Goal: Information Seeking & Learning: Check status

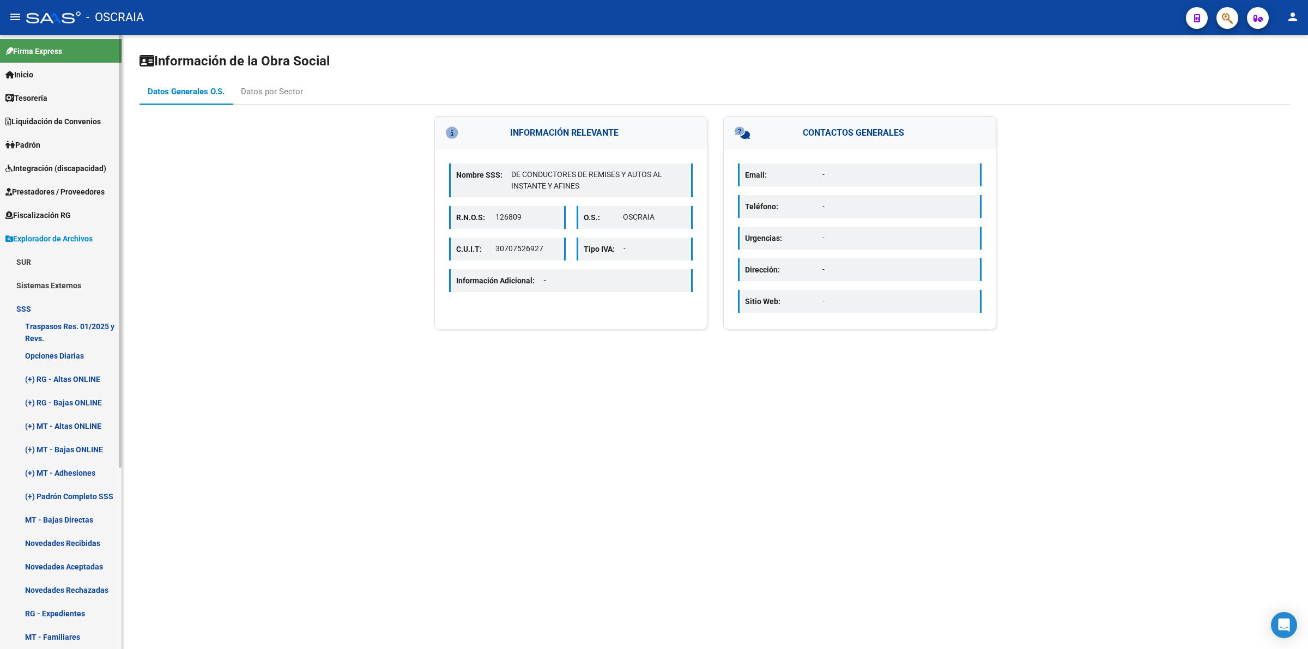
scroll to position [257, 0]
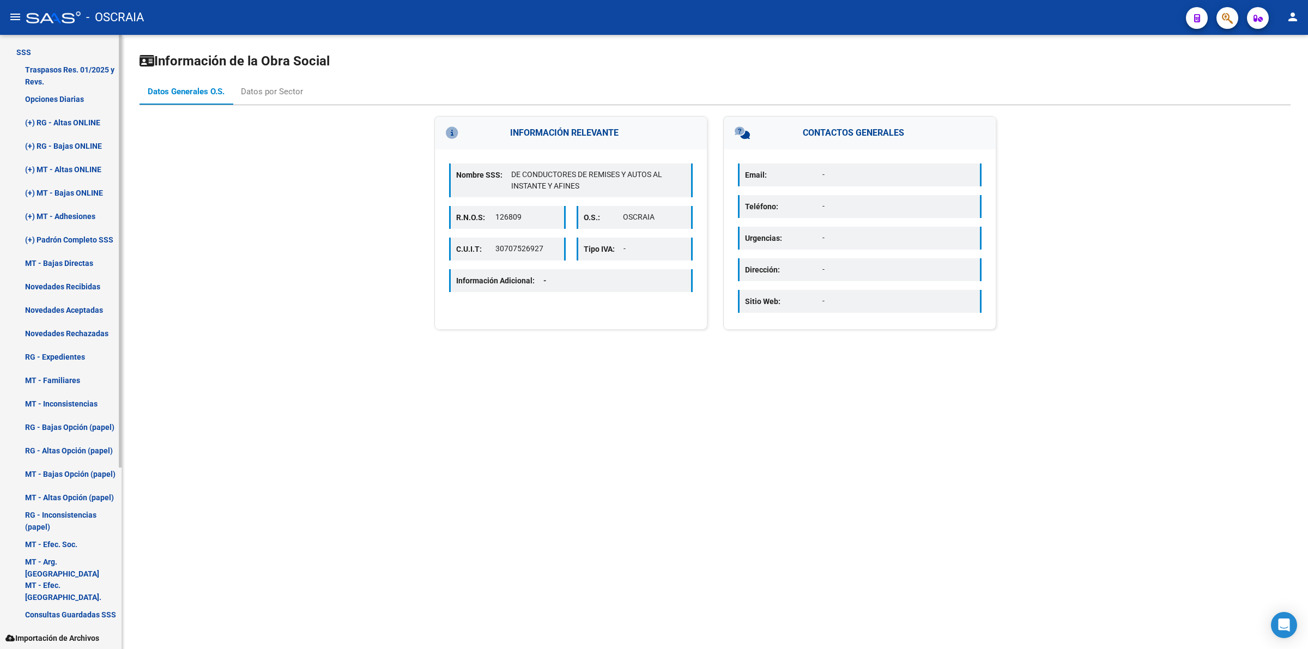
click at [52, 369] on link "MT - Familiares" at bounding box center [61, 379] width 122 height 23
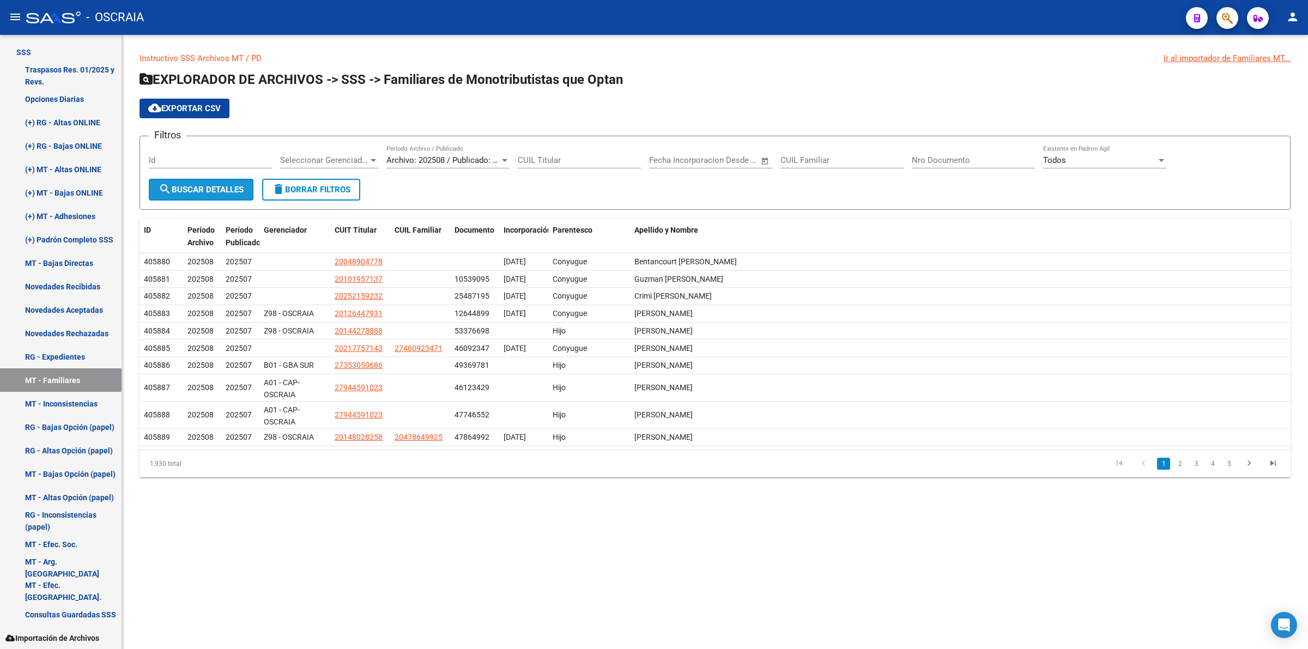
click at [228, 181] on button "search Buscar Detalles" at bounding box center [201, 190] width 105 height 22
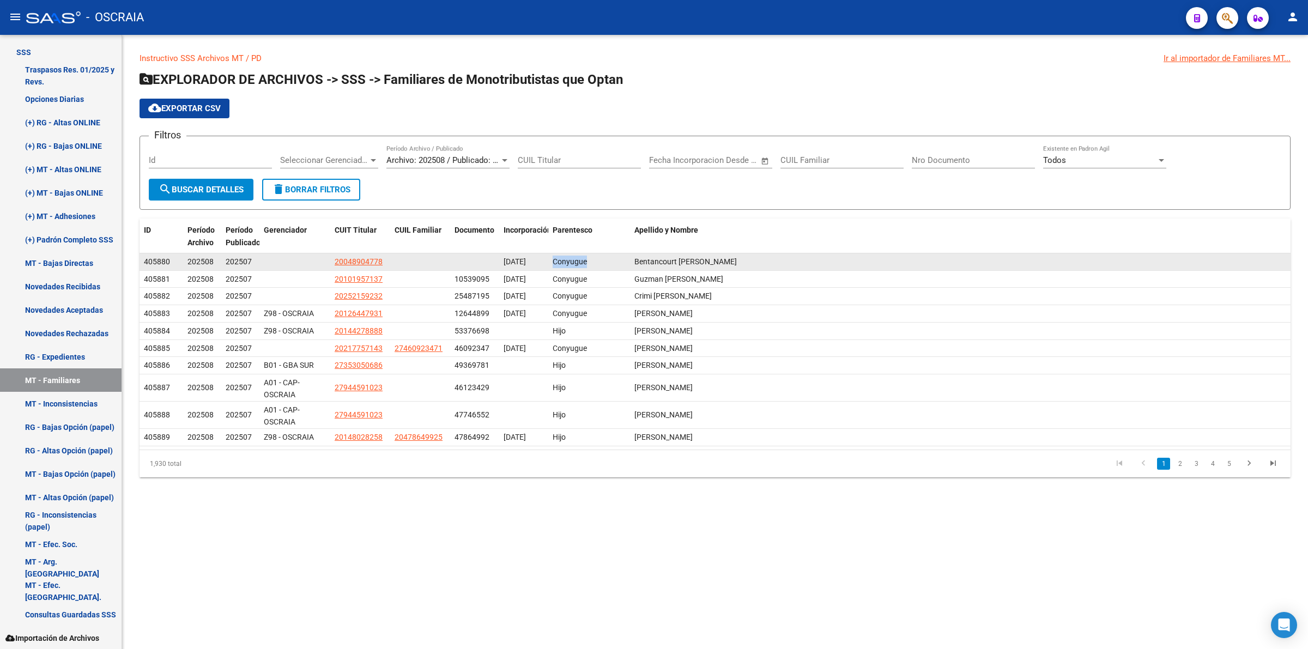
drag, startPoint x: 548, startPoint y: 257, endPoint x: 619, endPoint y: 257, distance: 71.4
click at [609, 257] on datatable-body-cell "Conyugue" at bounding box center [589, 261] width 82 height 17
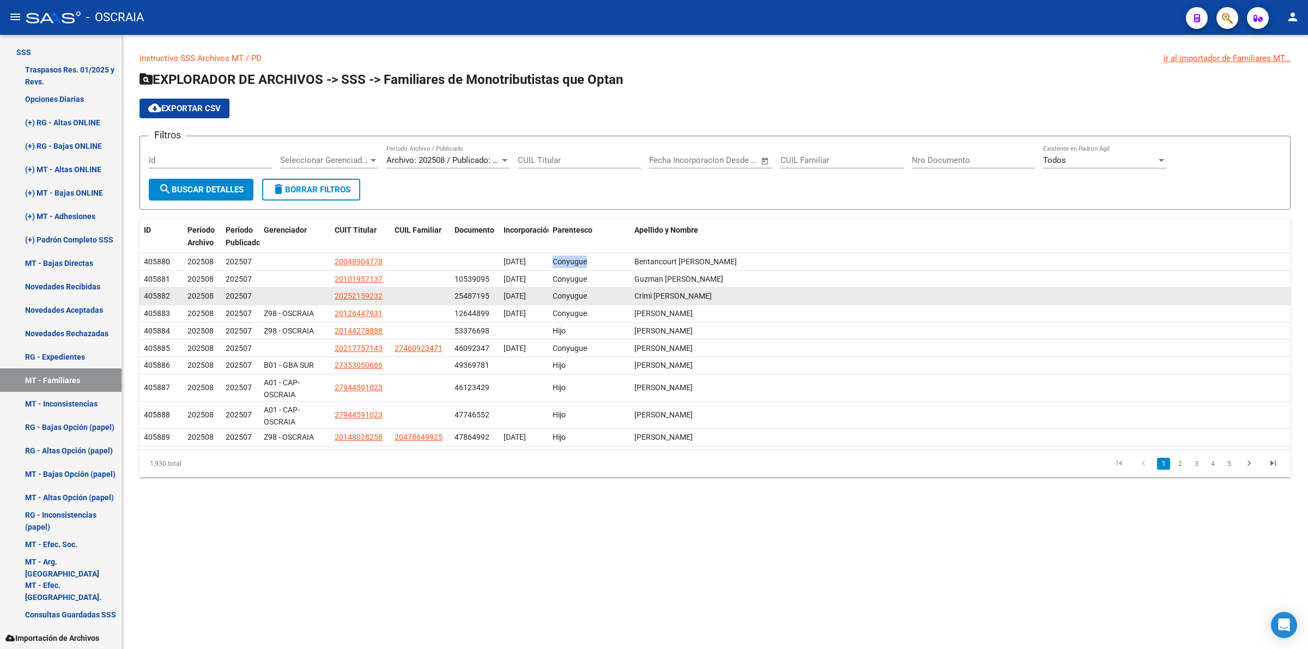
drag, startPoint x: 627, startPoint y: 257, endPoint x: 815, endPoint y: 290, distance: 190.4
click at [628, 257] on datatable-body-cell "Conyugue" at bounding box center [589, 261] width 82 height 17
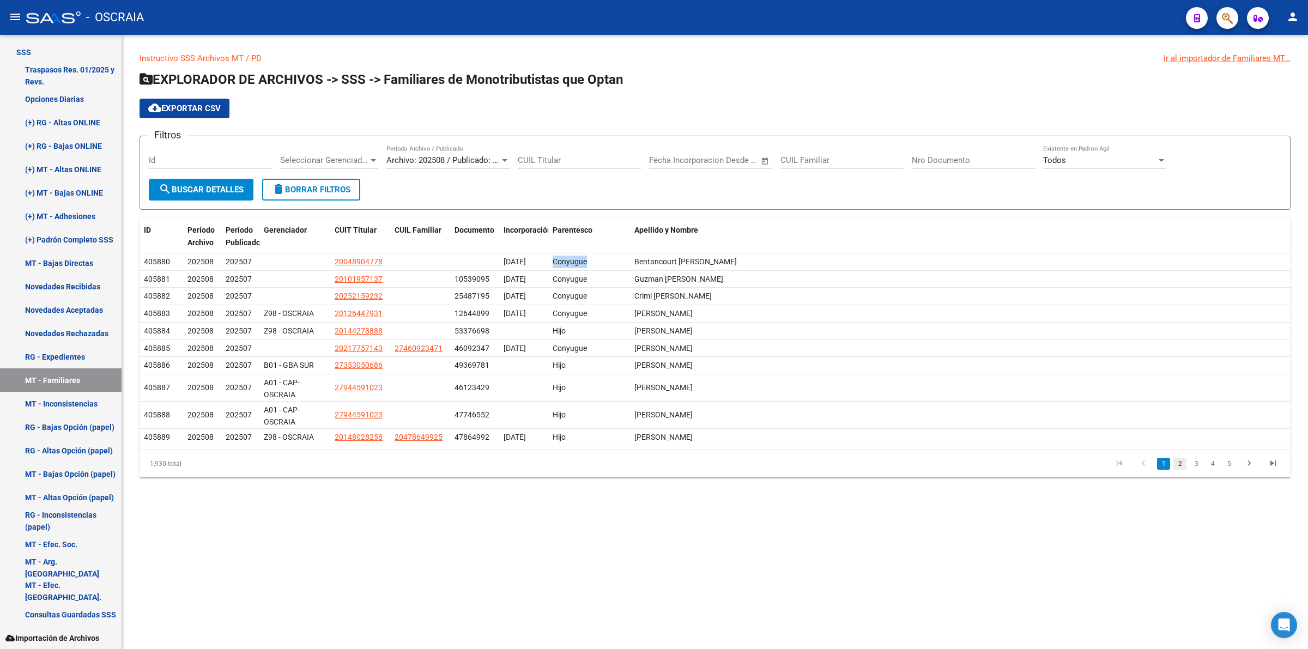
click at [1185, 462] on link "2" at bounding box center [1179, 464] width 13 height 12
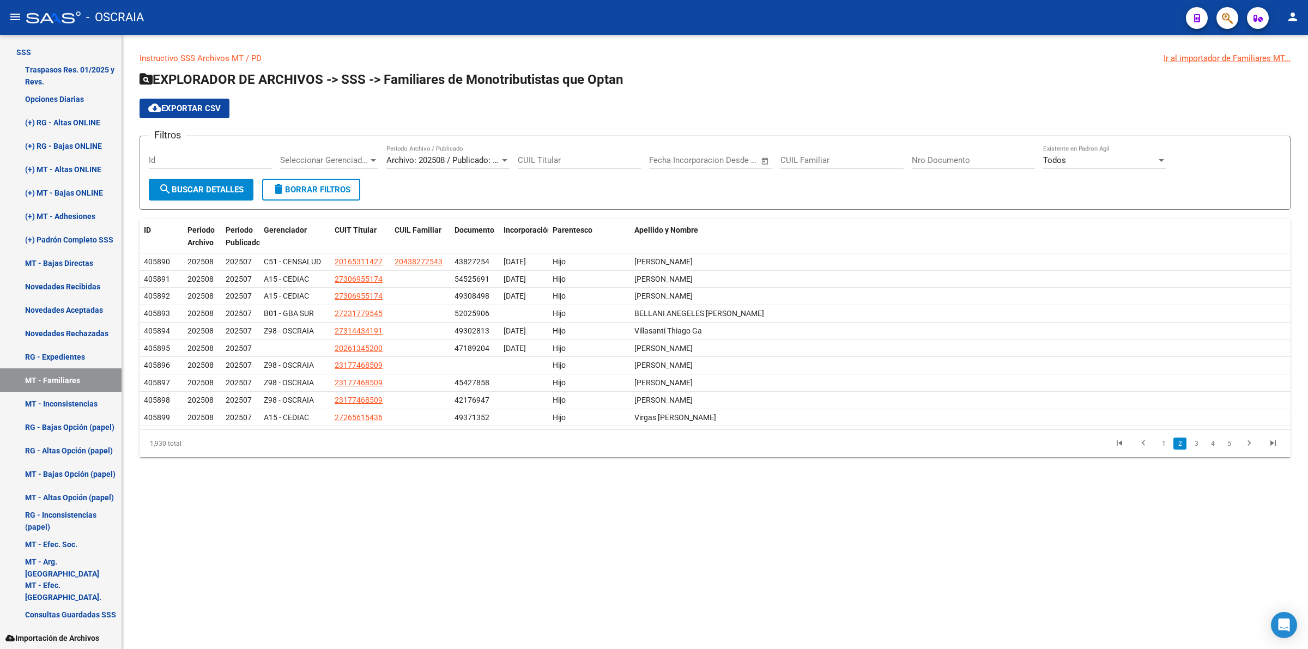
click at [1170, 462] on div "Instructivo SSS Archivos MT / PD Ir al importador de Familiares MT... EXPLORADO…" at bounding box center [715, 263] width 1186 height 457
click at [1173, 457] on div "1,930 total 1 2 3 4 5" at bounding box center [715, 443] width 1151 height 27
click at [1163, 446] on link "1" at bounding box center [1163, 444] width 13 height 12
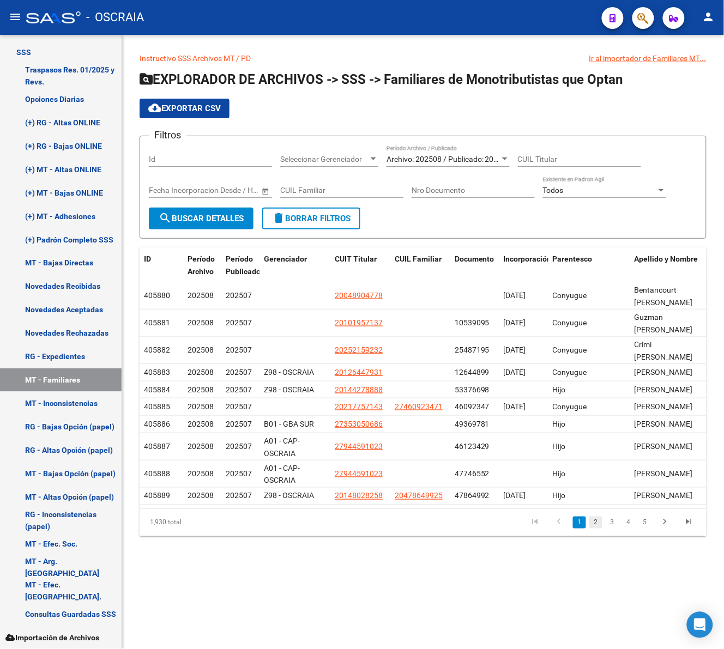
click at [595, 529] on link "2" at bounding box center [595, 523] width 13 height 12
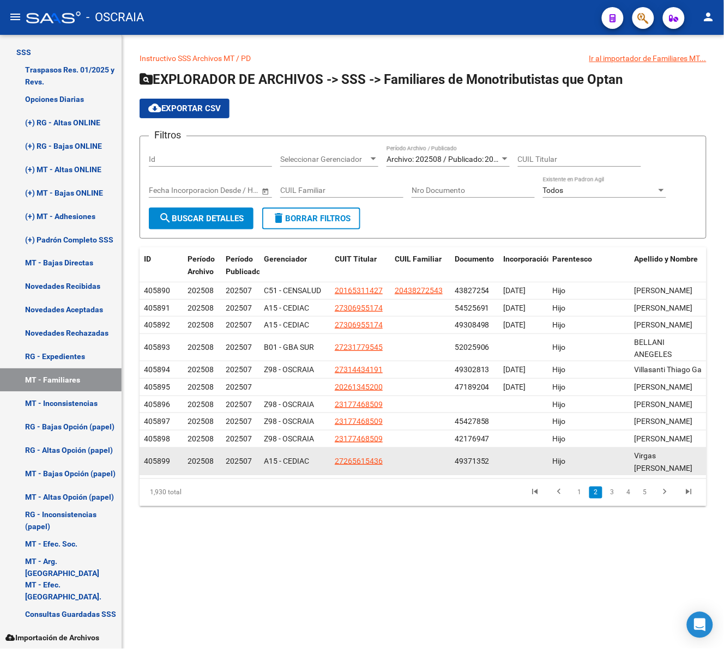
click at [582, 468] on div "Hijo" at bounding box center [589, 461] width 73 height 13
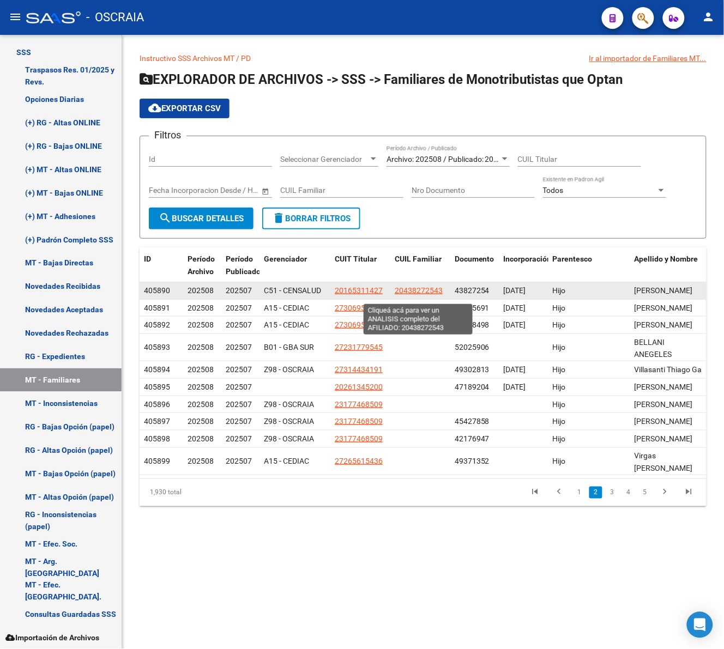
click at [409, 294] on span "20438272543" at bounding box center [419, 290] width 48 height 9
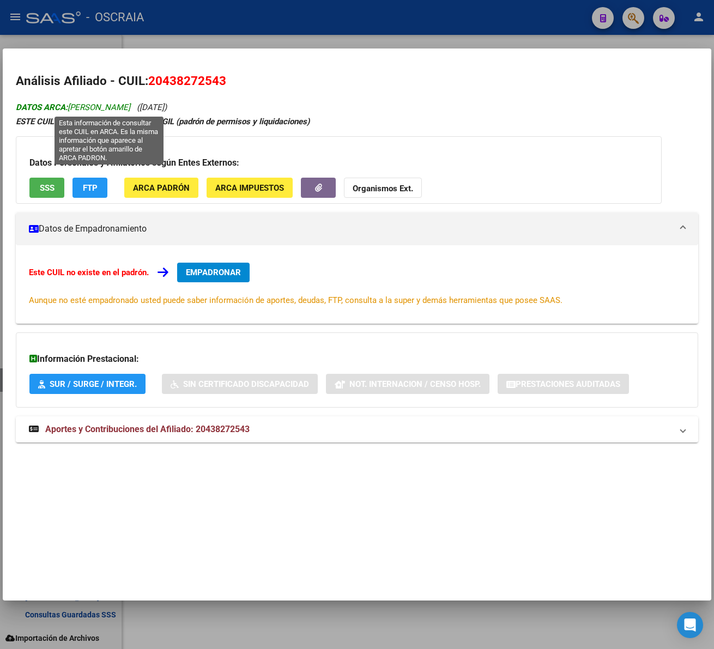
drag, startPoint x: 201, startPoint y: 108, endPoint x: 69, endPoint y: 108, distance: 131.9
click at [69, 108] on span "DATOS ARCA: [PERSON_NAME]" at bounding box center [73, 107] width 114 height 10
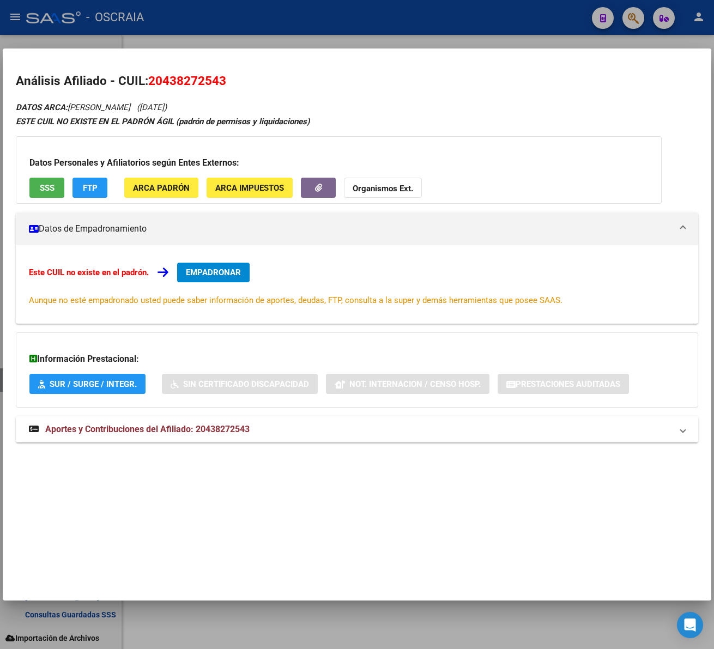
copy span "[PERSON_NAME]"
click at [355, 621] on div at bounding box center [357, 324] width 714 height 649
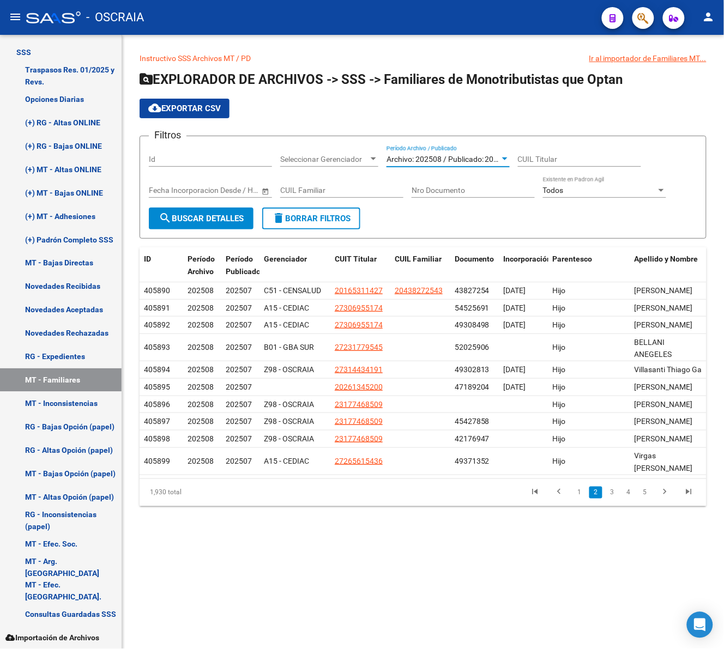
click at [468, 159] on span "Archivo: 202508 / Publicado: 202507" at bounding box center [448, 159] width 125 height 9
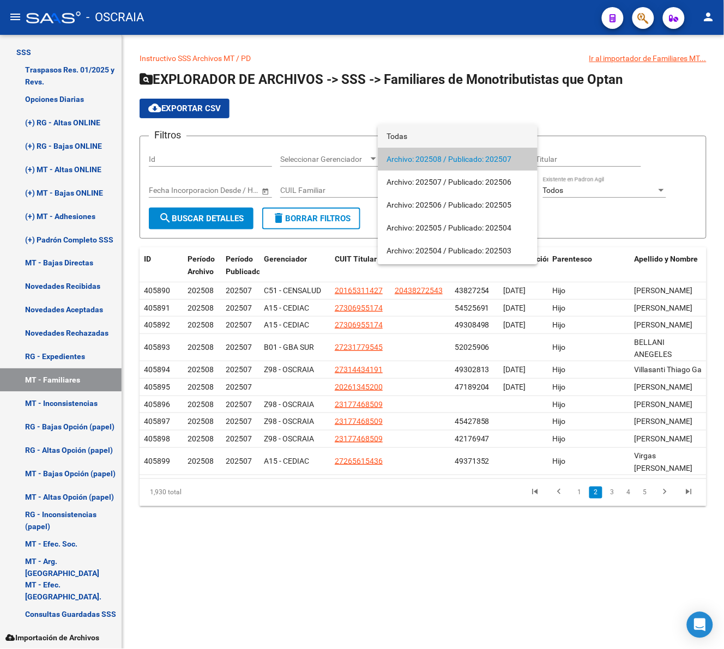
click at [425, 135] on span "Todas" at bounding box center [457, 136] width 142 height 23
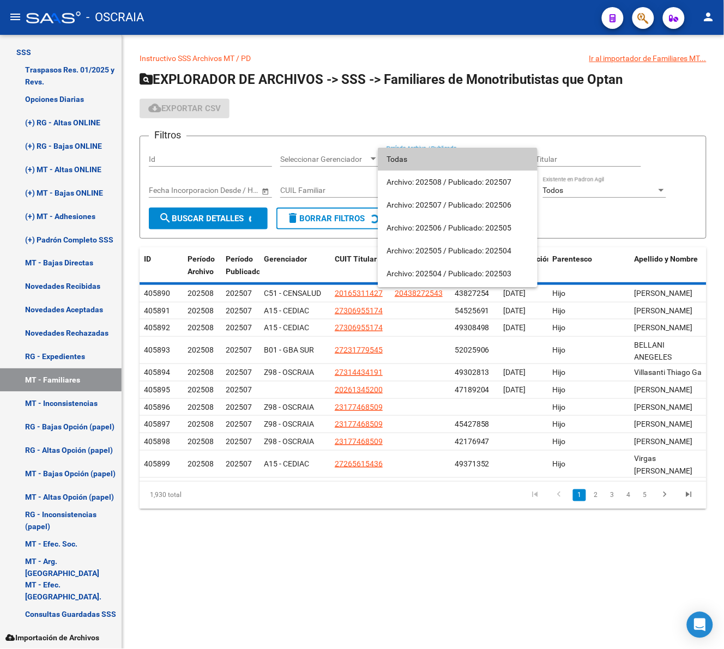
click at [407, 164] on span "Todas" at bounding box center [457, 159] width 142 height 23
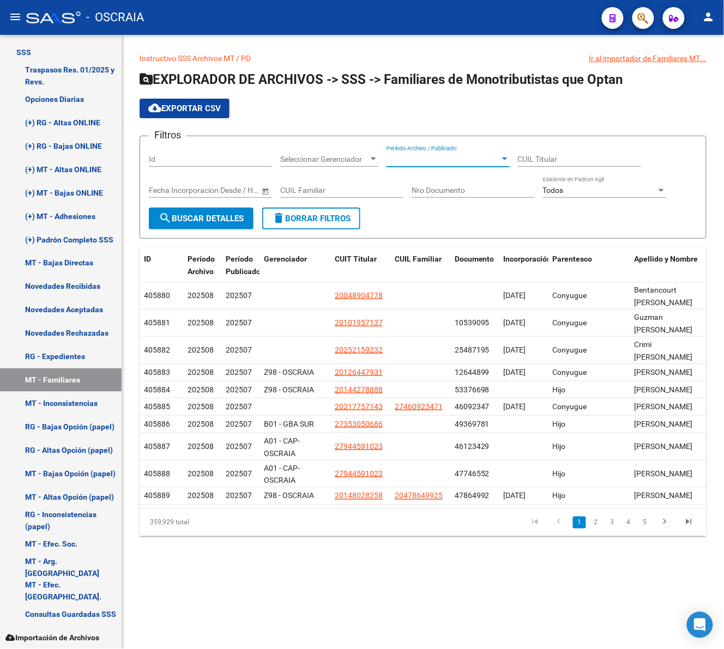
click at [440, 153] on div "Período Archivo / Publicado Período Archivo / Publicado" at bounding box center [447, 156] width 123 height 22
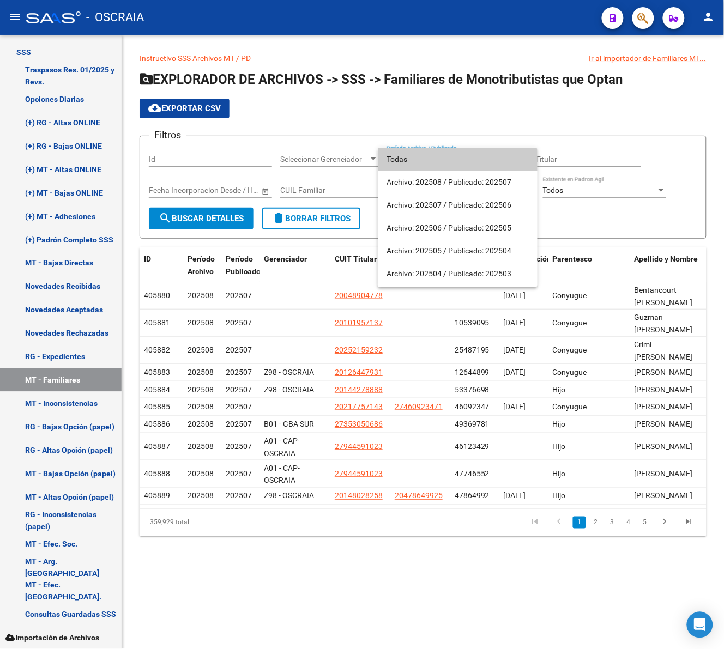
click at [447, 164] on span "Todas" at bounding box center [457, 159] width 142 height 23
click at [638, 229] on div at bounding box center [362, 324] width 724 height 649
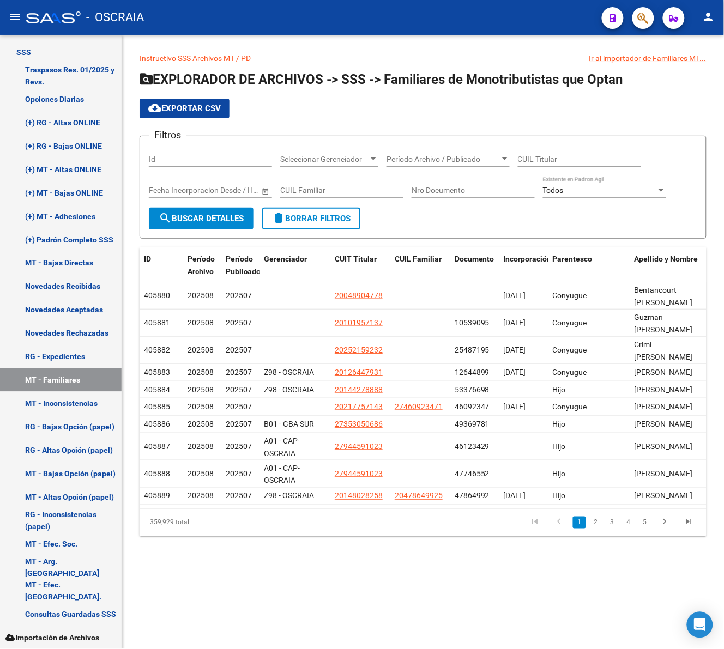
click at [137, 110] on div "Instructivo SSS Archivos MT / PD Ir al importador de Familiares MT... EXPLORADO…" at bounding box center [423, 303] width 602 height 536
click at [203, 107] on span "cloud_download Exportar CSV" at bounding box center [184, 109] width 72 height 10
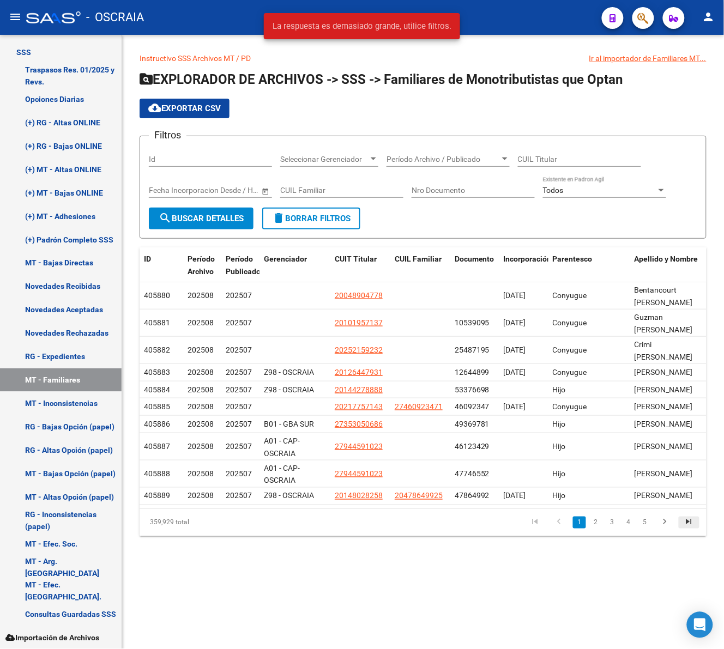
click at [685, 530] on icon "go to last page" at bounding box center [689, 523] width 14 height 13
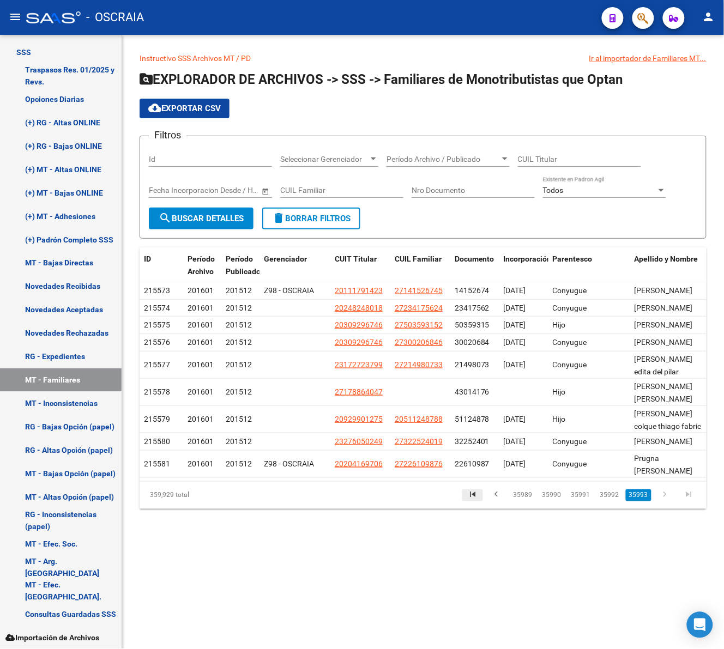
click at [471, 503] on icon "go to first page" at bounding box center [472, 496] width 14 height 13
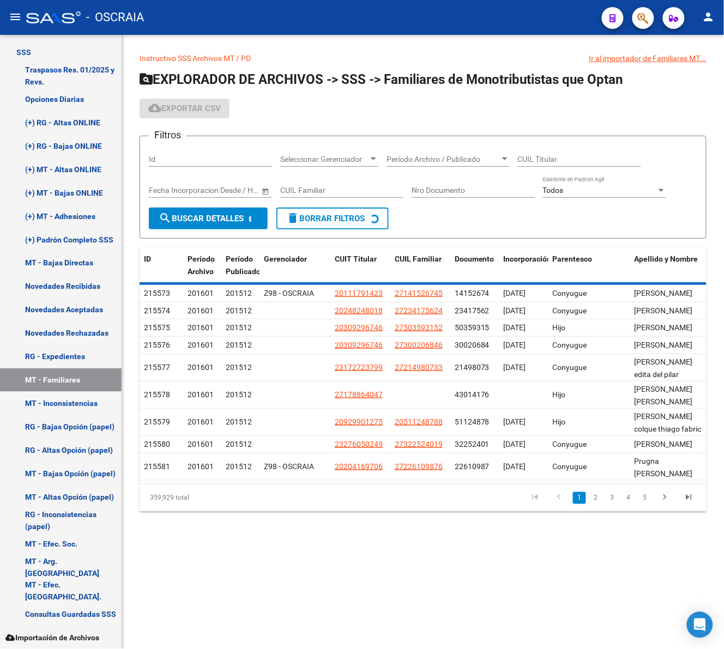
click at [593, 512] on div "359,929 total 1 2 3 4 5" at bounding box center [423, 498] width 567 height 27
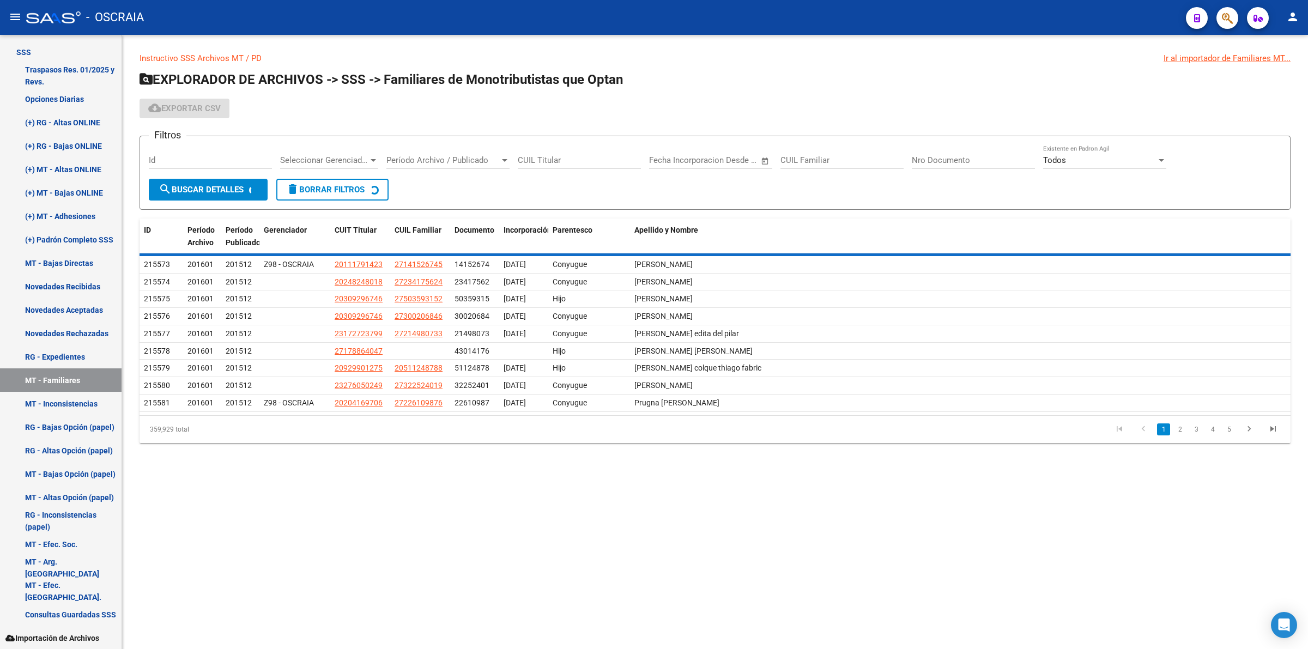
click at [421, 518] on mat-sidenav-content "Instructivo SSS Archivos MT / PD Ir al importador de Familiares MT... EXPLORADO…" at bounding box center [715, 342] width 1186 height 614
drag, startPoint x: 241, startPoint y: 499, endPoint x: 249, endPoint y: 505, distance: 9.6
click at [241, 499] on mat-sidenav-content "Instructivo SSS Archivos MT / PD Ir al importador de Familiares MT... EXPLORADO…" at bounding box center [715, 342] width 1186 height 614
drag, startPoint x: 204, startPoint y: 426, endPoint x: 146, endPoint y: 426, distance: 58.9
click at [146, 426] on div "359,929 total" at bounding box center [254, 429] width 228 height 27
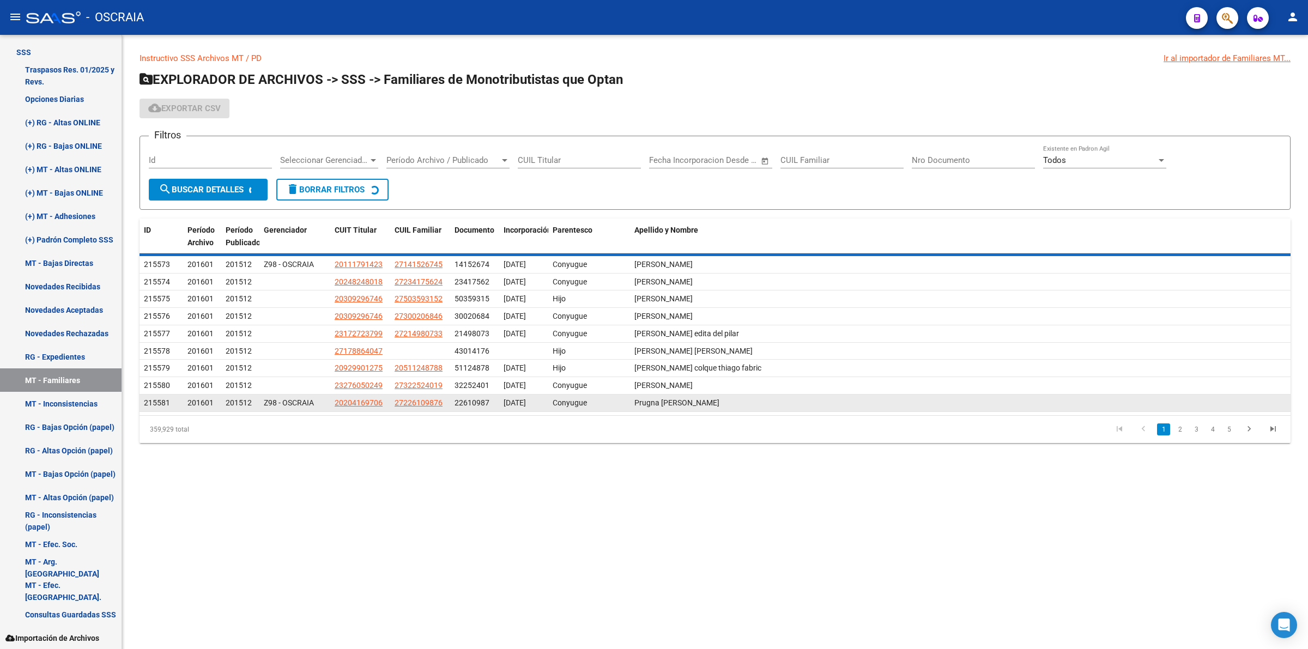
copy div "359,929 total"
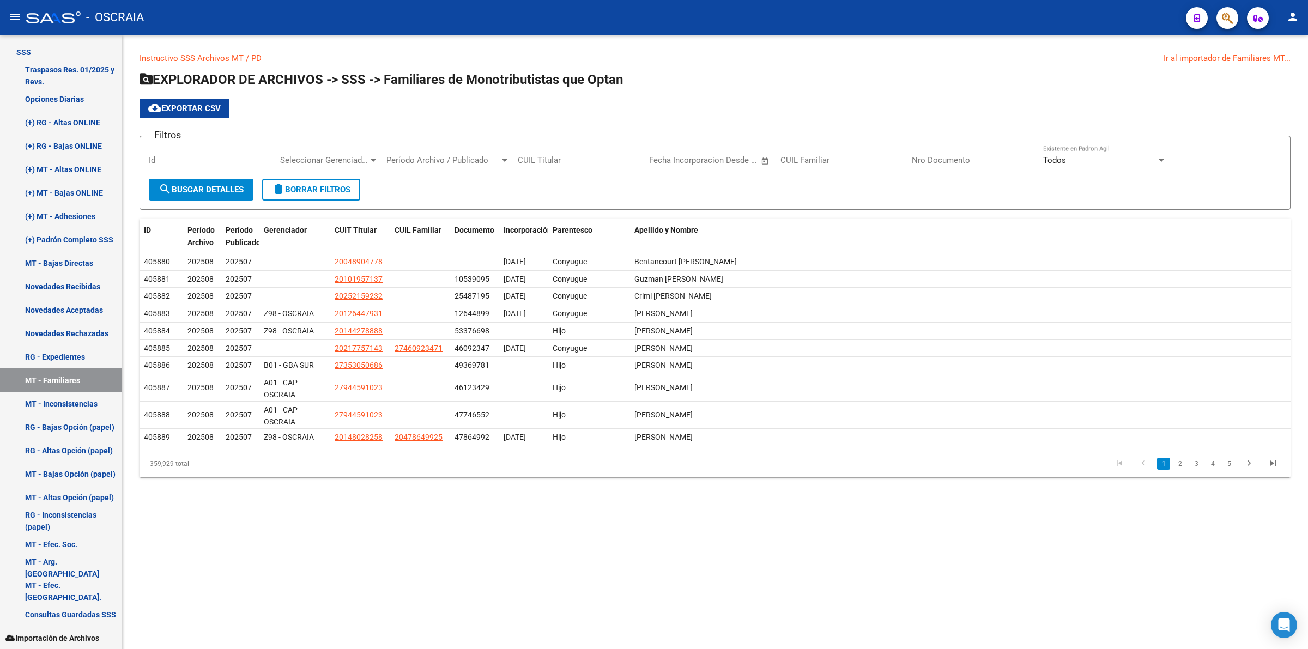
click at [361, 521] on mat-sidenav-content "Instructivo SSS Archivos MT / PD Ir al importador de Familiares MT... EXPLORADO…" at bounding box center [715, 342] width 1186 height 614
click at [586, 476] on div "359,929 total 1 2 3 4 5" at bounding box center [715, 463] width 1151 height 27
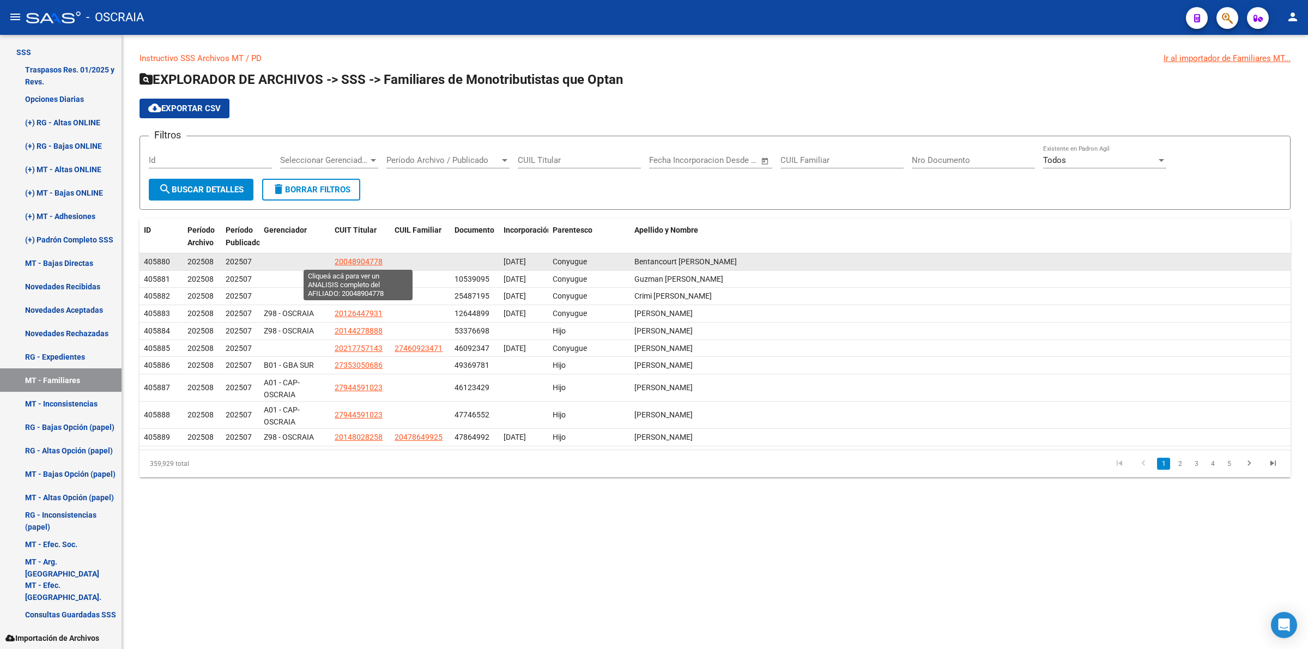
click at [360, 263] on span "20048904778" at bounding box center [359, 261] width 48 height 9
drag, startPoint x: 750, startPoint y: 257, endPoint x: 638, endPoint y: 264, distance: 113.1
click at [638, 264] on div "Bentancourt [PERSON_NAME]" at bounding box center [960, 262] width 652 height 13
click at [649, 259] on span "Bentancourt [PERSON_NAME]" at bounding box center [685, 261] width 102 height 9
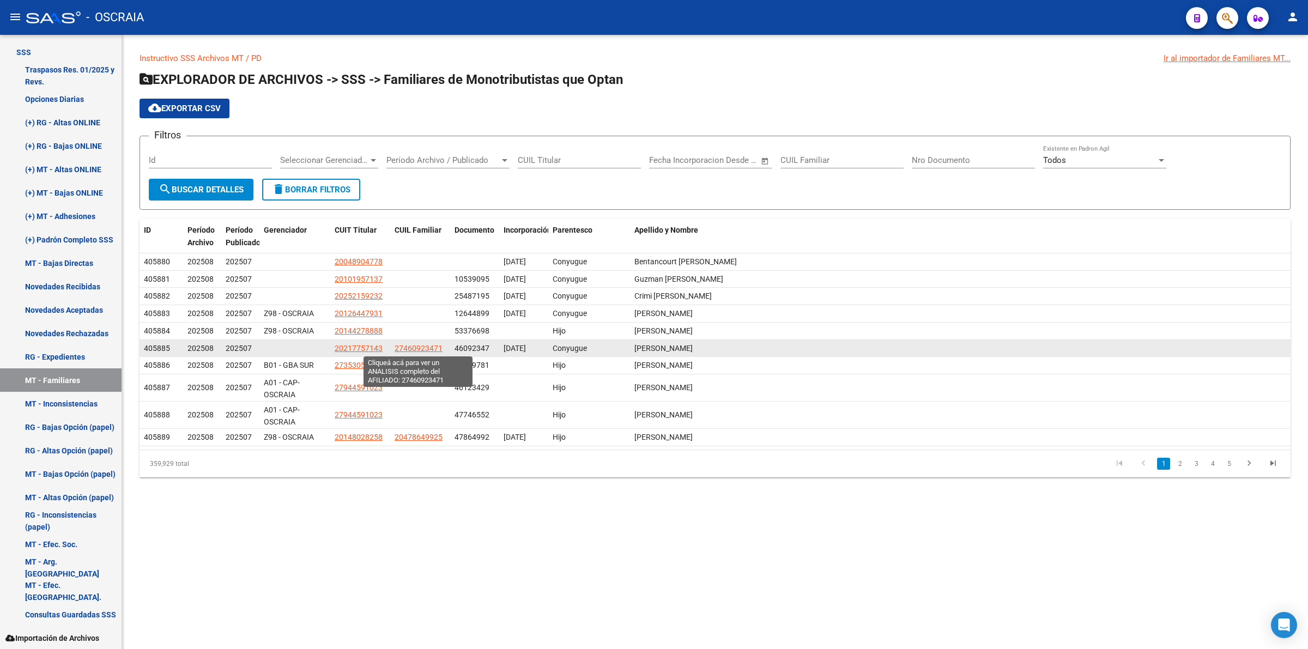
click at [419, 344] on span "27460923471" at bounding box center [419, 348] width 48 height 9
type textarea "27460923471"
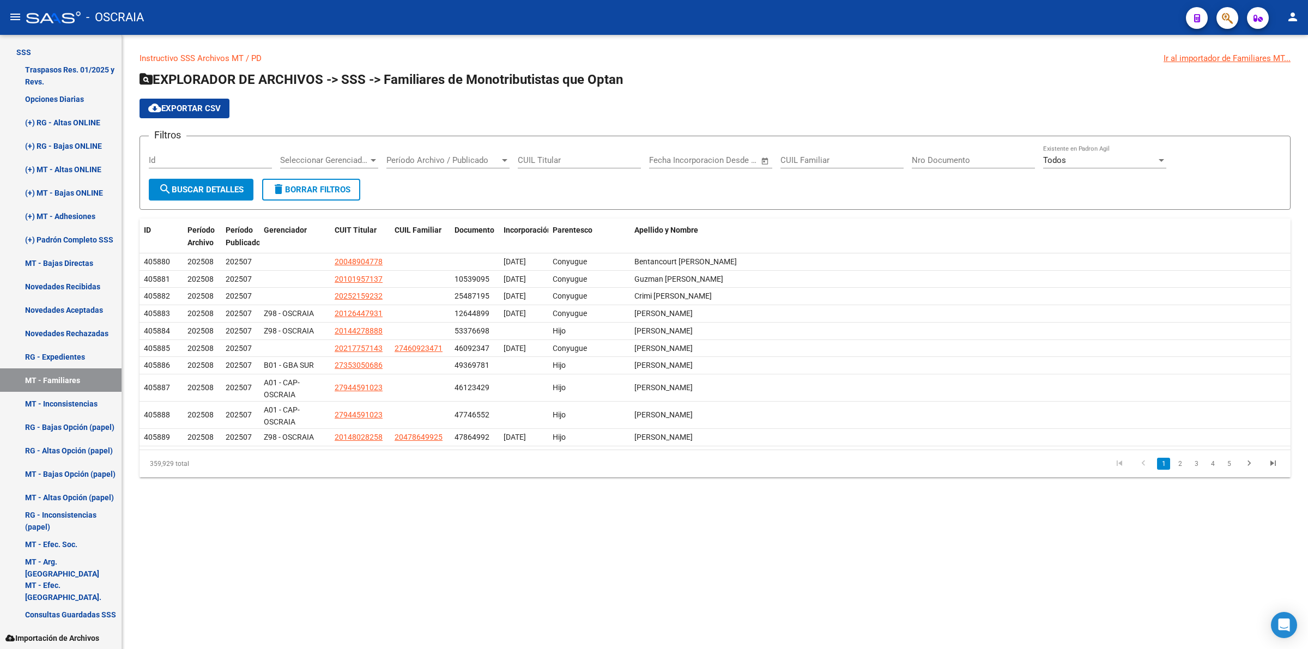
click at [211, 149] on div "Id" at bounding box center [210, 156] width 123 height 23
click at [314, 159] on span "Seleccionar Gerenciador" at bounding box center [324, 160] width 88 height 10
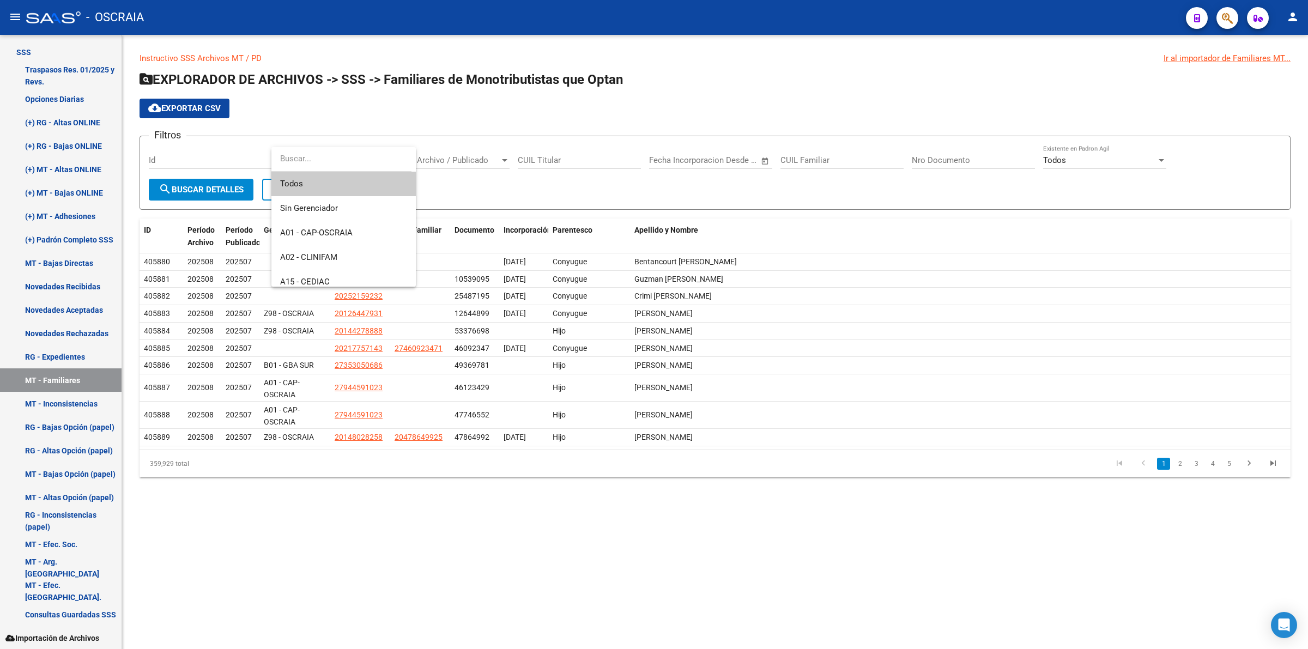
click at [338, 164] on input "dropdown search" at bounding box center [341, 159] width 140 height 25
click at [533, 170] on div at bounding box center [654, 324] width 1308 height 649
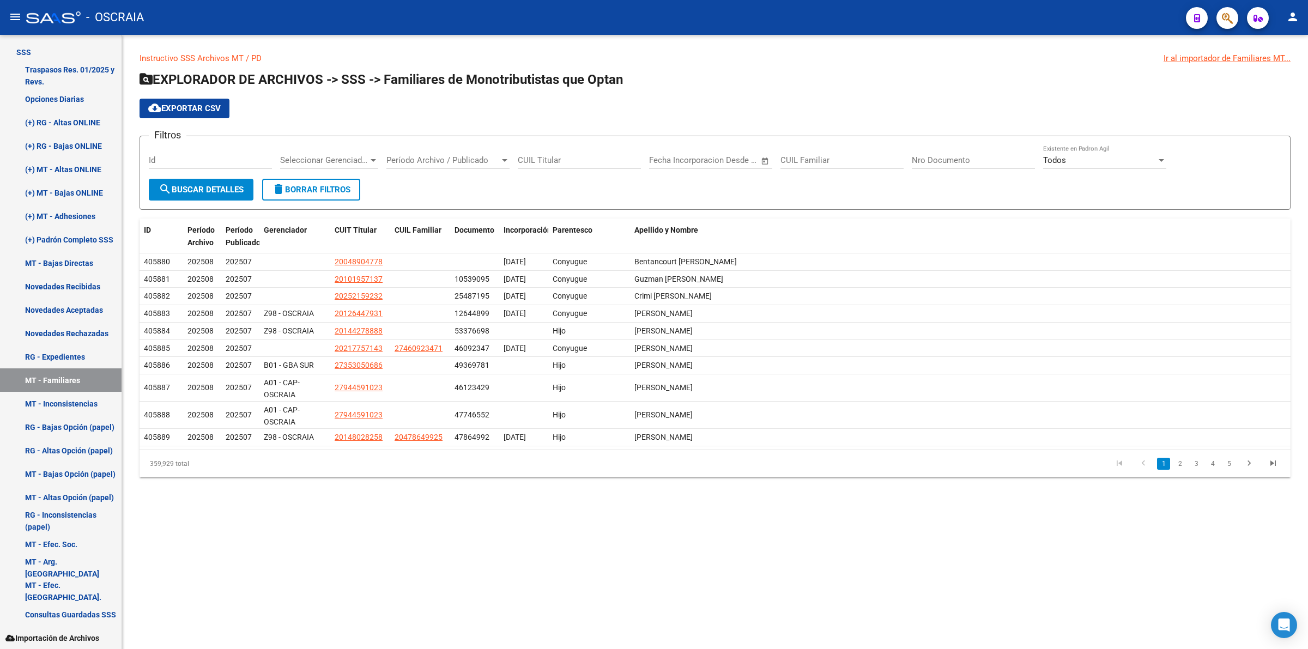
click at [584, 158] on input "CUIL Titular" at bounding box center [579, 160] width 123 height 10
click at [980, 161] on input "Nro Documento" at bounding box center [973, 160] width 123 height 10
type input "5008067"
type input "47815810"
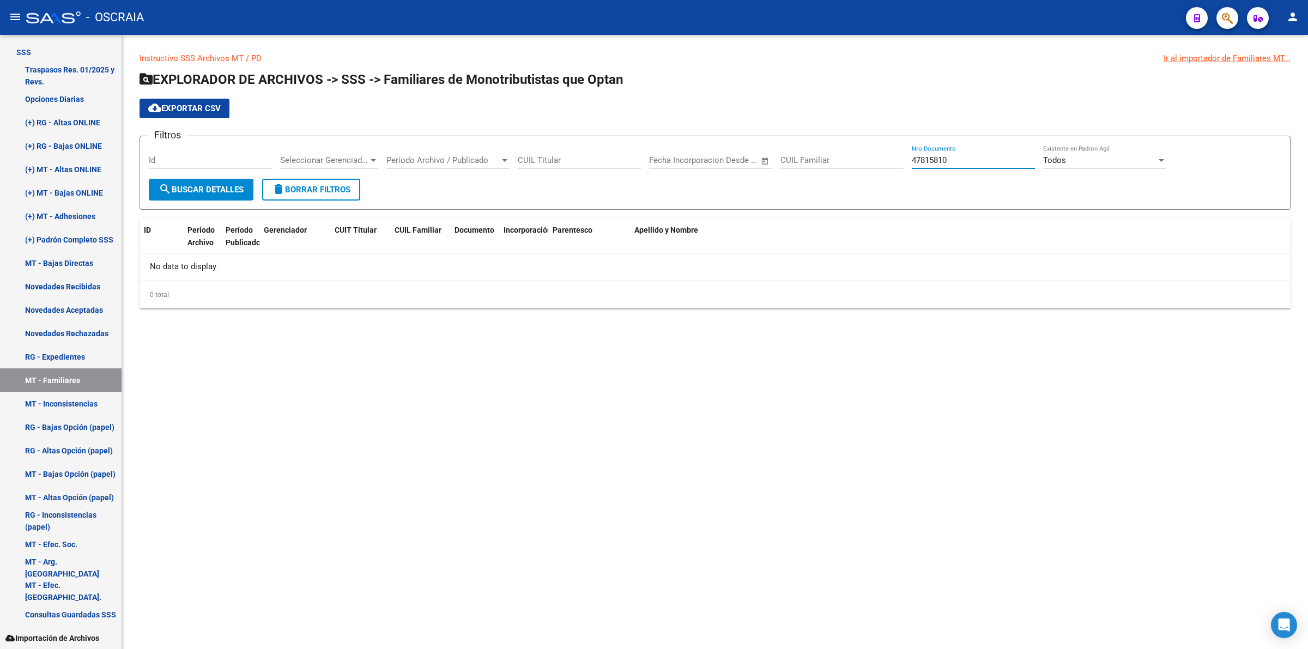
click at [958, 159] on input "47815810" at bounding box center [973, 160] width 123 height 10
type input "44444444"
click at [939, 148] on div "44444444 Nro Documento" at bounding box center [973, 156] width 123 height 23
click at [933, 159] on input "44444444" at bounding box center [973, 160] width 123 height 10
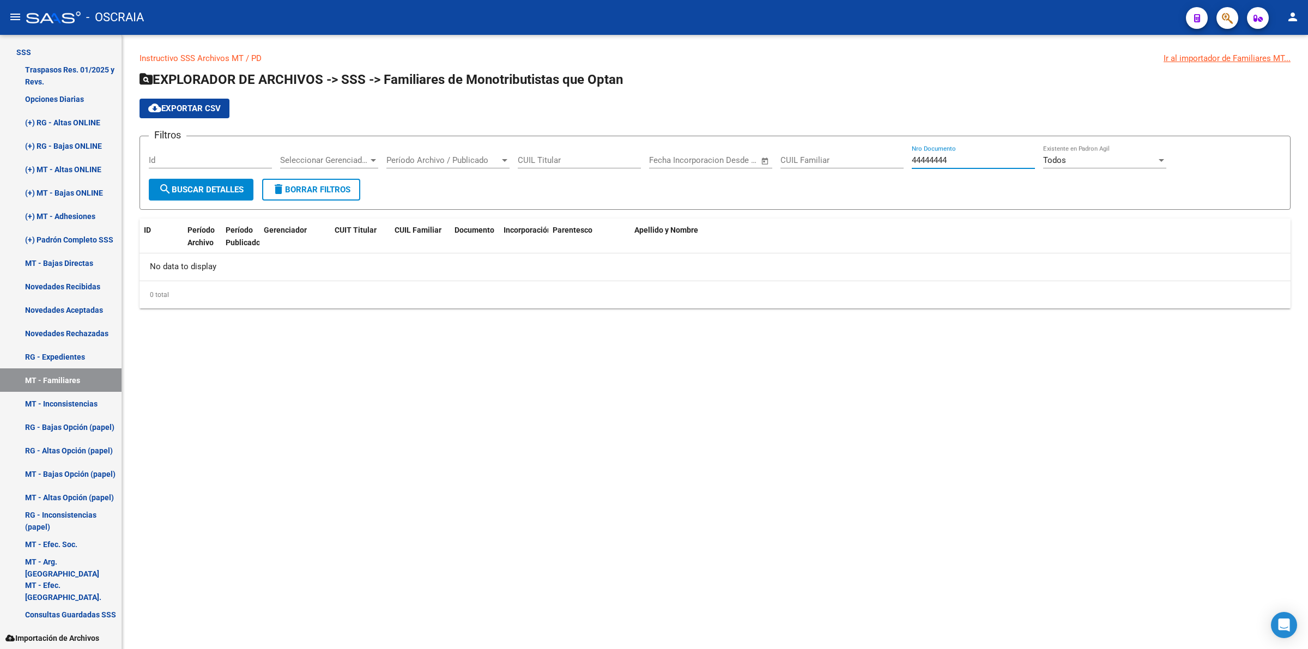
click at [933, 159] on input "44444444" at bounding box center [973, 160] width 123 height 10
click at [840, 162] on input "CUIL Familiar" at bounding box center [841, 160] width 123 height 10
drag, startPoint x: 838, startPoint y: 155, endPoint x: 665, endPoint y: 159, distance: 172.3
click at [666, 159] on div "Filtros Id Seleccionar Gerenciador Seleccionar Gerenciador Período Archivo / Pu…" at bounding box center [715, 162] width 1133 height 34
paste input "-47815810-1"
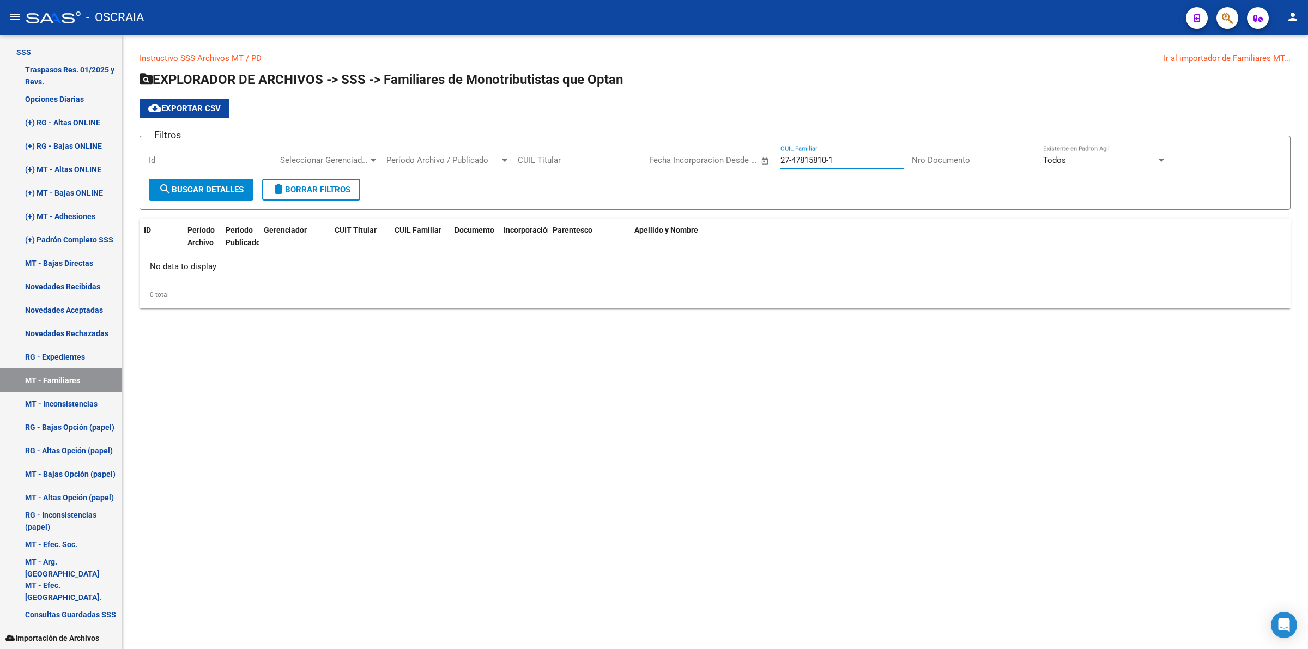
click at [196, 191] on span "search Buscar Detalles" at bounding box center [201, 190] width 85 height 10
click at [562, 306] on div "0 total" at bounding box center [715, 294] width 1151 height 27
click at [856, 153] on div "27-47815810-1 CUIL Familiar" at bounding box center [841, 156] width 123 height 23
click at [816, 145] on div "27-47815810-1 CUIL Familiar" at bounding box center [841, 156] width 123 height 23
click at [818, 145] on div "27-47815810-1 CUIL Familiar" at bounding box center [841, 156] width 123 height 23
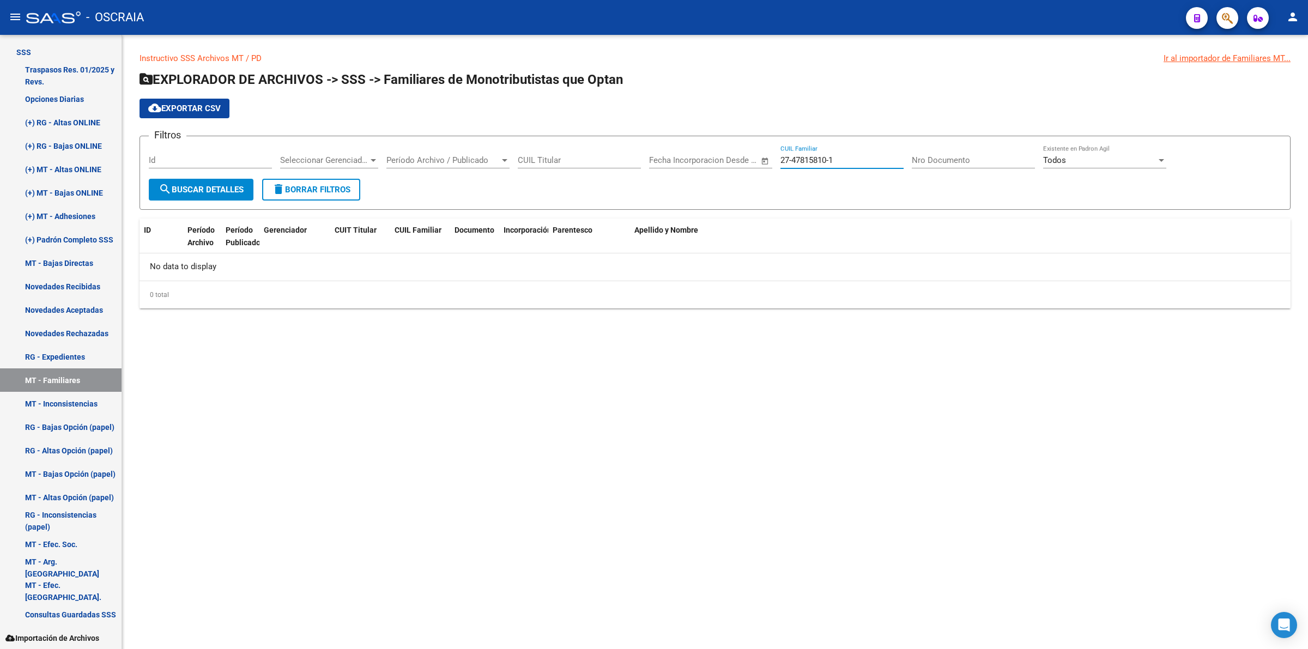
type input "27-47815810-"
click at [821, 155] on input "27-47815810-" at bounding box center [841, 160] width 123 height 10
click at [1092, 197] on form "Filtros Id Seleccionar Gerenciador Seleccionar Gerenciador Período Archivo / Pu…" at bounding box center [715, 173] width 1151 height 74
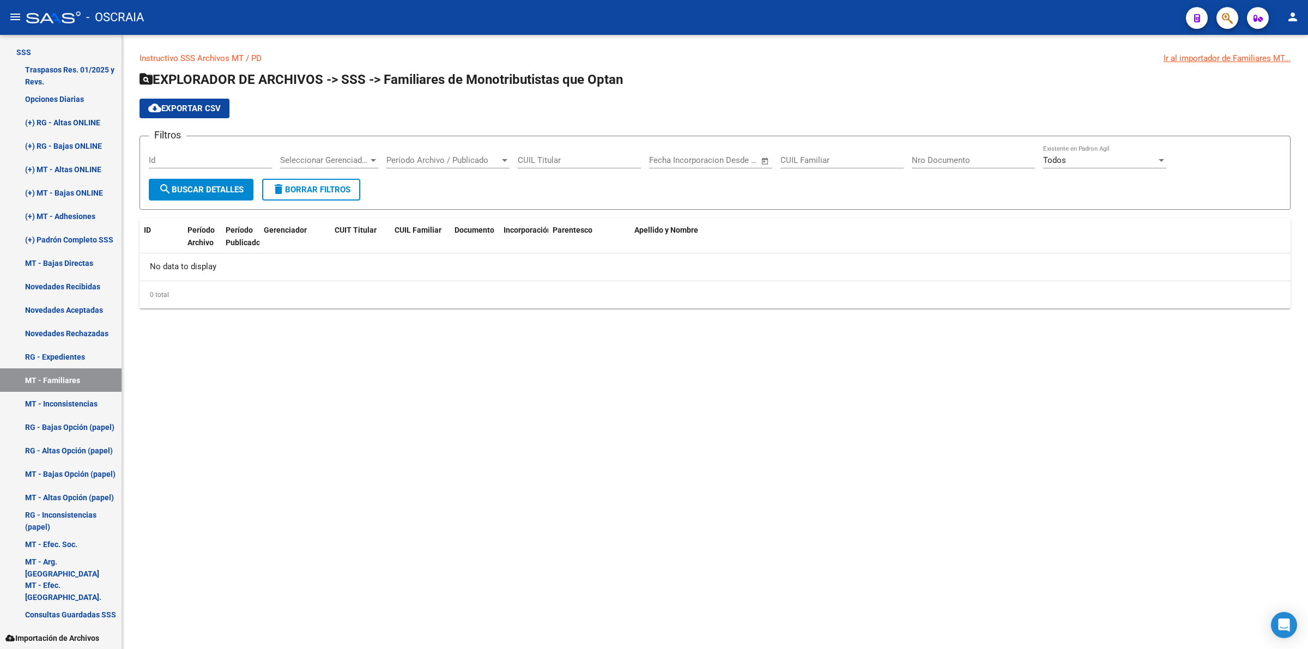
click at [1104, 161] on div "Todos" at bounding box center [1099, 160] width 113 height 10
click at [1104, 161] on span "Todos" at bounding box center [1104, 159] width 123 height 25
click at [879, 232] on div "Apellido y Nombre" at bounding box center [960, 230] width 652 height 13
click at [224, 187] on span "search Buscar Detalles" at bounding box center [201, 190] width 85 height 10
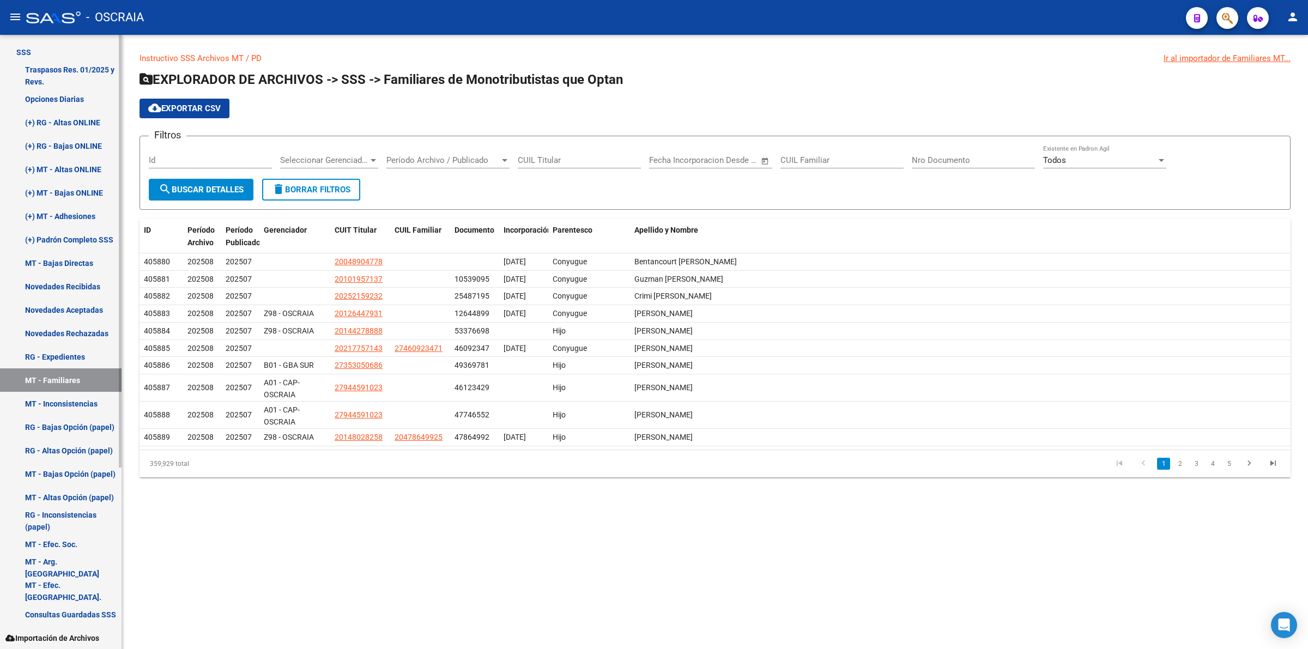
drag, startPoint x: 643, startPoint y: 83, endPoint x: 99, endPoint y: 86, distance: 544.5
click at [99, 86] on mat-sidenav-container "Firma Express Inicio Instructivos Contacto OS Tesorería Cheques Emitidos Pendie…" at bounding box center [654, 342] width 1308 height 614
click at [690, 86] on h1 "EXPLORADOR DE ARCHIVOS -> SSS -> Familiares de Monotributistas que Optan" at bounding box center [715, 80] width 1151 height 19
click at [604, 78] on span "EXPLORADOR DE ARCHIVOS -> SSS -> Familiares de Monotributistas que Optan" at bounding box center [381, 79] width 483 height 15
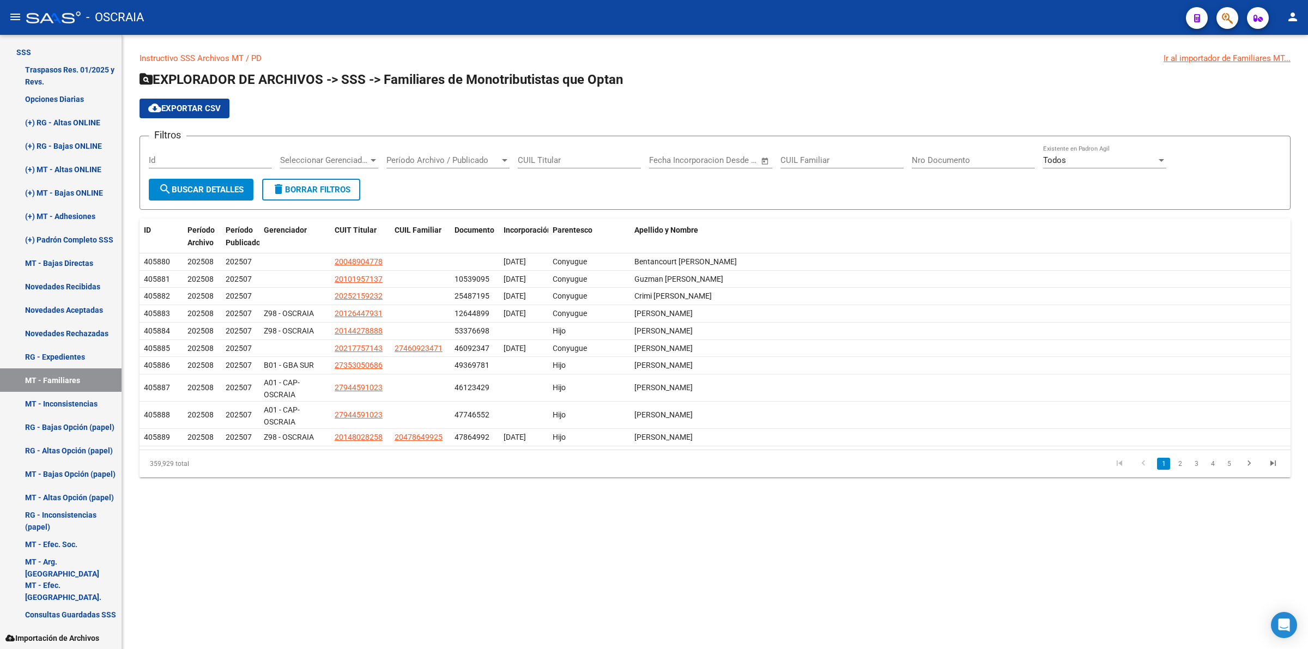
click at [657, 78] on h1 "EXPLORADOR DE ARCHIVOS -> SSS -> Familiares de Monotributistas que Optan" at bounding box center [715, 80] width 1151 height 19
click at [74, 350] on link "RG - Expedientes" at bounding box center [61, 356] width 122 height 23
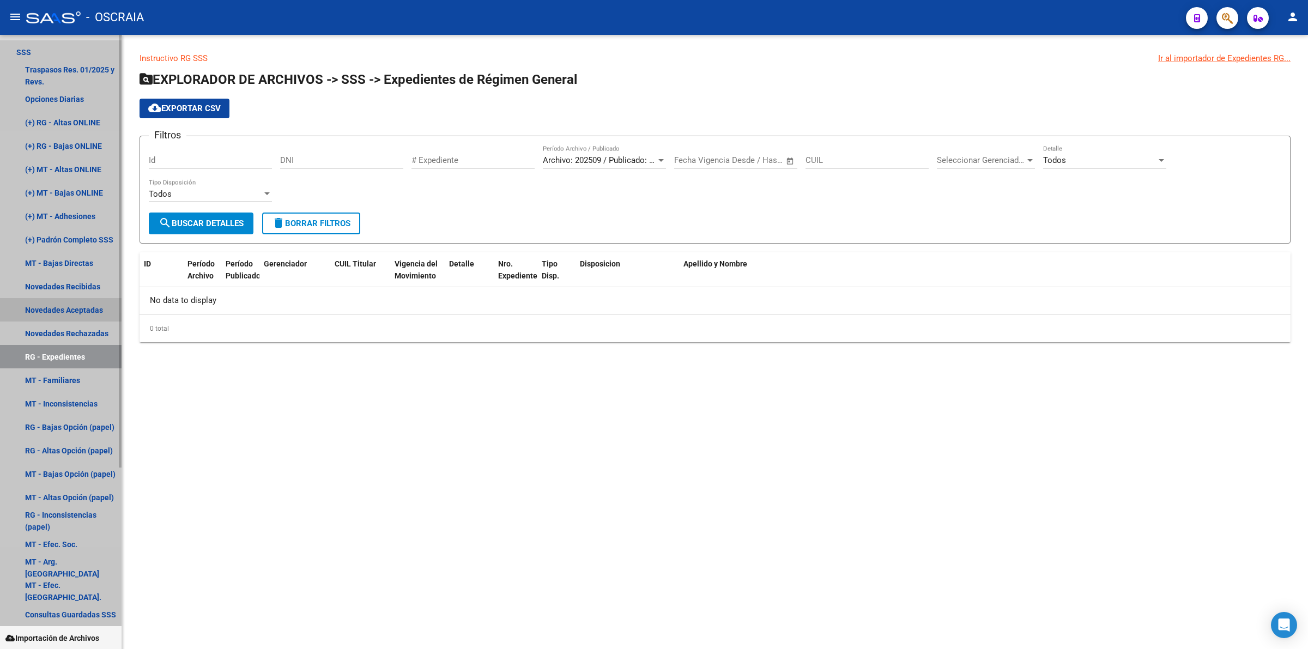
click at [43, 314] on link "Novedades Aceptadas" at bounding box center [61, 309] width 122 height 23
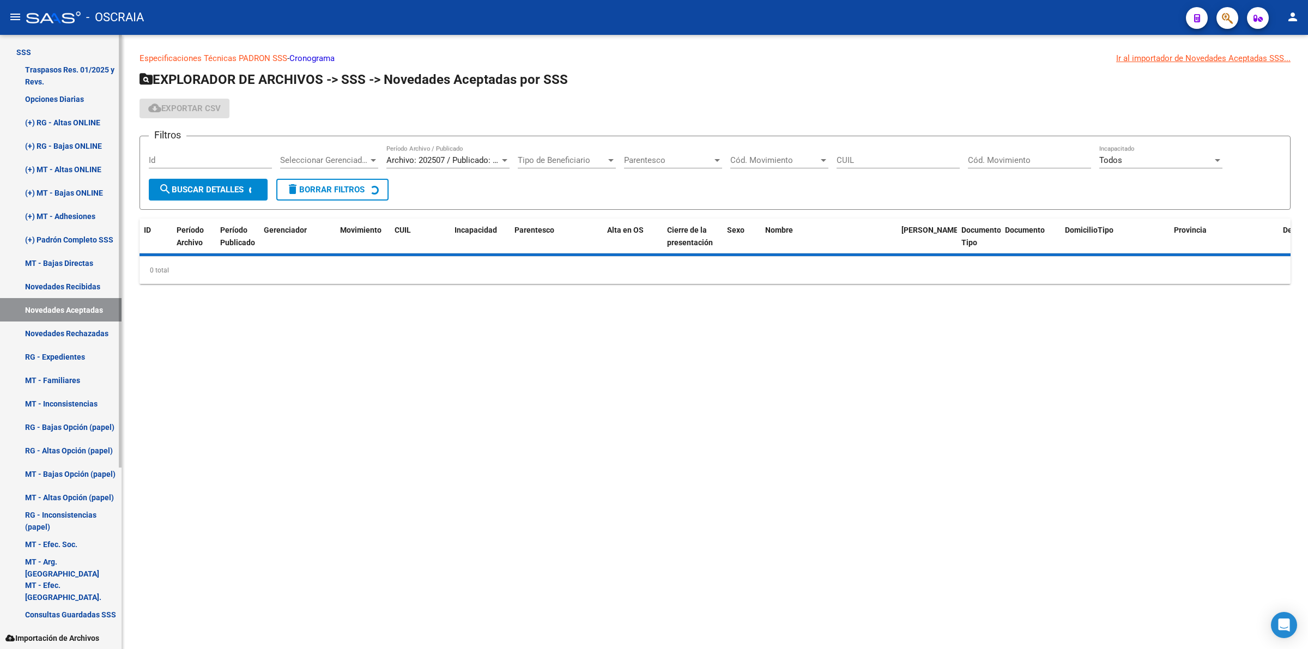
click at [66, 285] on link "Novedades Recibidas" at bounding box center [61, 286] width 122 height 23
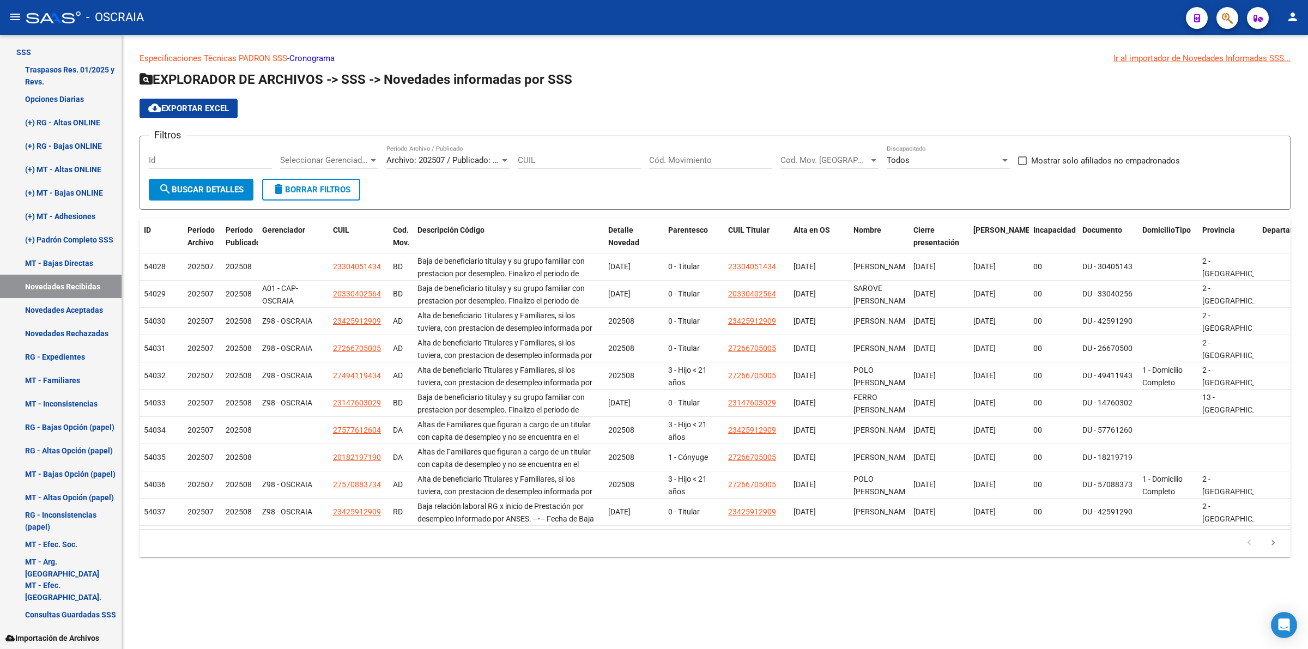
click at [480, 166] on div "Archivo: 202507 / Publicado: 202508 Período Archivo / Publicado" at bounding box center [447, 156] width 123 height 23
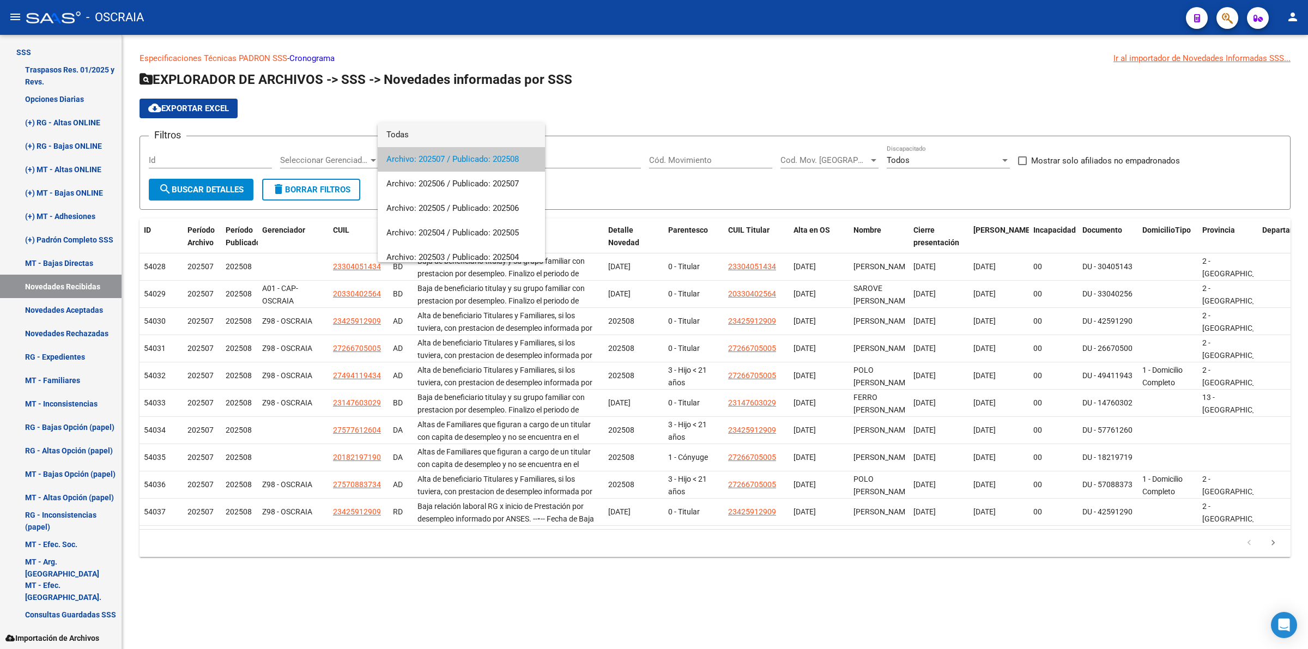
click at [464, 141] on span "Todas" at bounding box center [461, 135] width 150 height 25
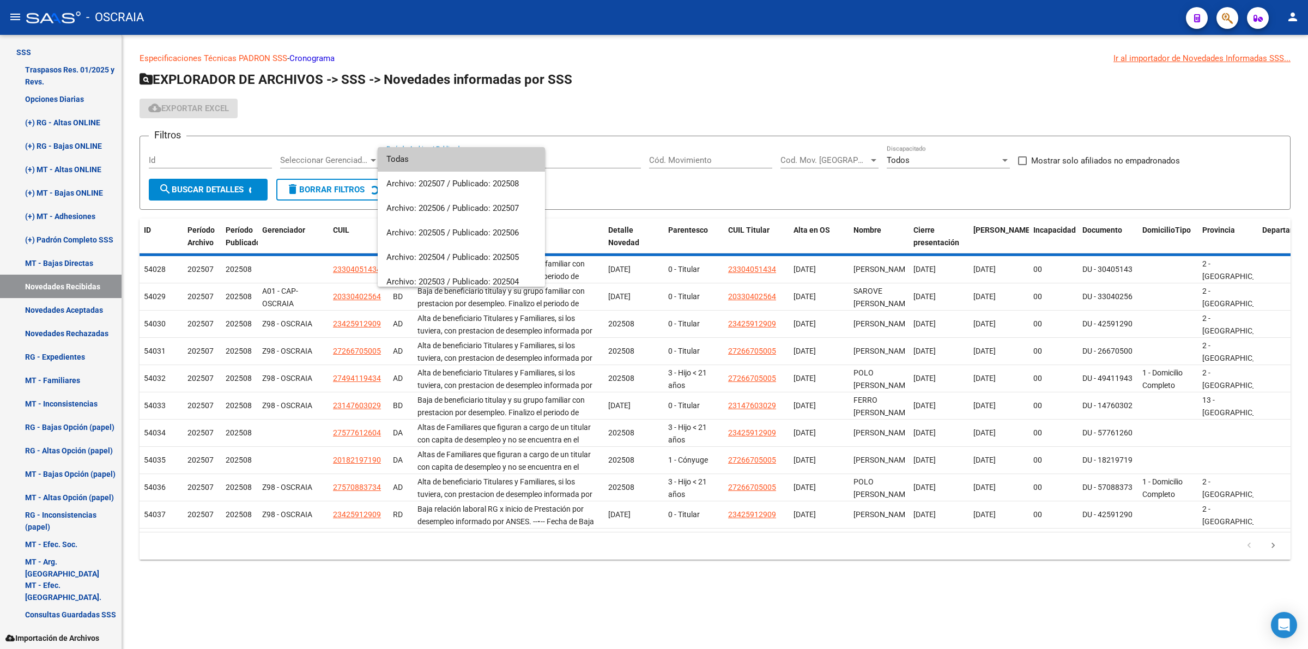
click at [617, 113] on div at bounding box center [654, 324] width 1308 height 649
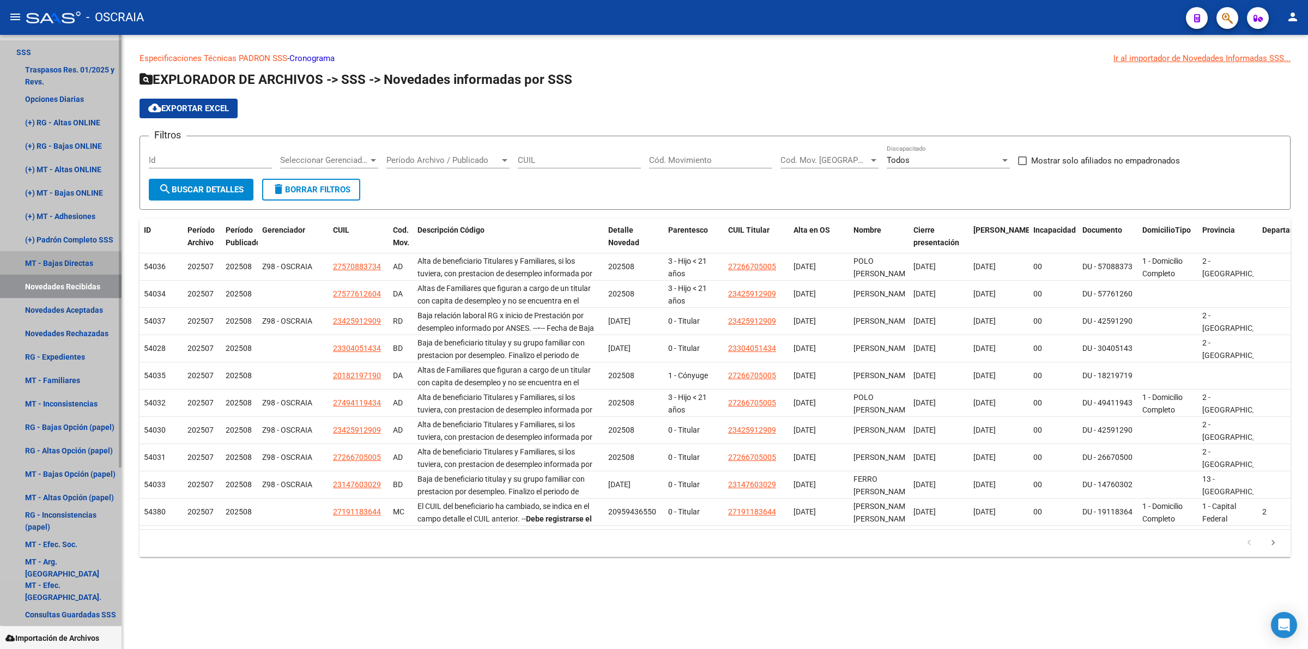
click at [71, 260] on link "MT - Bajas Directas" at bounding box center [61, 262] width 122 height 23
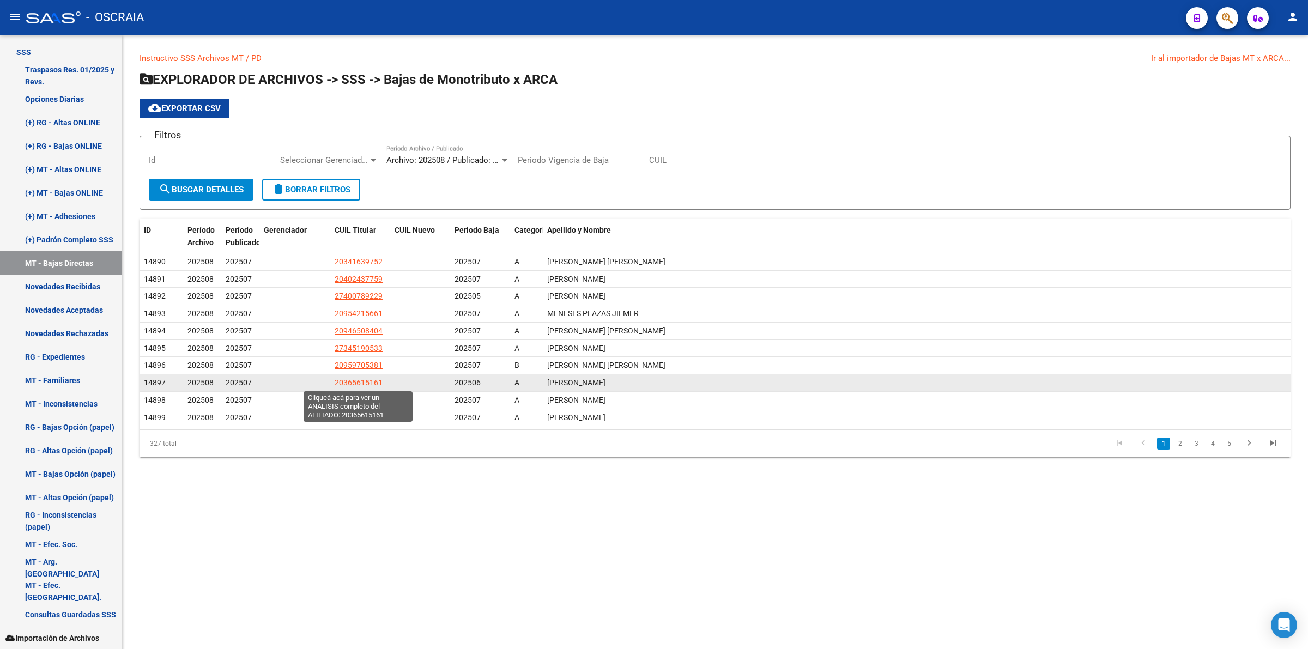
click at [361, 379] on span "20365615161" at bounding box center [359, 382] width 48 height 9
type textarea "20365615161"
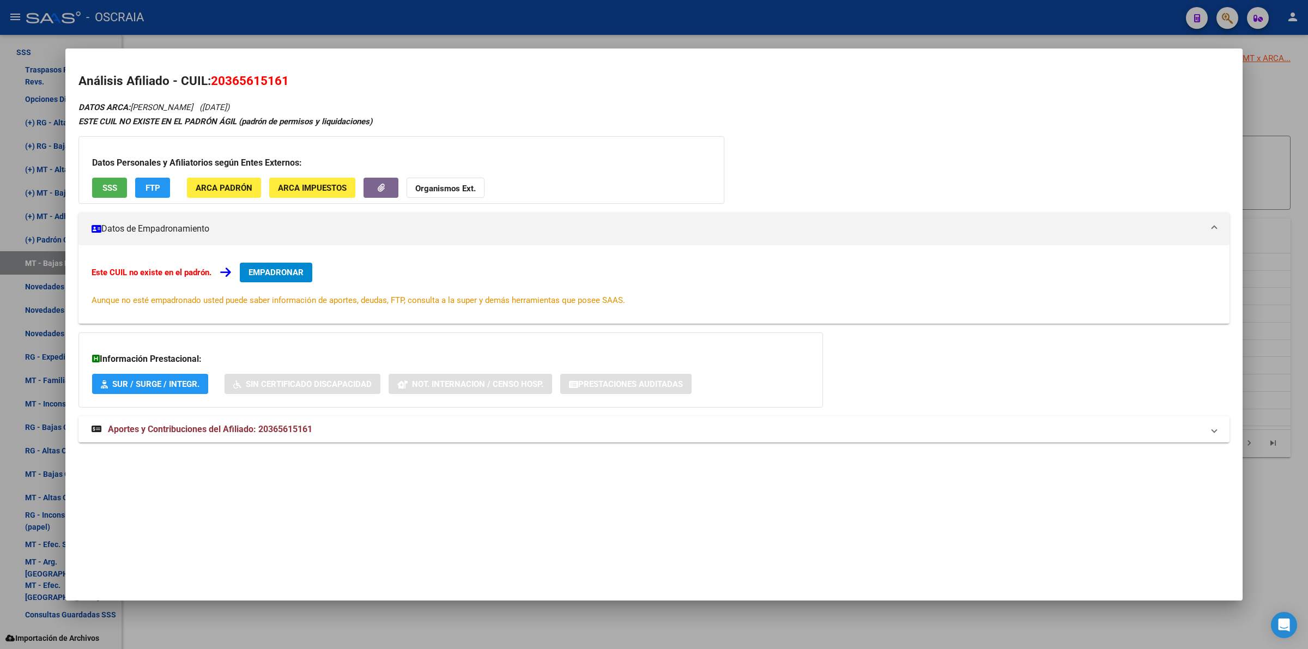
click at [100, 188] on button "SSS" at bounding box center [109, 188] width 35 height 20
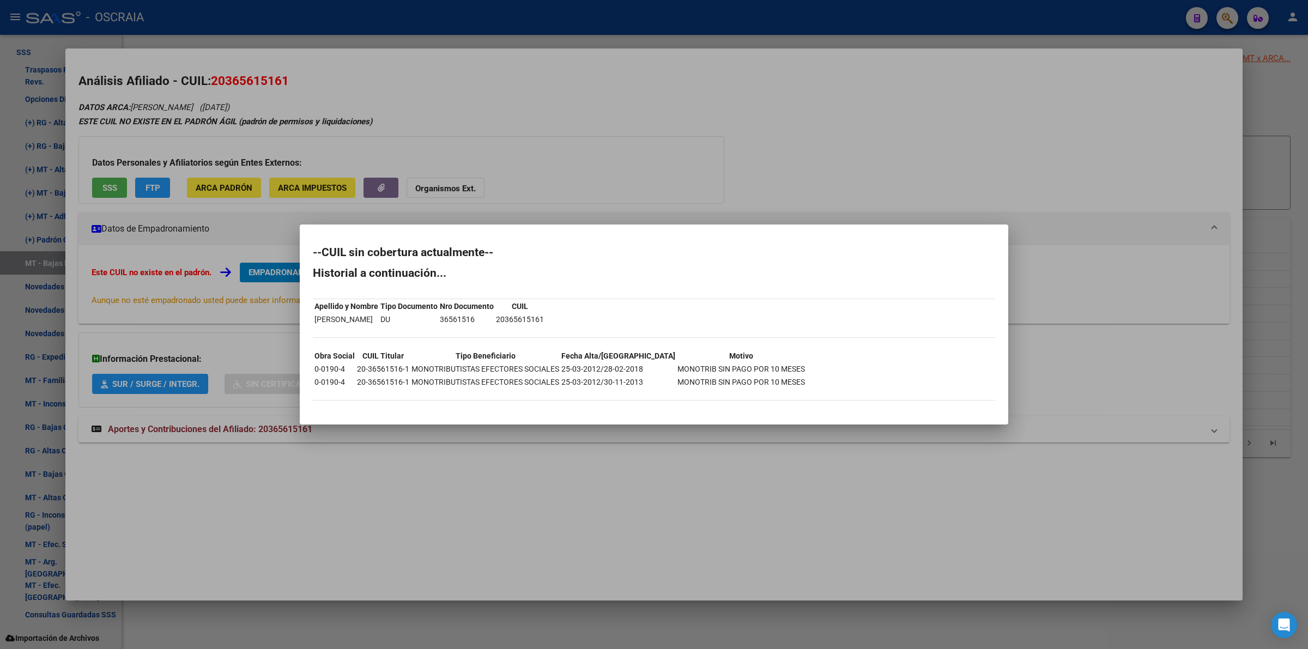
drag, startPoint x: 789, startPoint y: 385, endPoint x: 285, endPoint y: 358, distance: 504.9
click at [285, 358] on div "Análisis Afiliado - CUIL: 20365615161 DATOS ARCA: [PERSON_NAME] ([DATE]) ESTE C…" at bounding box center [654, 324] width 1308 height 649
click at [464, 453] on div at bounding box center [654, 324] width 1308 height 649
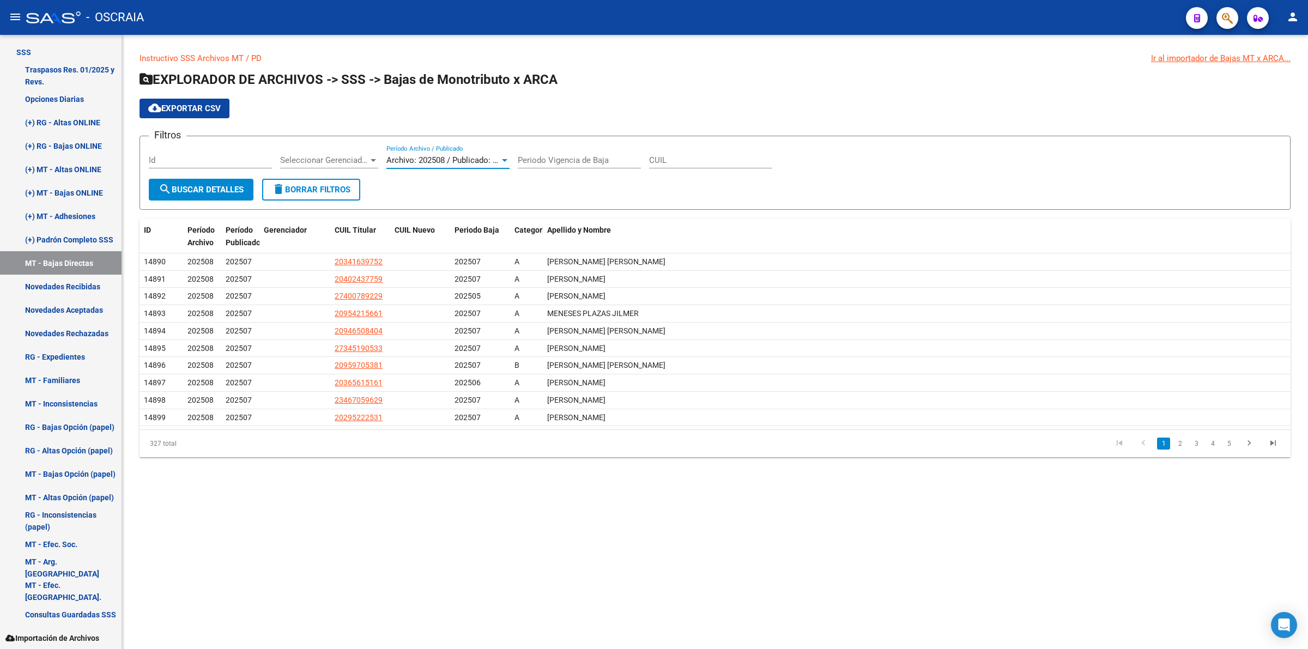
click at [415, 162] on span "Archivo: 202508 / Publicado: 202507" at bounding box center [452, 160] width 132 height 10
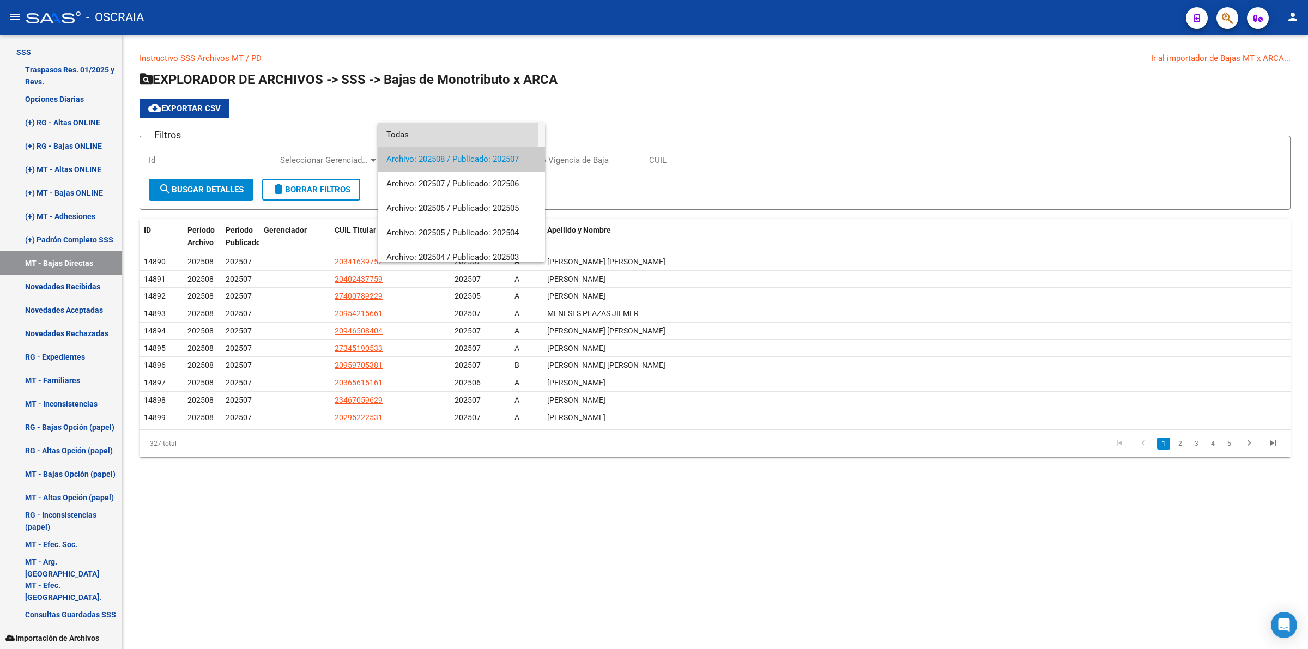
click at [426, 134] on span "Todas" at bounding box center [461, 135] width 150 height 25
click at [477, 170] on span "Todas" at bounding box center [461, 159] width 150 height 25
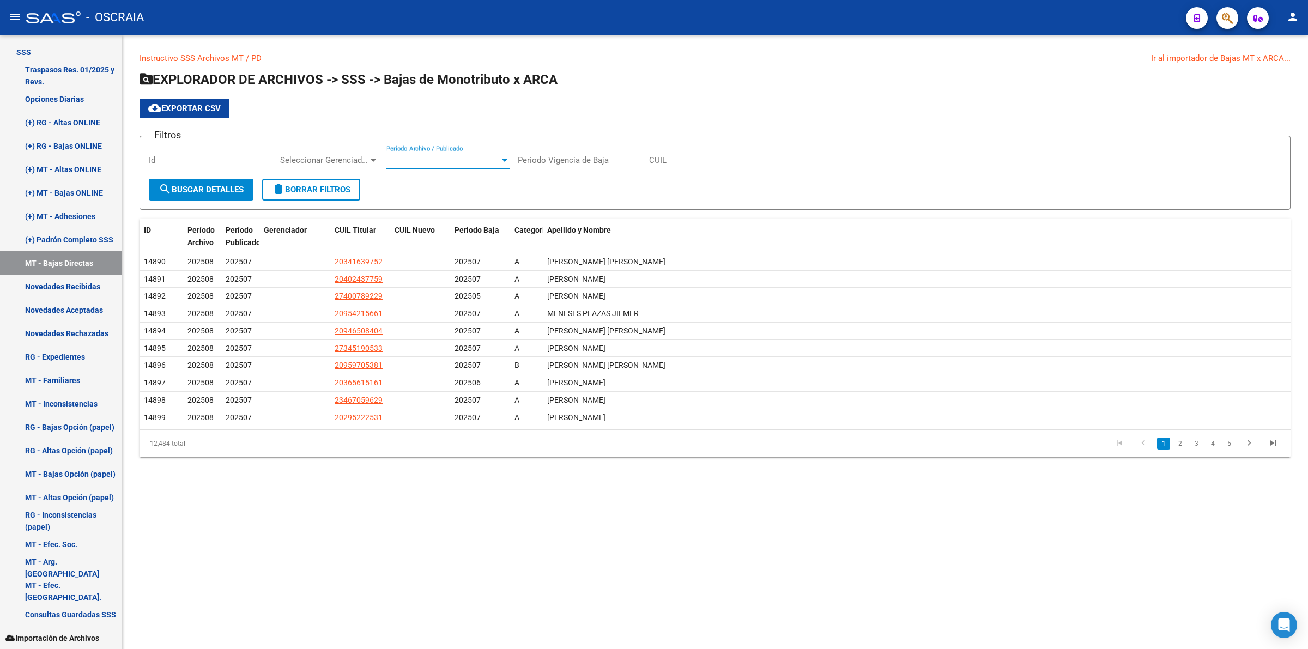
click at [183, 189] on span "search Buscar Detalles" at bounding box center [201, 190] width 85 height 10
click at [1181, 443] on link "2" at bounding box center [1179, 444] width 13 height 12
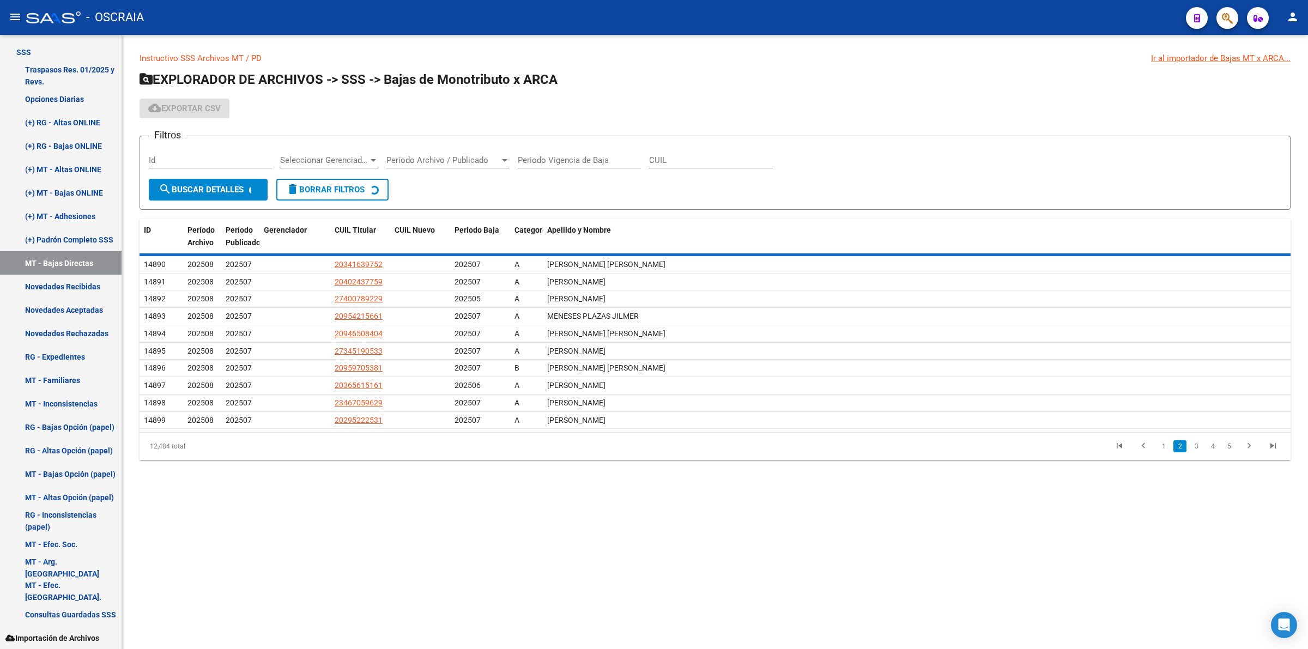
drag, startPoint x: 1194, startPoint y: 443, endPoint x: 1203, endPoint y: 444, distance: 9.9
click at [1195, 443] on div "12,484 total 1 2 3 4 5" at bounding box center [715, 446] width 1151 height 27
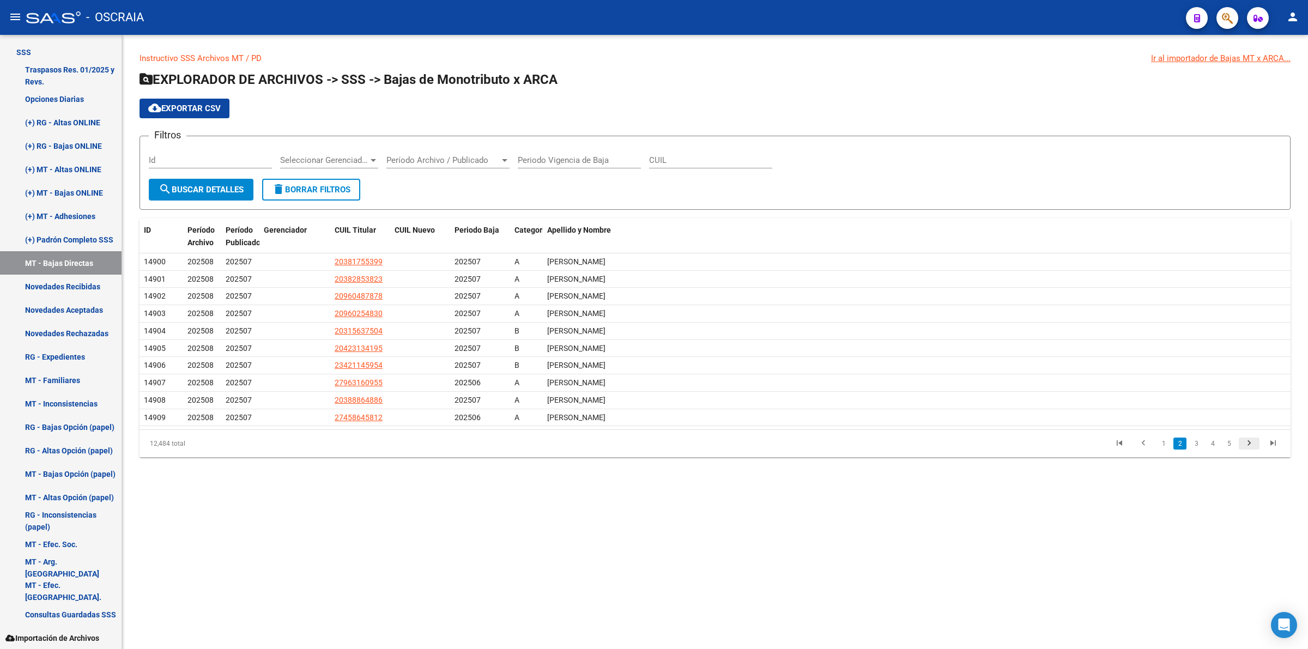
click at [1255, 448] on icon "go to next page" at bounding box center [1249, 444] width 14 height 13
click at [1246, 444] on icon "go to next page" at bounding box center [1249, 444] width 14 height 13
click at [1246, 444] on div "12,484 total 2 3 4 5 6" at bounding box center [715, 443] width 1151 height 27
click at [1246, 444] on icon "go to next page" at bounding box center [1249, 444] width 14 height 13
click at [1127, 441] on link "go to first page" at bounding box center [1119, 444] width 21 height 12
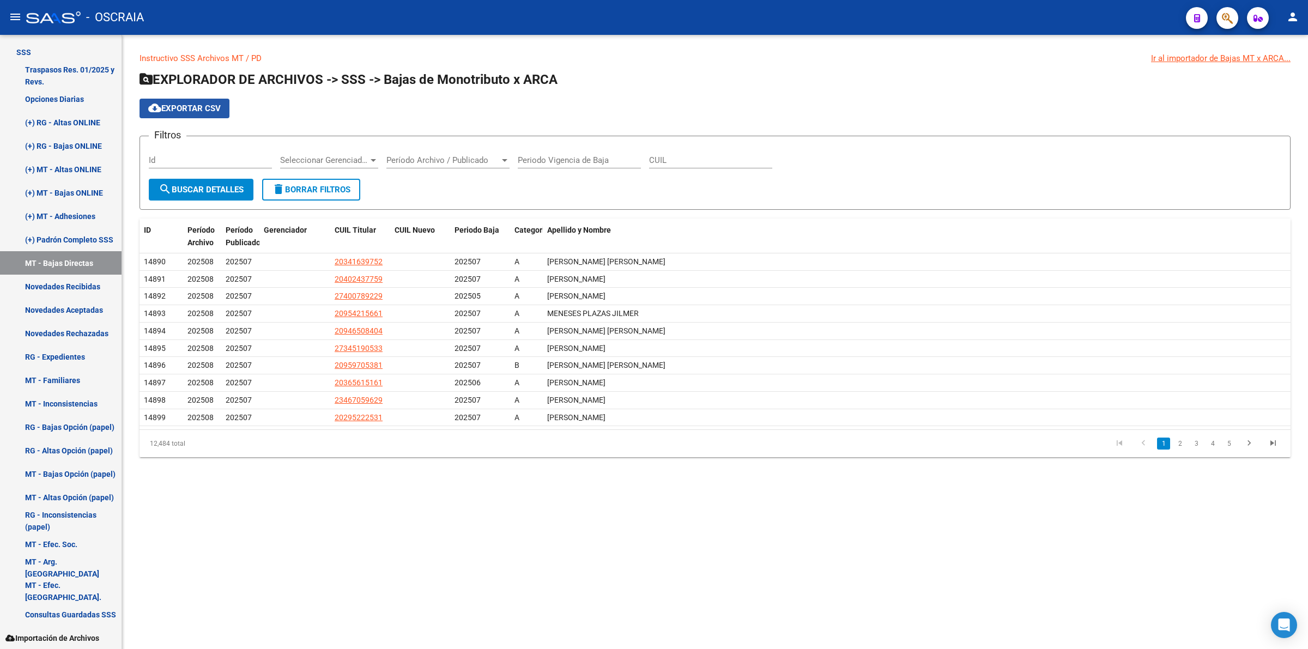
click at [184, 109] on span "cloud_download Exportar CSV" at bounding box center [184, 109] width 72 height 10
click at [845, 72] on h1 "EXPLORADOR DE ARCHIVOS -> SSS -> Bajas de Monotributo x ARCA" at bounding box center [715, 80] width 1151 height 19
click at [75, 239] on link "(+) Padrón Completo SSS" at bounding box center [61, 239] width 122 height 23
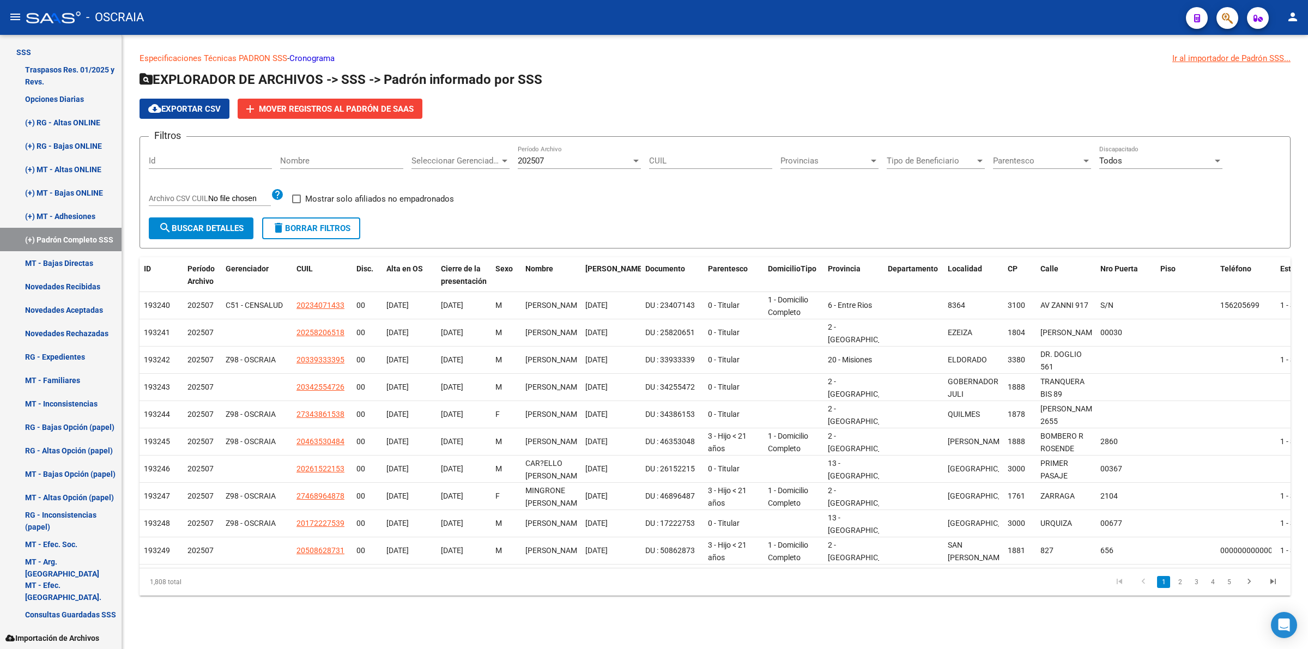
click at [557, 162] on div "202507" at bounding box center [574, 161] width 113 height 10
click at [554, 132] on span "Todas" at bounding box center [579, 135] width 123 height 25
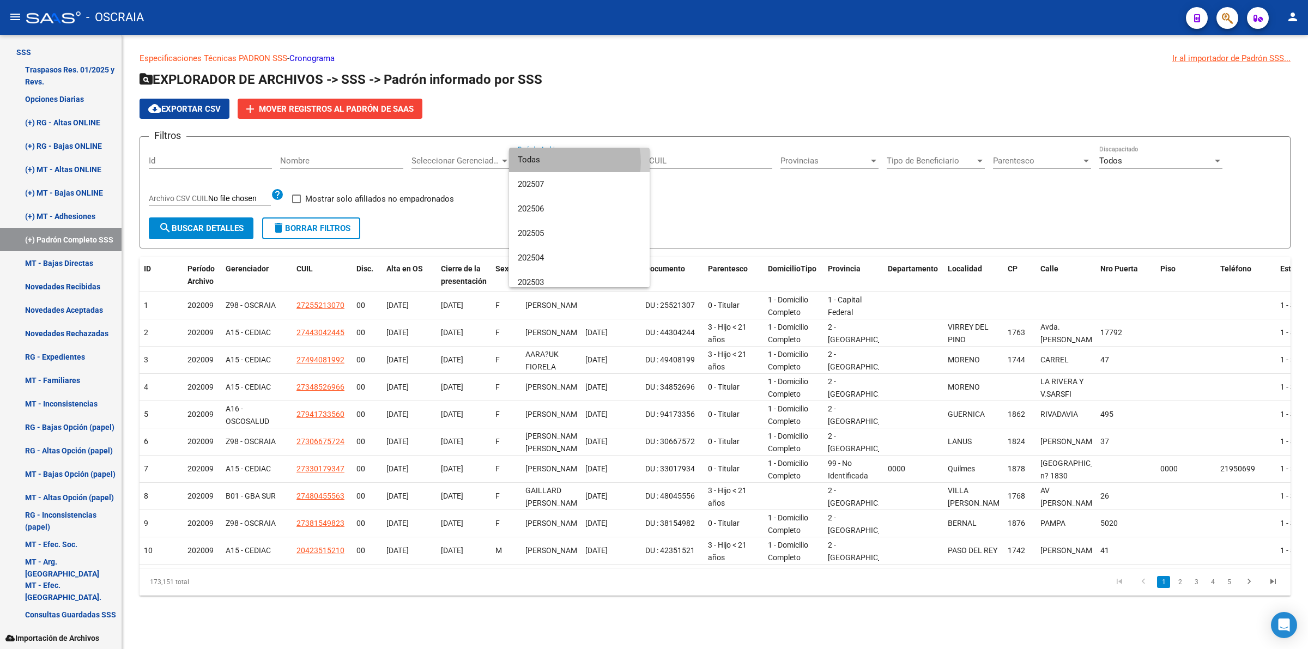
click at [565, 162] on span "Todas" at bounding box center [579, 160] width 123 height 25
click at [747, 199] on div at bounding box center [654, 324] width 1308 height 649
click at [706, 142] on form "Filtros Id Nombre Seleccionar Gerenciador Seleccionar Gerenciador Período Archi…" at bounding box center [715, 192] width 1151 height 112
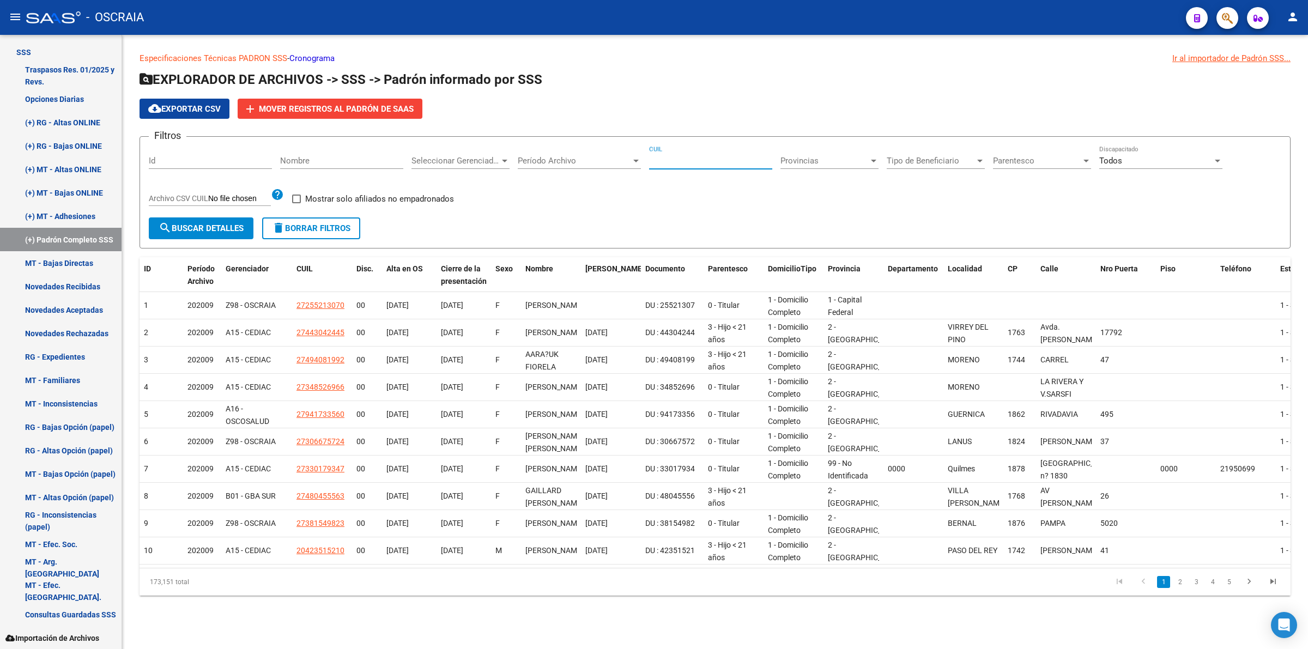
click at [689, 156] on input "CUIL" at bounding box center [710, 161] width 123 height 10
paste input "27-47815810-1"
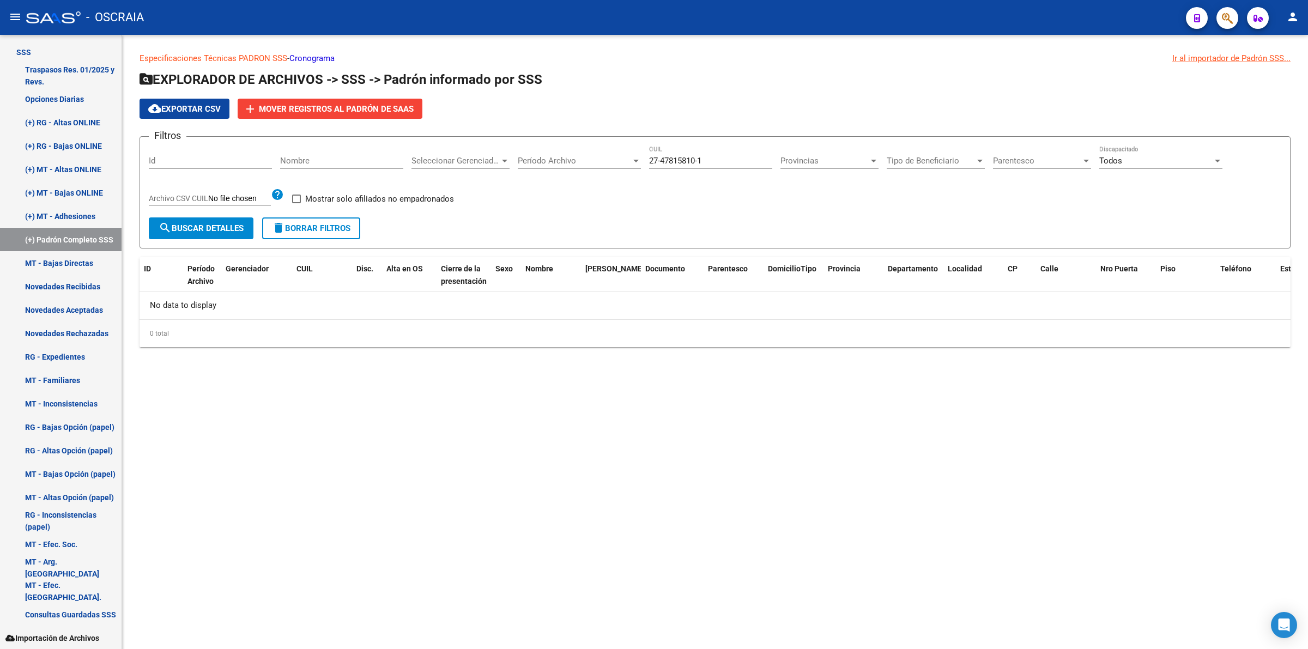
click at [669, 153] on div "27-47815810-1 CUIL" at bounding box center [710, 157] width 123 height 23
click at [671, 153] on div "27-47815810-1 CUIL" at bounding box center [710, 157] width 123 height 23
click at [674, 157] on input "27-47815810-1" at bounding box center [710, 161] width 123 height 10
click at [693, 161] on input "15-8" at bounding box center [710, 161] width 123 height 10
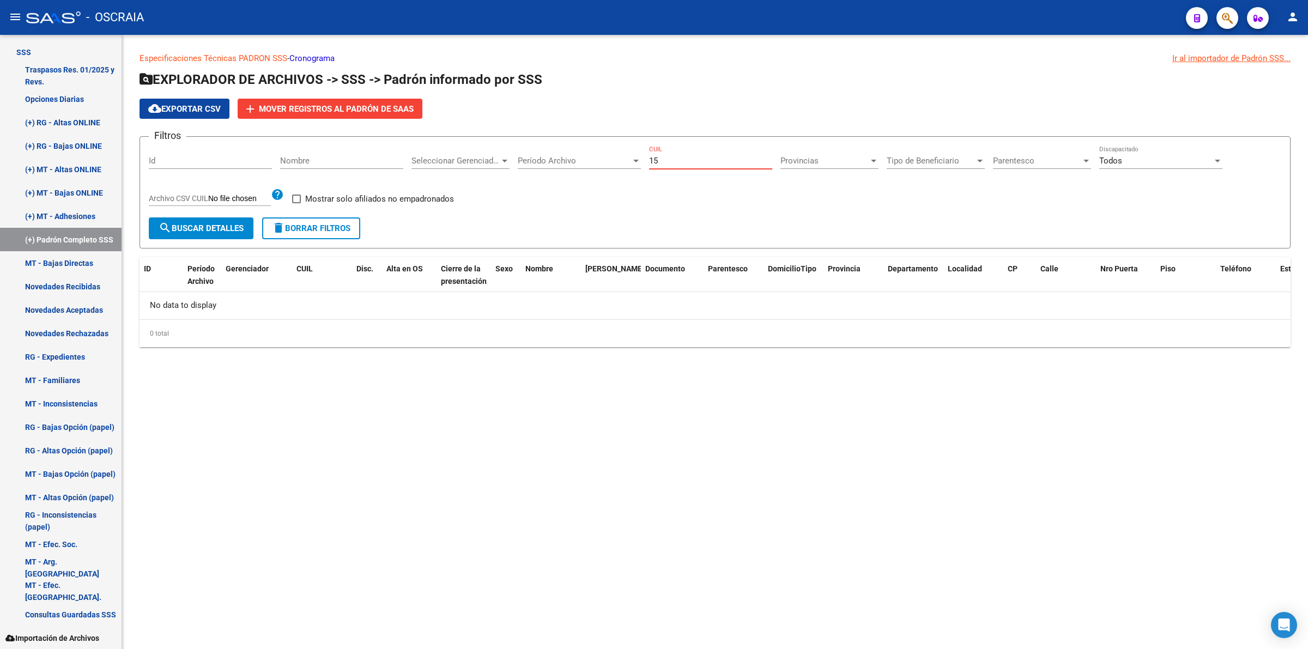
type input "1"
click at [693, 161] on input "CUIL" at bounding box center [710, 161] width 123 height 10
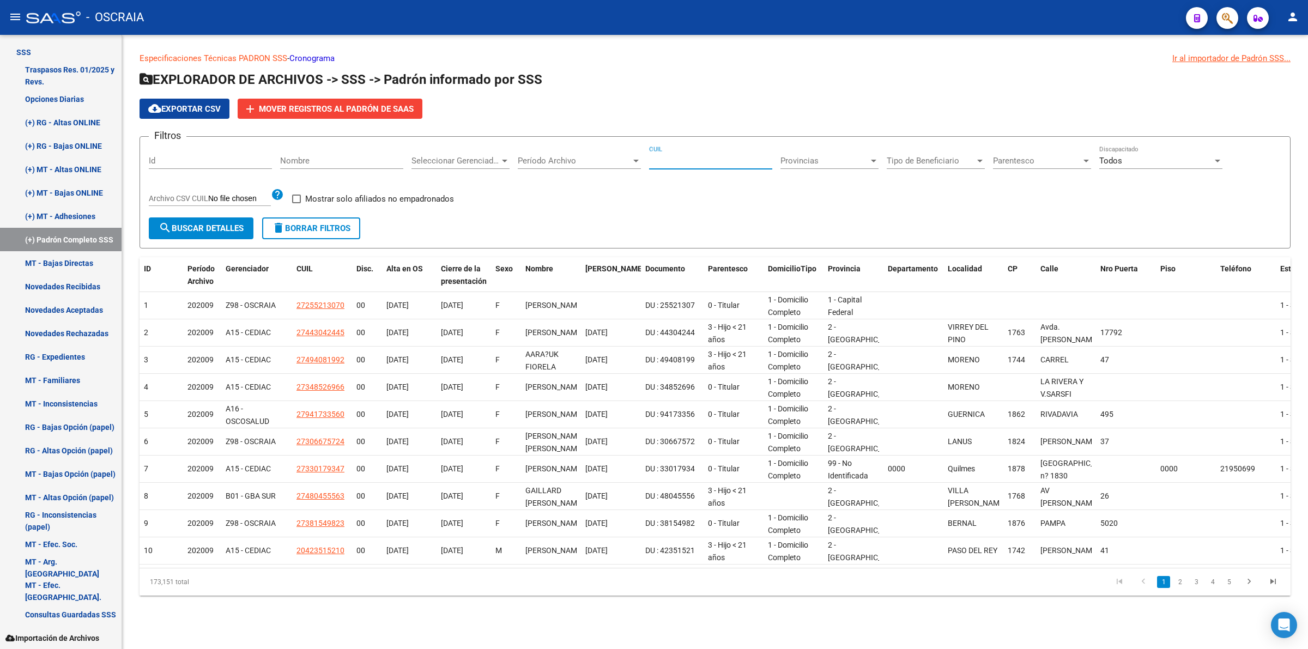
click at [838, 166] on div "Provincias Provincias" at bounding box center [829, 157] width 98 height 23
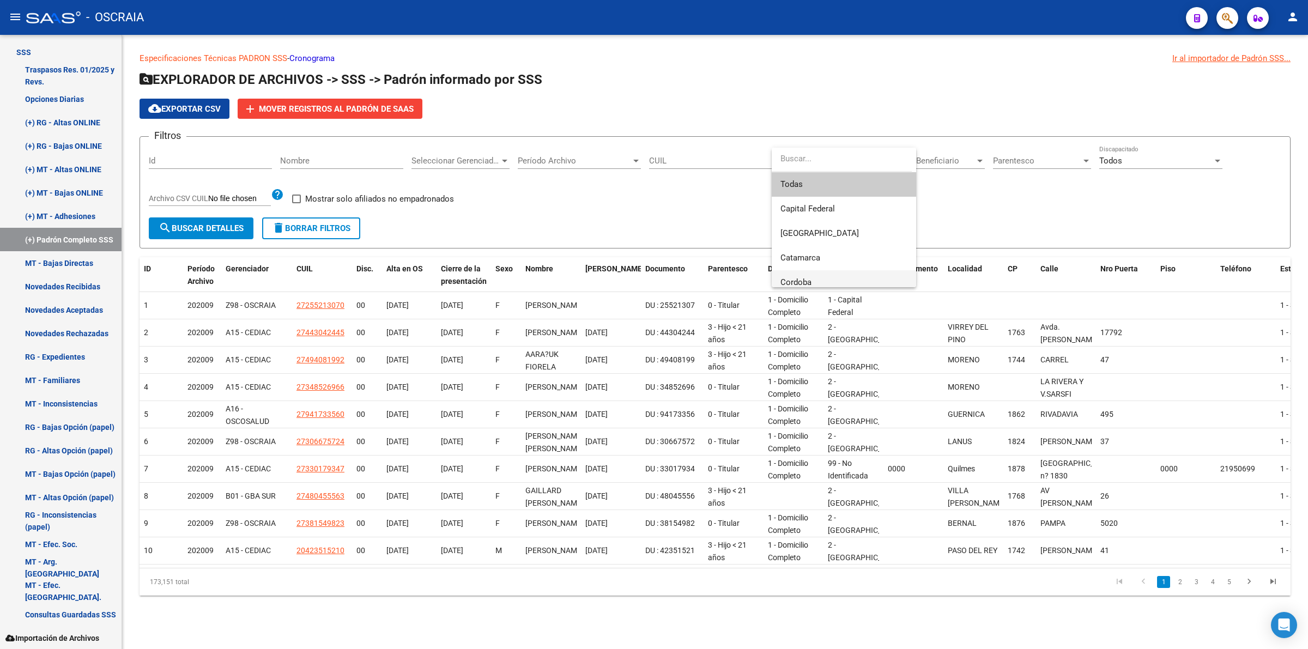
click at [818, 275] on span "Cordoba" at bounding box center [843, 282] width 127 height 25
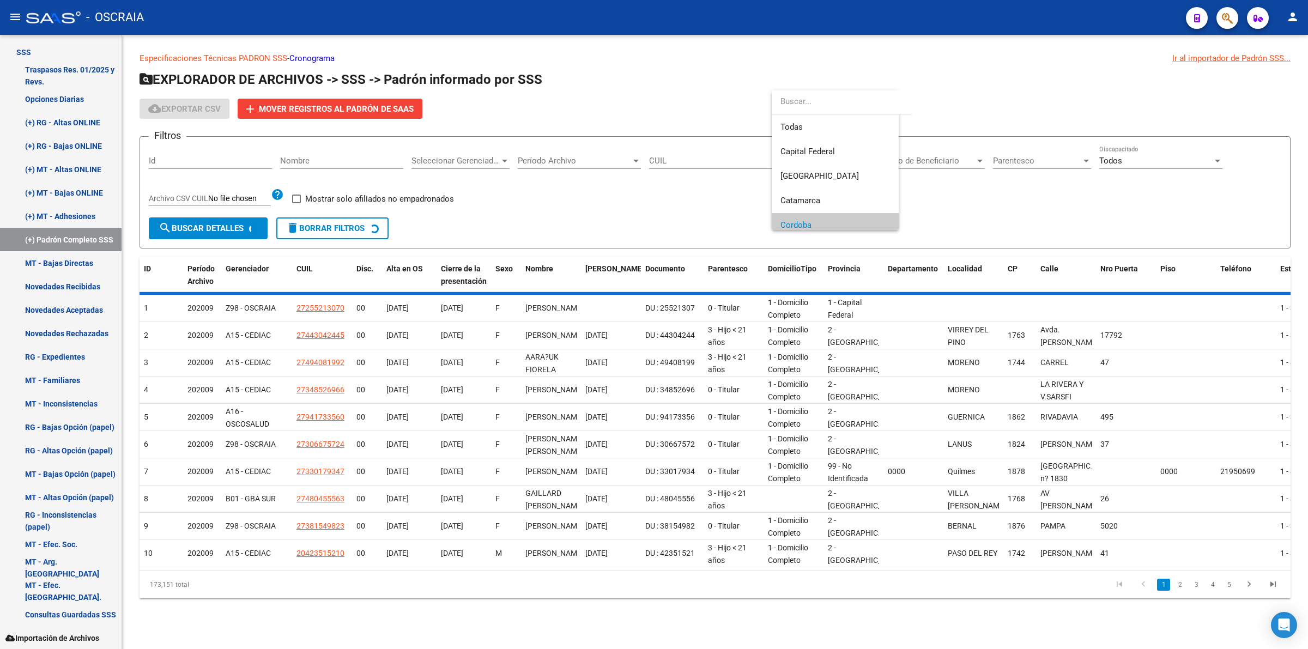
scroll to position [65, 0]
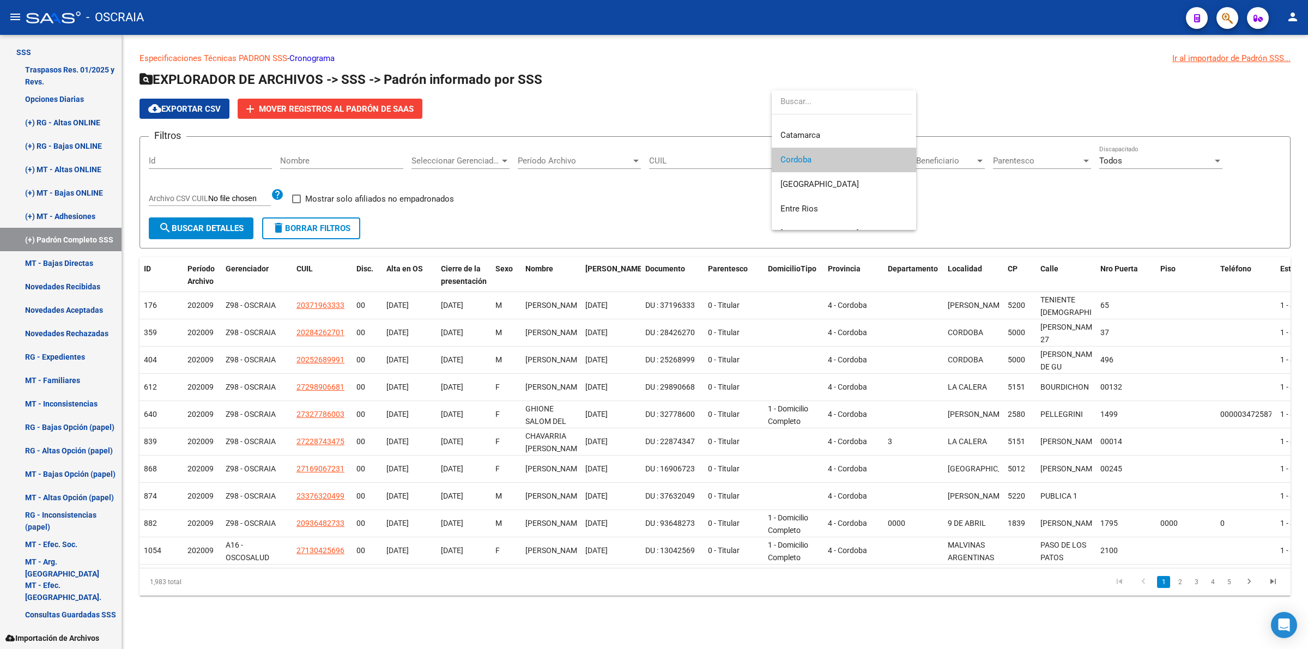
click at [1025, 208] on div at bounding box center [654, 324] width 1308 height 649
click at [862, 157] on div "Cordoba" at bounding box center [824, 161] width 88 height 10
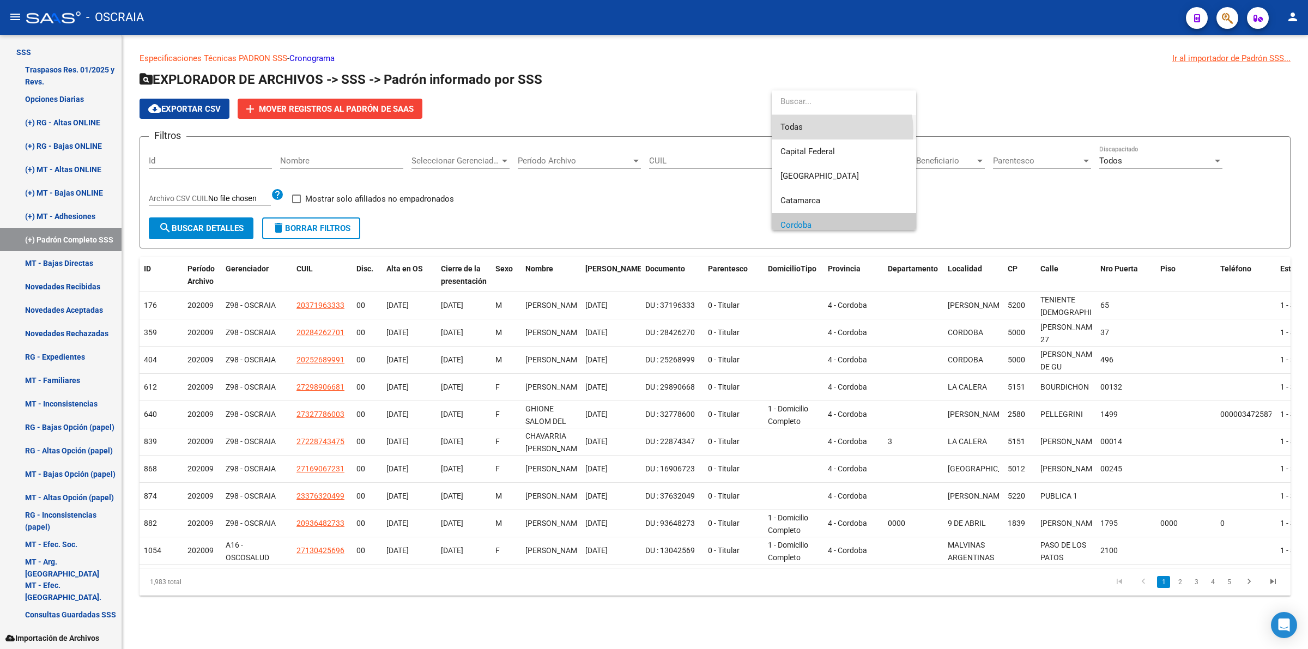
click at [825, 131] on span "Todas" at bounding box center [843, 127] width 127 height 25
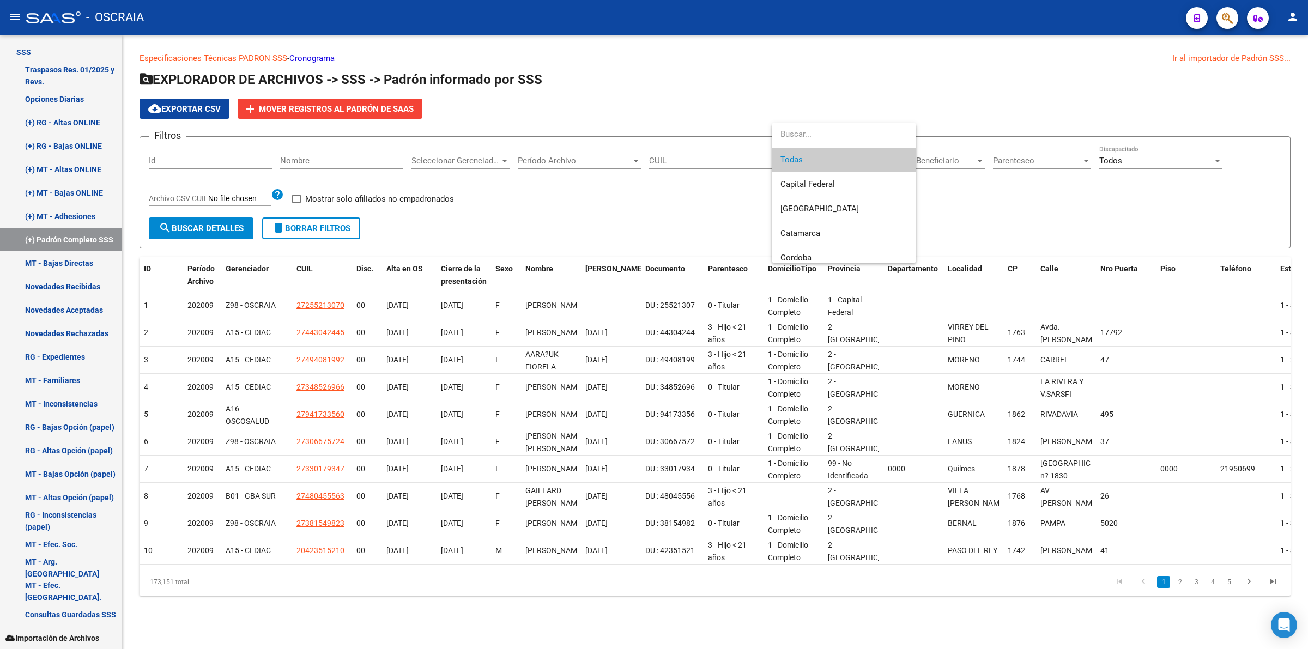
click at [592, 113] on div at bounding box center [654, 324] width 1308 height 649
click at [184, 107] on span "cloud_download Exportar CSV" at bounding box center [184, 109] width 72 height 10
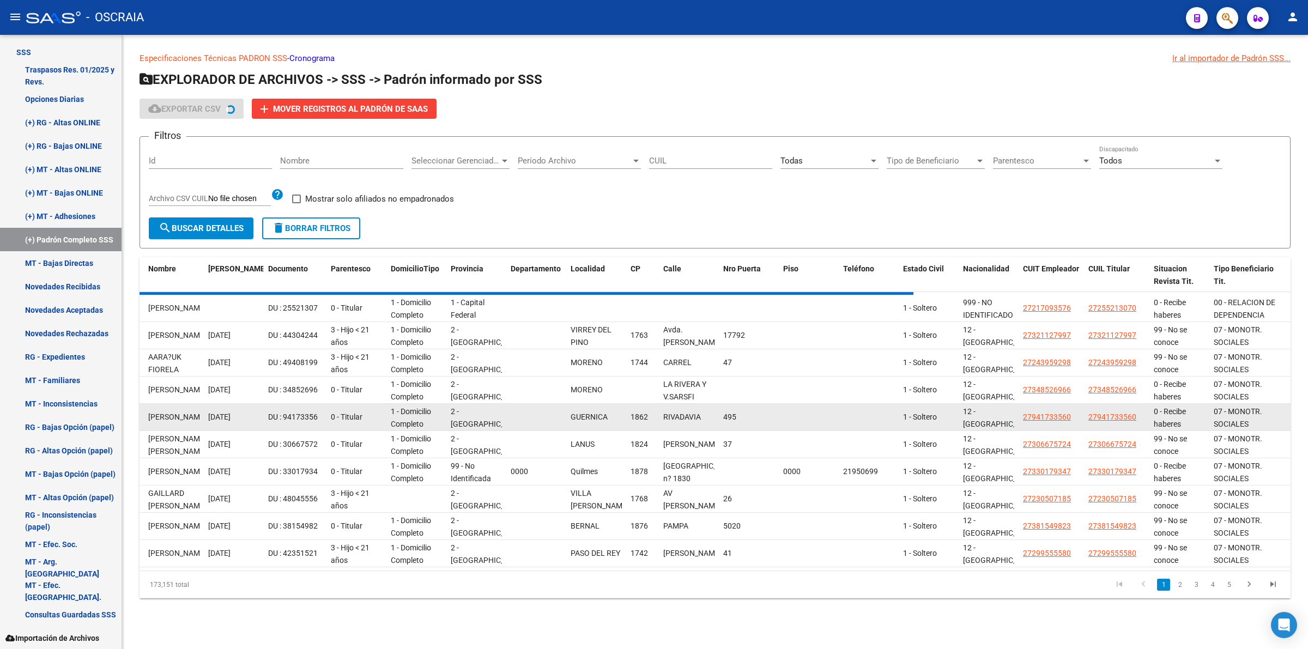
scroll to position [1, 0]
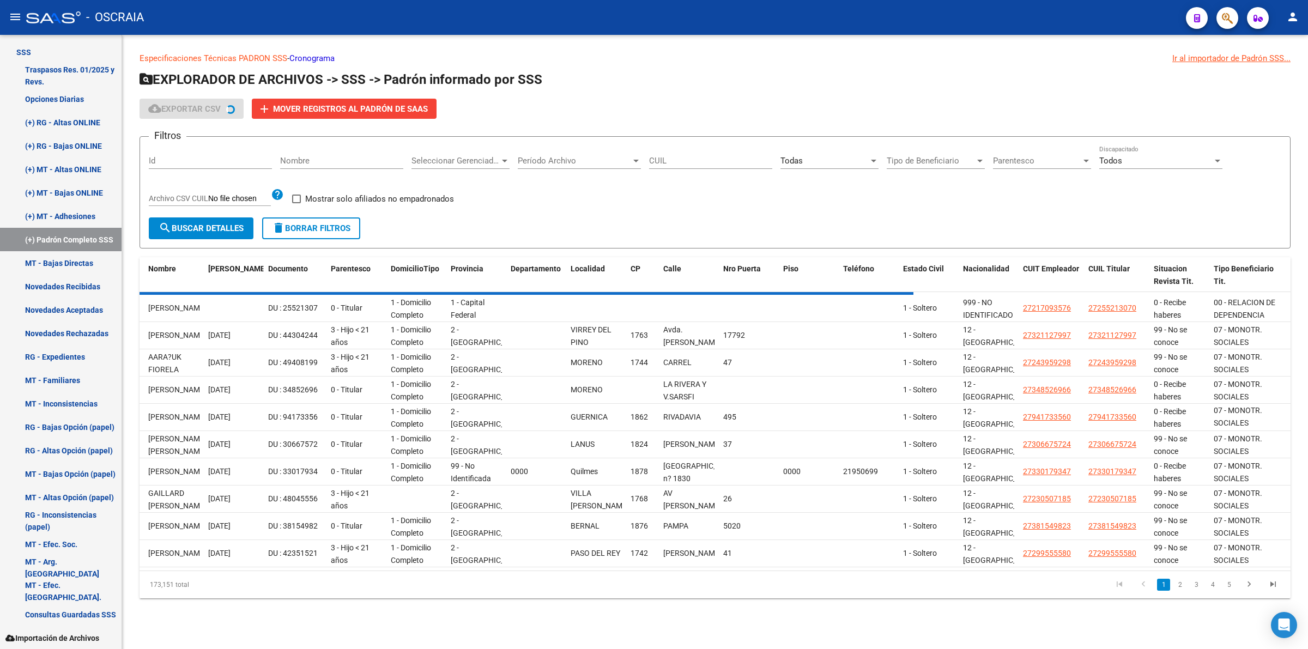
click at [1175, 591] on link "2" at bounding box center [1179, 585] width 13 height 12
click at [1190, 597] on div "173,151 total 1 2 3 4 5" at bounding box center [715, 584] width 1151 height 27
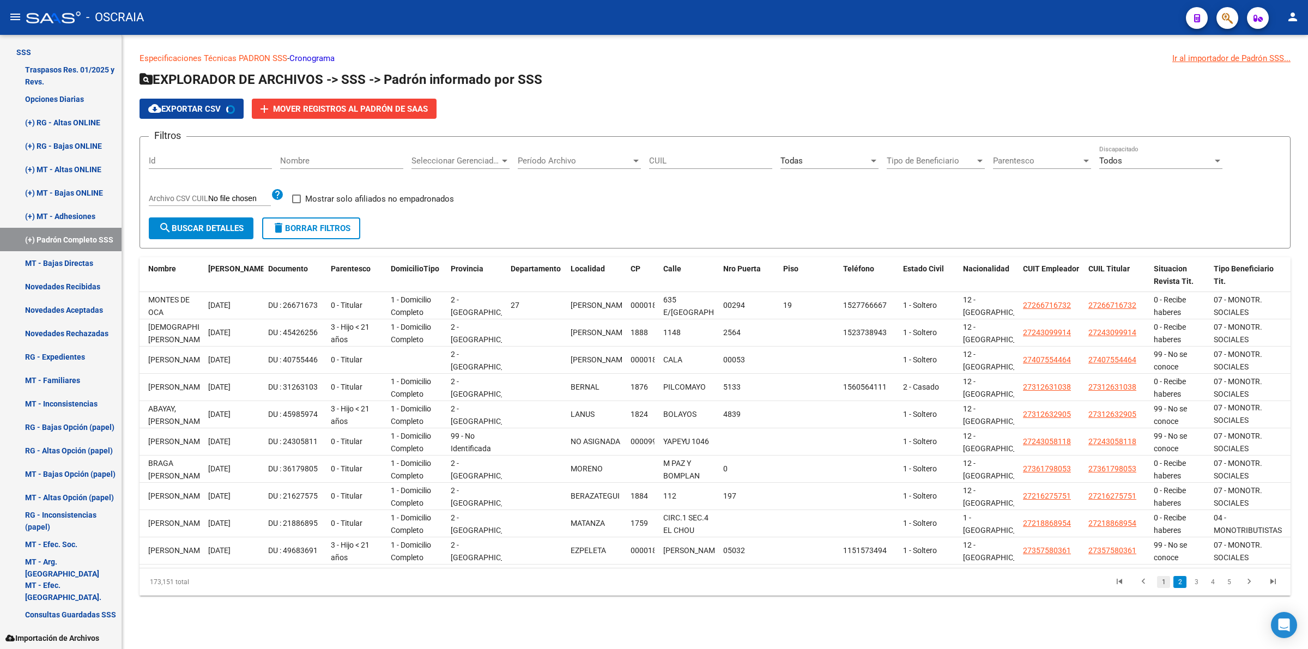
click at [1166, 588] on link "1" at bounding box center [1163, 582] width 13 height 12
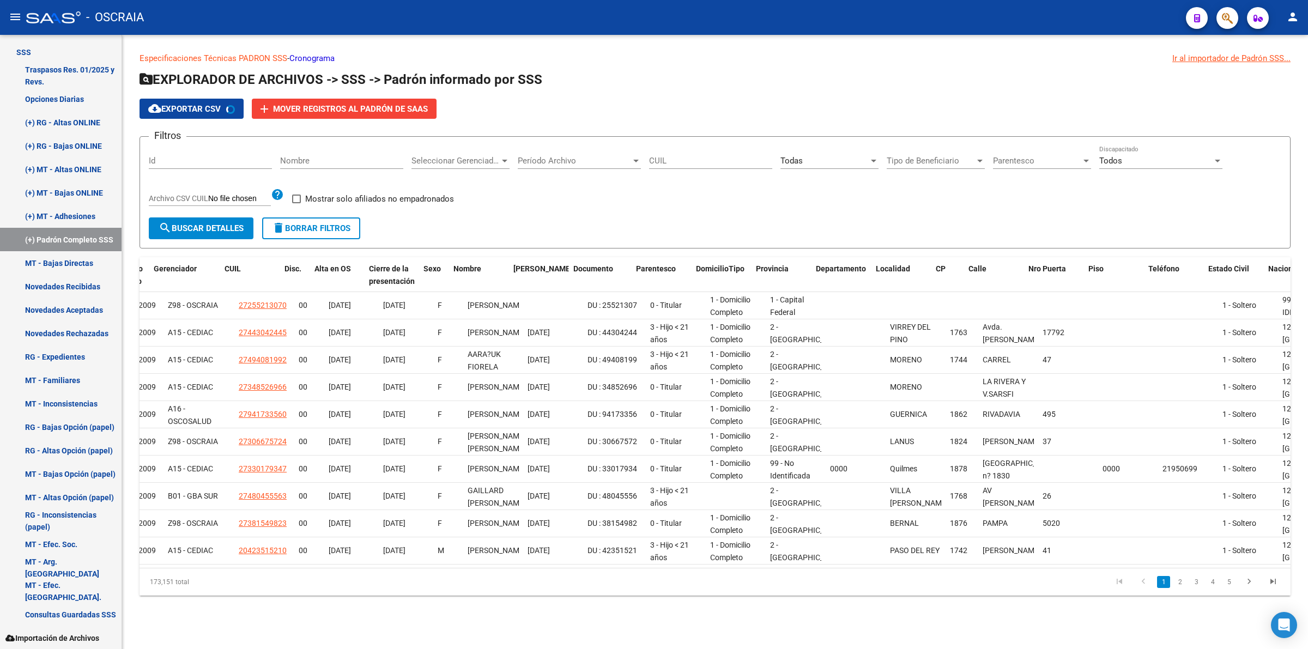
scroll to position [0, 0]
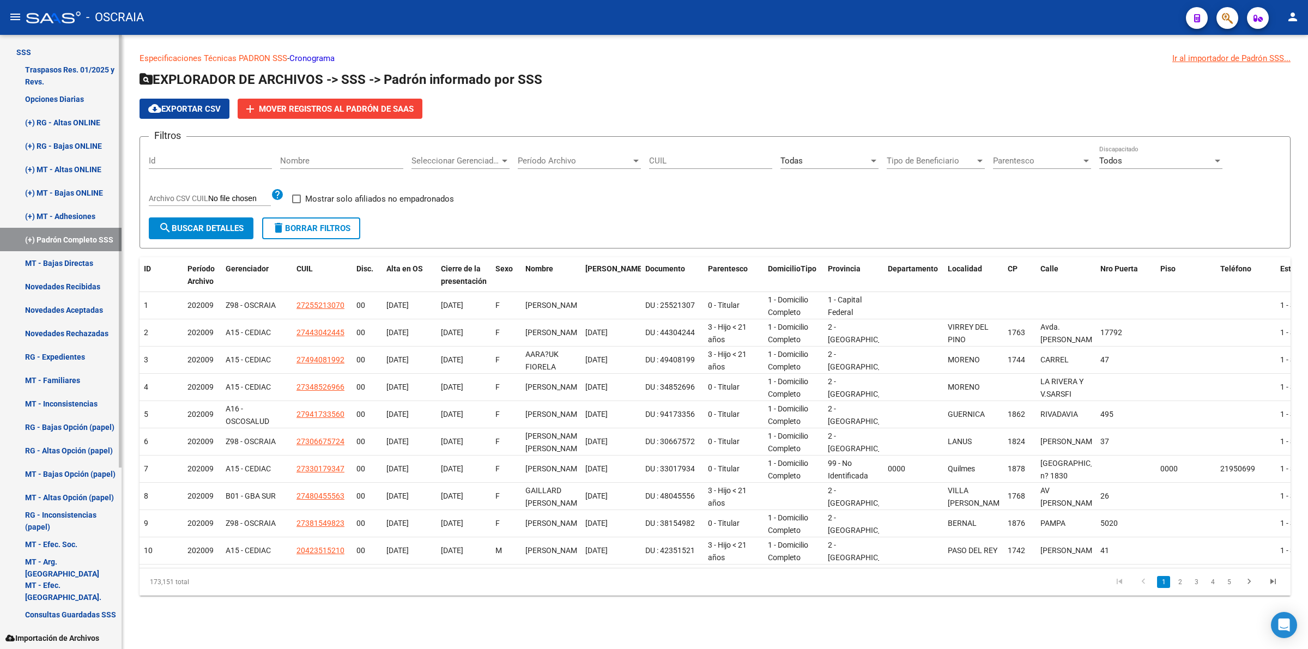
click at [60, 211] on link "(+) MT - Adhesiones" at bounding box center [61, 215] width 122 height 23
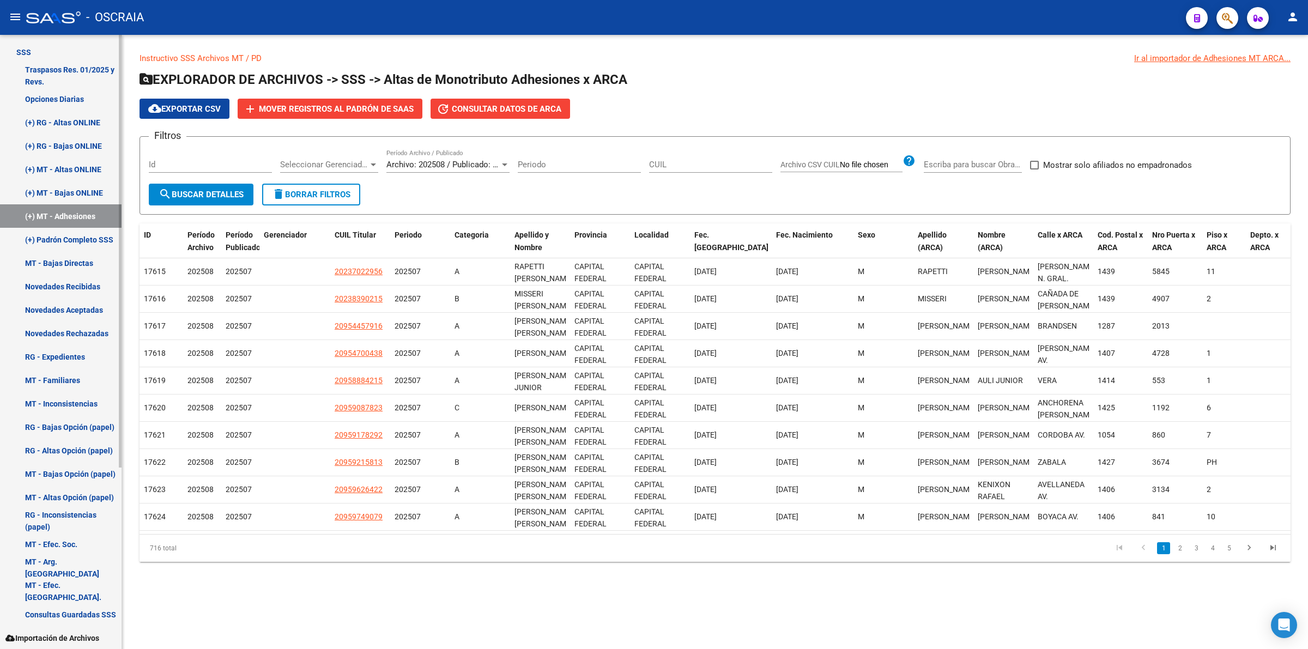
click at [53, 191] on link "(+) MT - Bajas ONLINE" at bounding box center [61, 192] width 122 height 23
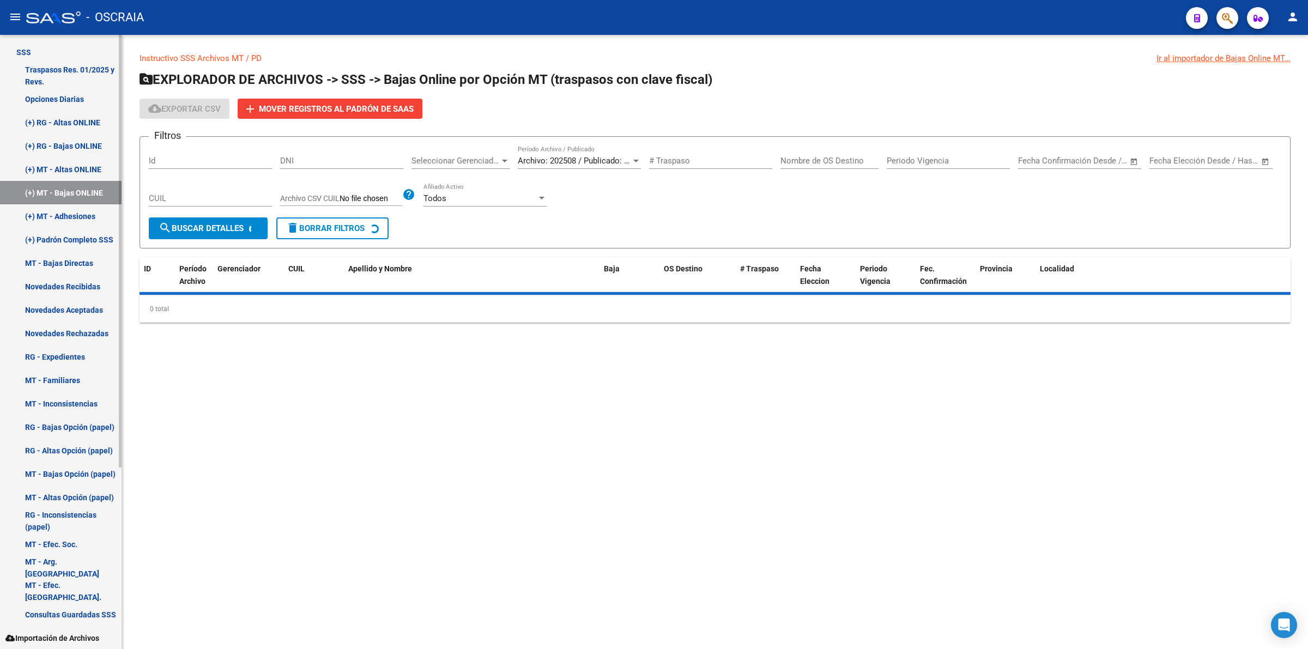
click at [59, 162] on link "(+) MT - Altas ONLINE" at bounding box center [61, 169] width 122 height 23
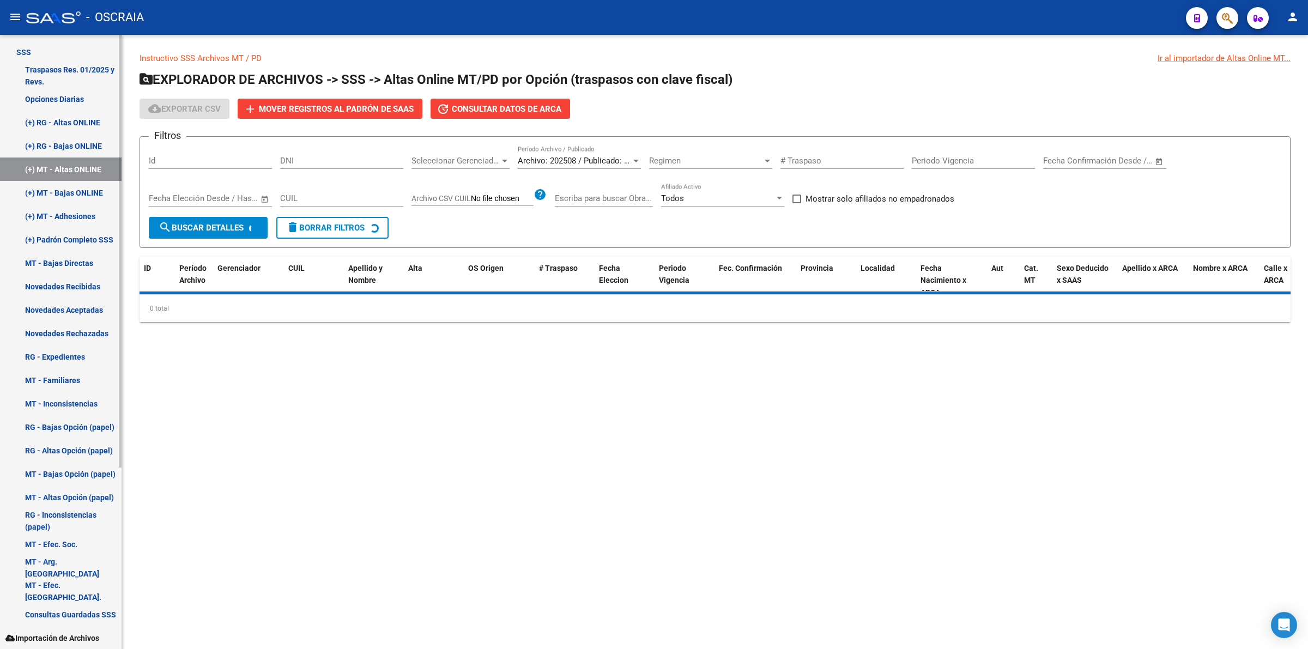
click at [48, 106] on link "Opciones Diarias" at bounding box center [61, 98] width 122 height 23
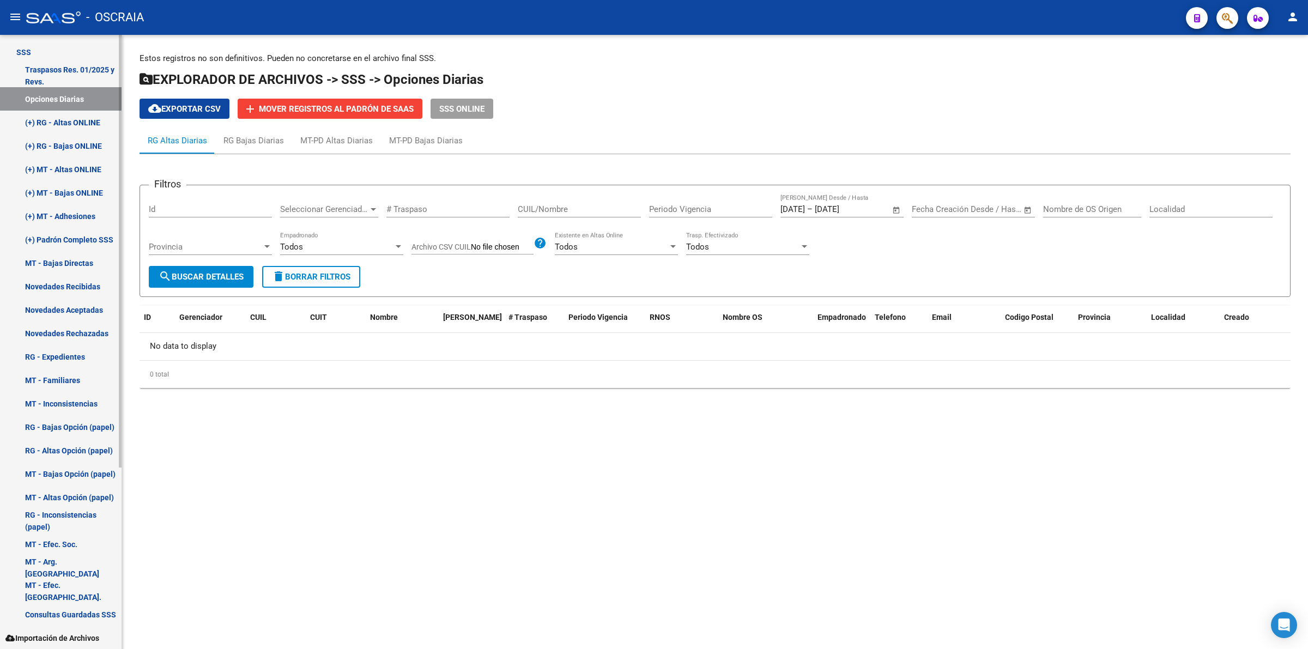
click at [92, 427] on link "RG - Bajas Opción (papel)" at bounding box center [61, 426] width 122 height 23
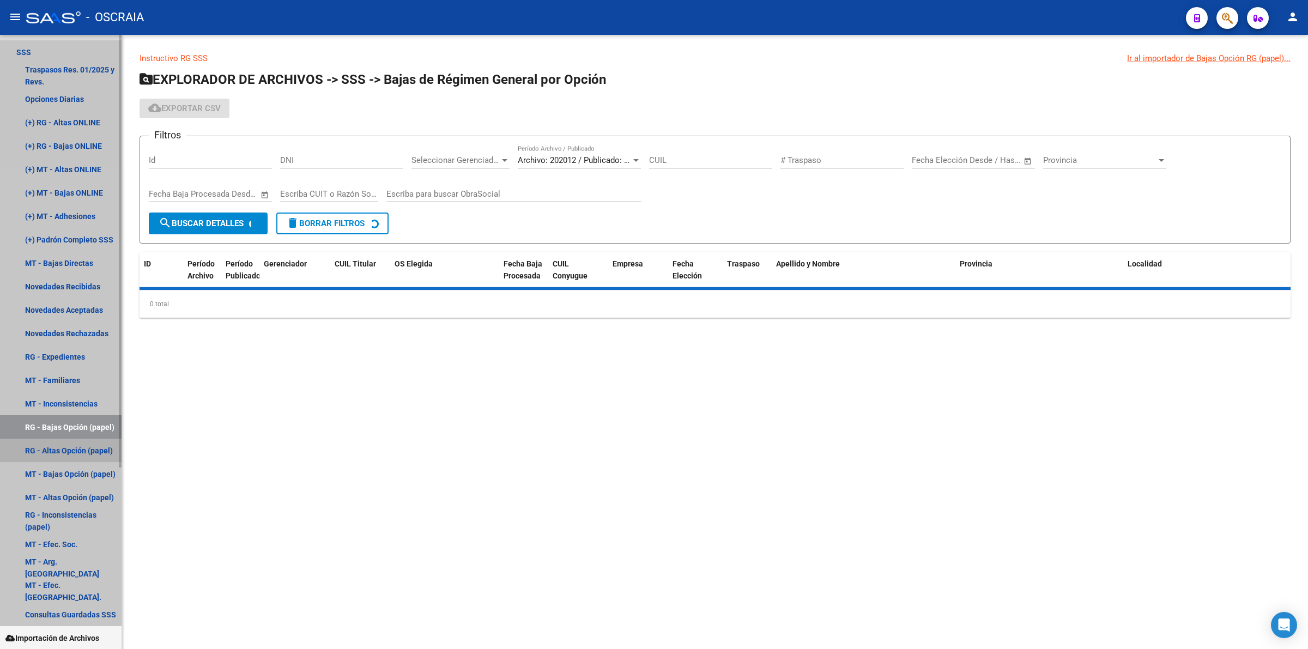
click at [92, 459] on link "RG - Altas Opción (papel)" at bounding box center [61, 450] width 122 height 23
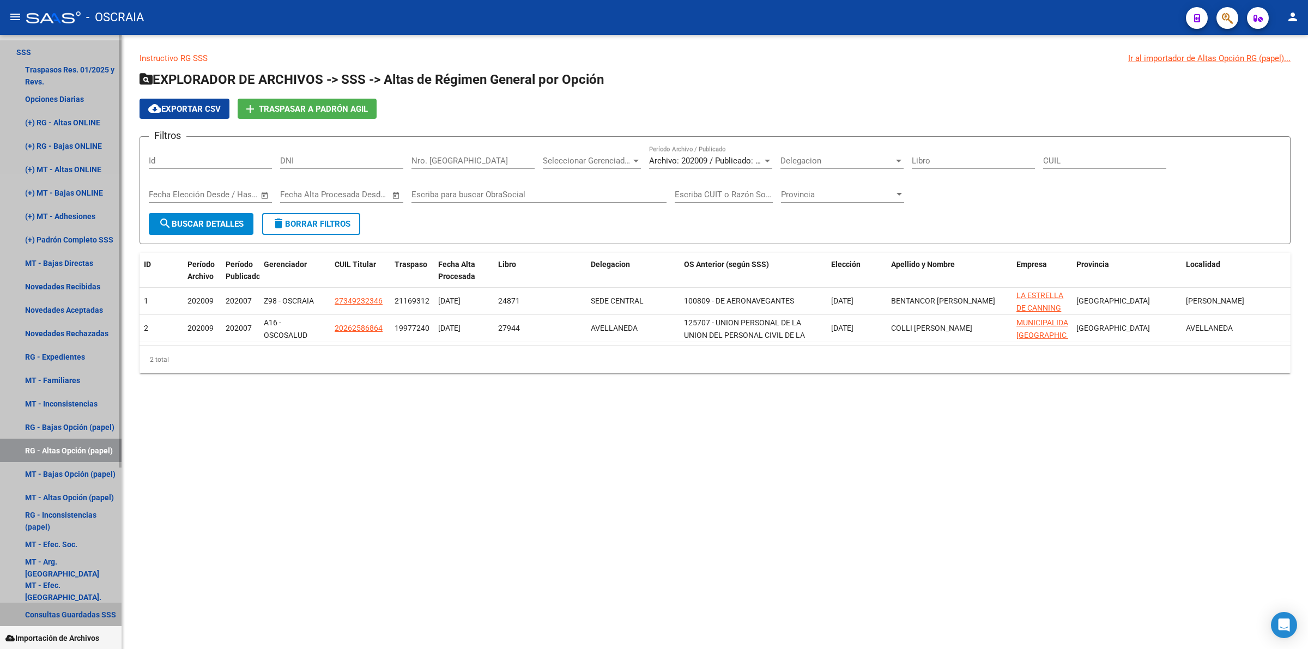
click at [75, 611] on link "Consultas Guardadas SSS" at bounding box center [61, 614] width 122 height 23
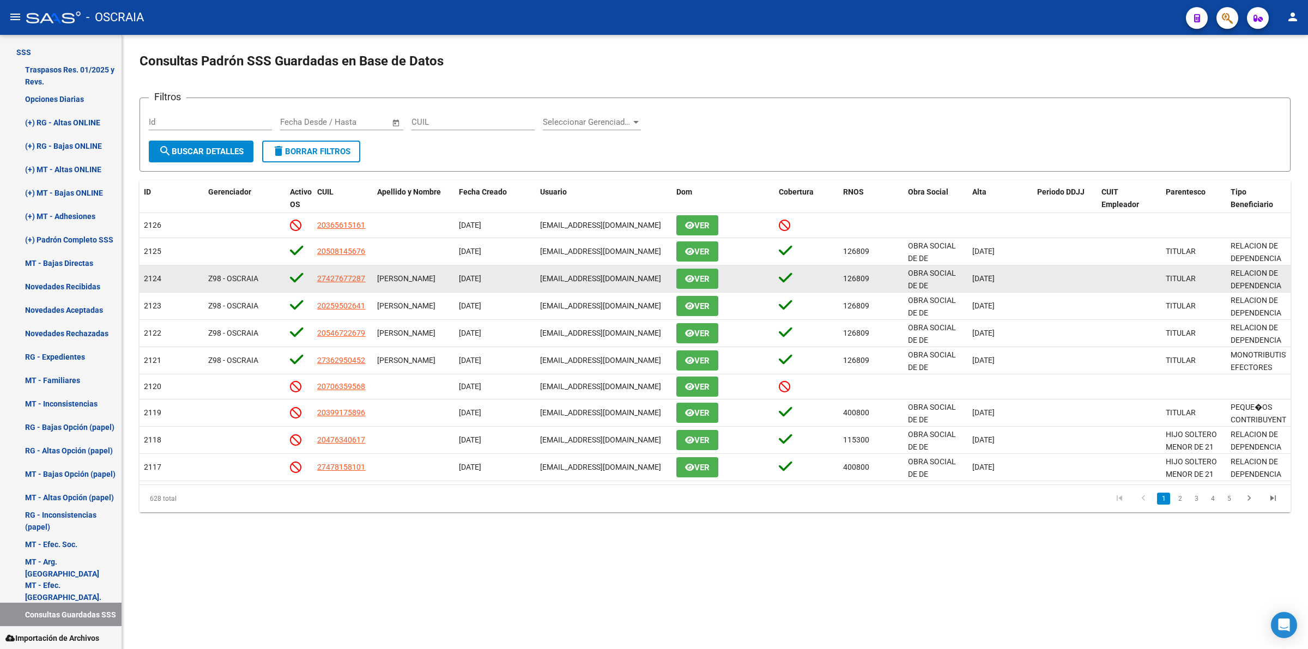
click at [713, 275] on button "Ver" at bounding box center [697, 279] width 42 height 20
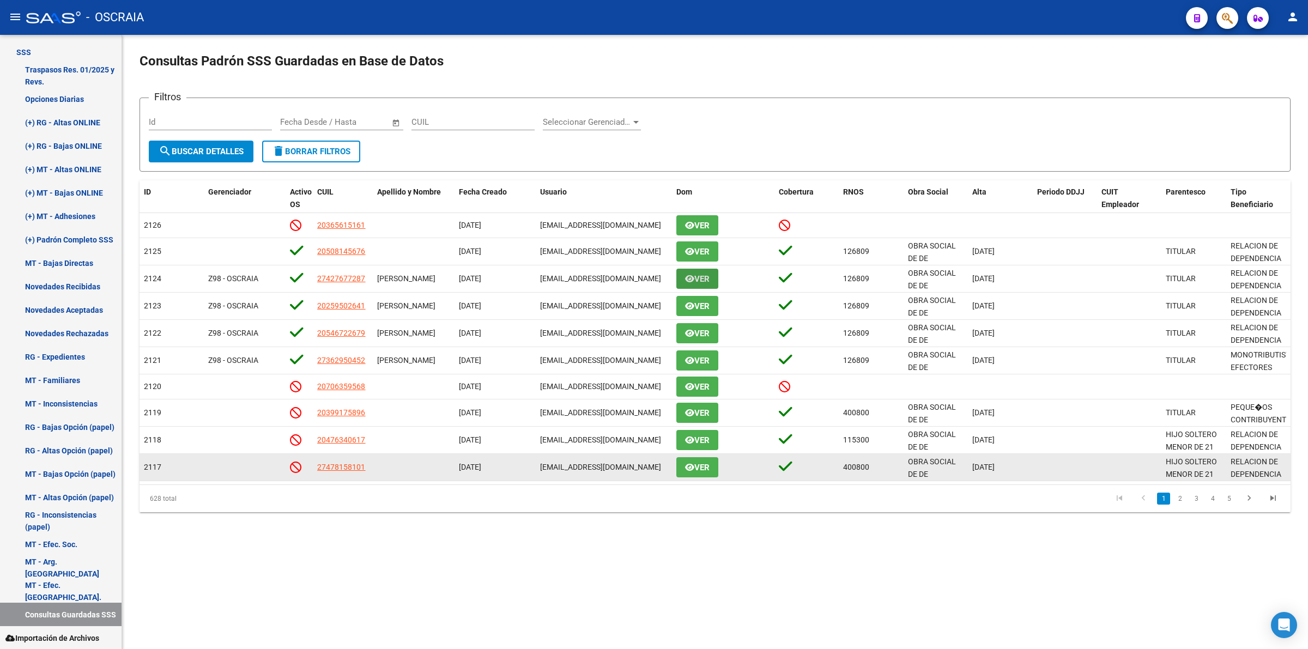
click at [707, 467] on span "Ver" at bounding box center [701, 468] width 15 height 10
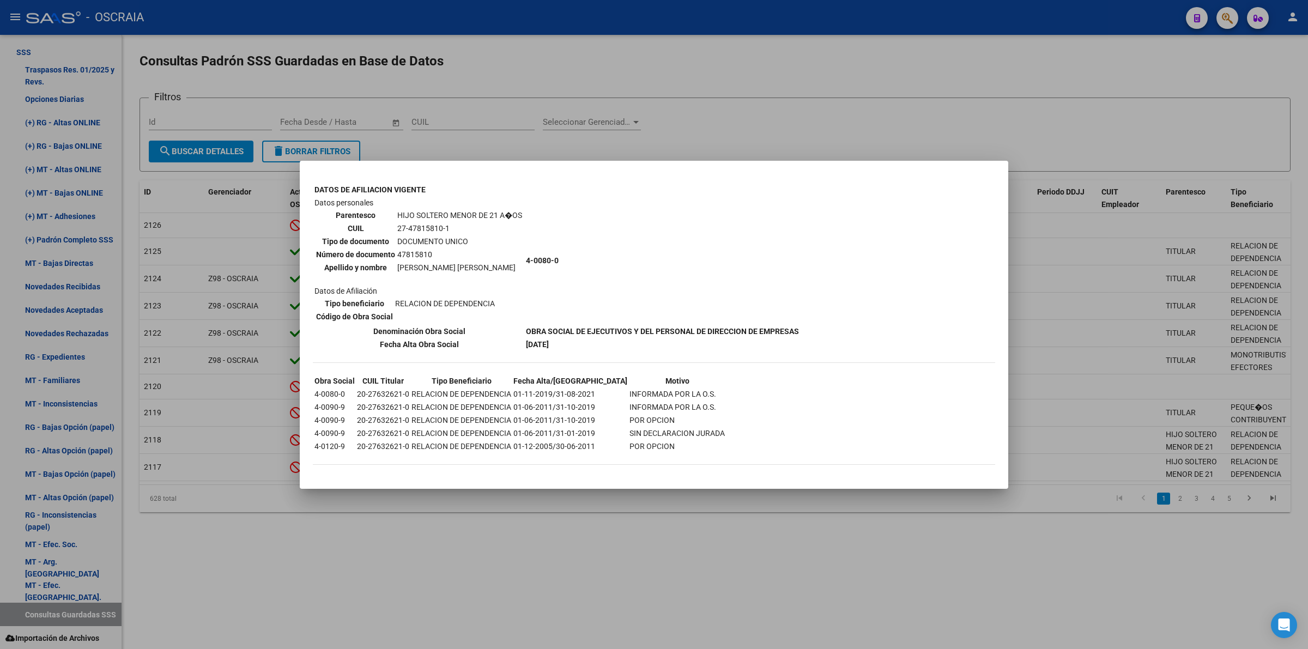
click at [421, 225] on td "27-47815810-1" at bounding box center [460, 228] width 126 height 12
click at [421, 233] on td "27-47815810-1" at bounding box center [460, 228] width 126 height 12
copy td "47815810"
click at [786, 96] on div at bounding box center [654, 324] width 1308 height 649
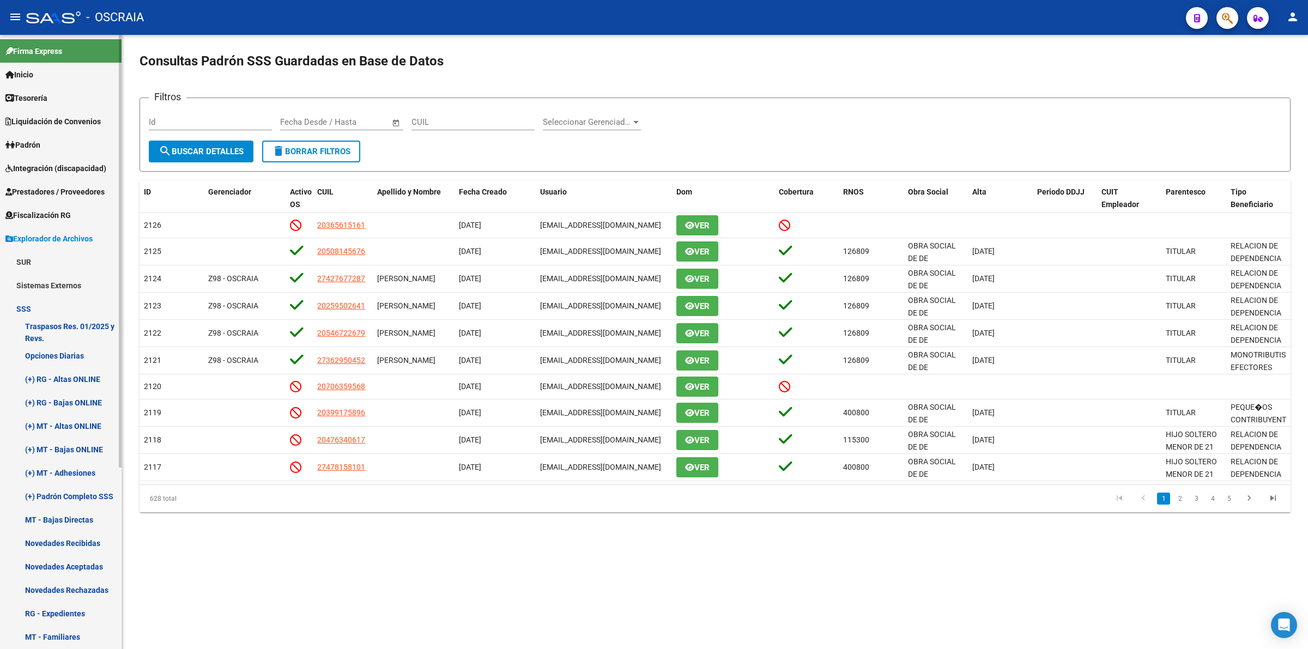
click at [55, 146] on link "Padrón" at bounding box center [61, 144] width 122 height 23
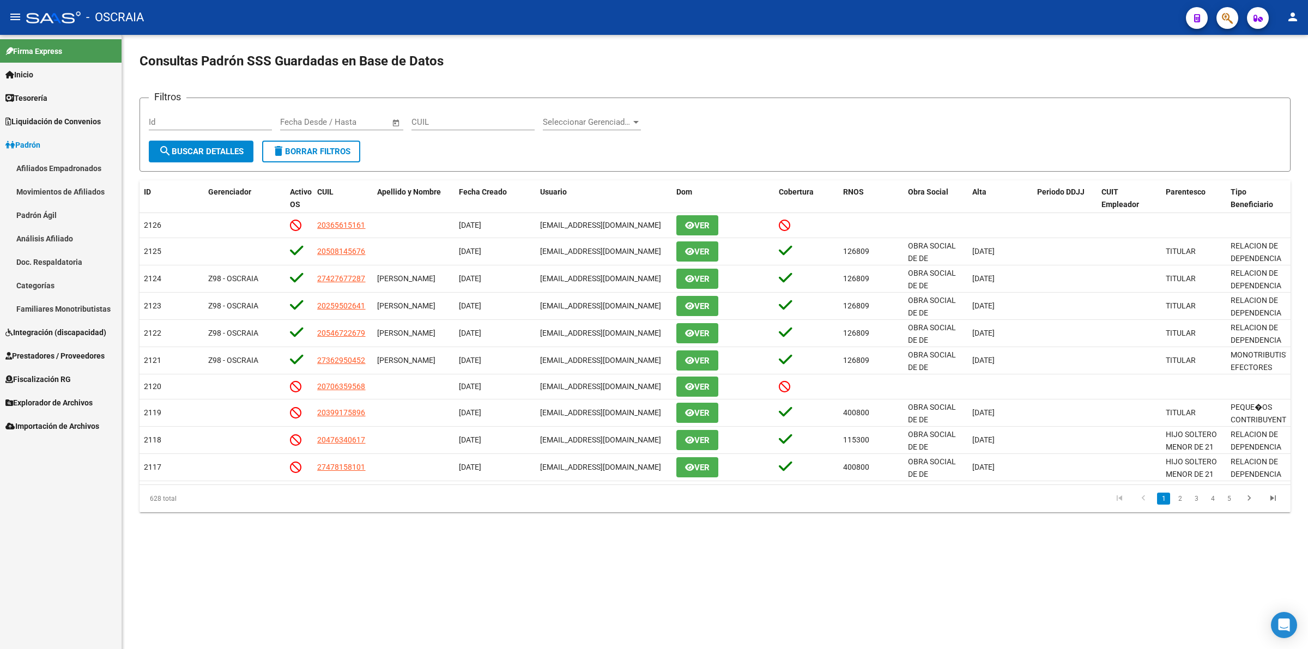
click at [53, 236] on link "Análisis Afiliado" at bounding box center [61, 238] width 122 height 23
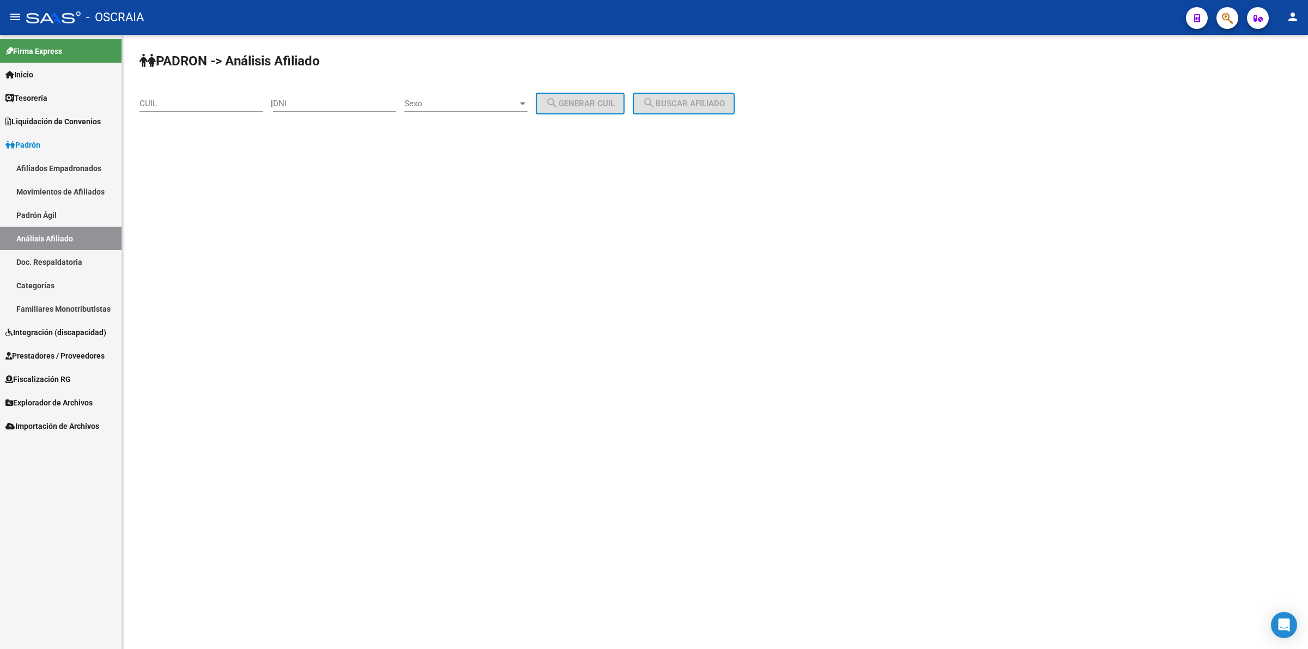
click at [312, 101] on input "DNI" at bounding box center [334, 104] width 123 height 10
paste input "47815810"
type input "47815810"
click at [468, 104] on span "Sexo" at bounding box center [460, 104] width 113 height 10
click at [447, 110] on span "Masculino" at bounding box center [477, 102] width 123 height 25
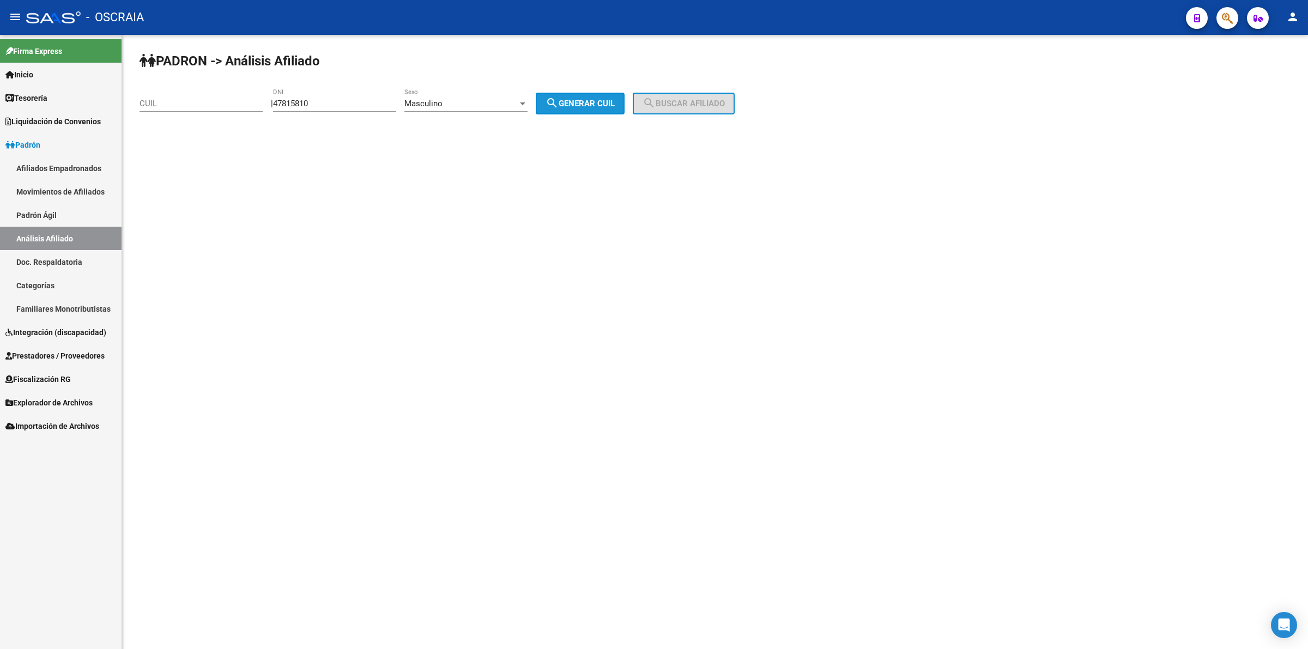
click at [572, 99] on span "search Generar CUIL" at bounding box center [580, 104] width 69 height 10
click at [427, 99] on span "Masculino" at bounding box center [423, 104] width 38 height 10
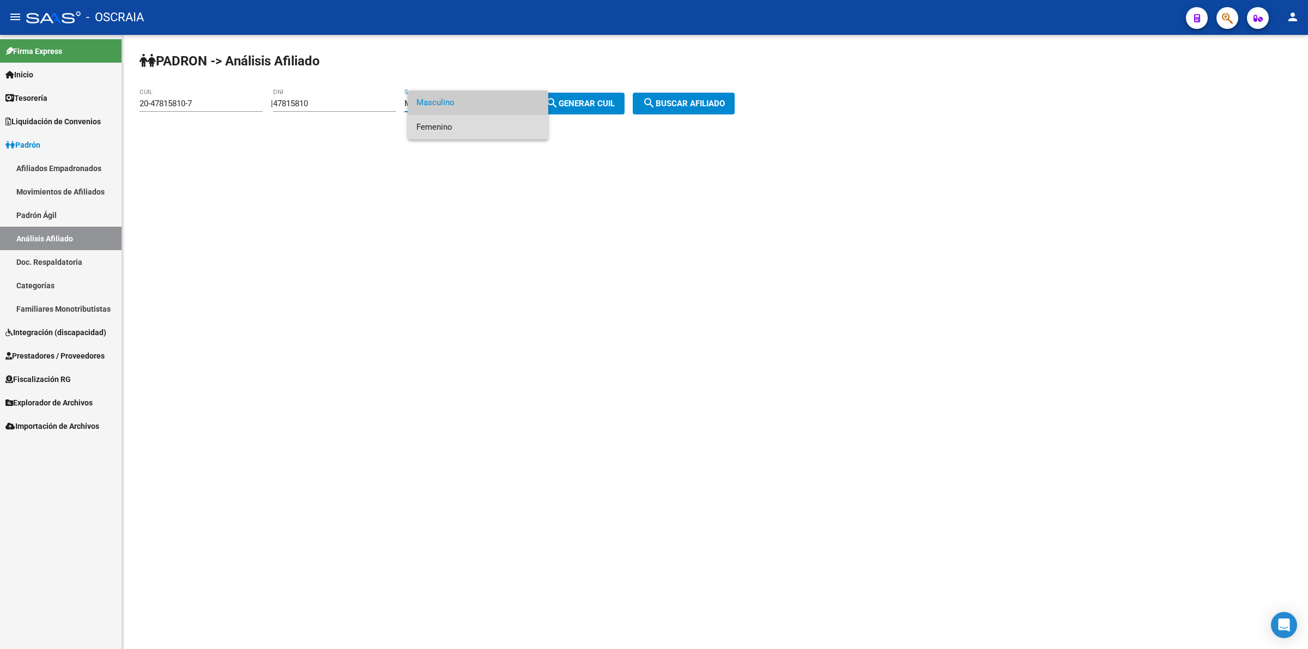
click at [420, 124] on span "Femenino" at bounding box center [477, 127] width 123 height 25
click at [559, 104] on mat-icon "search" at bounding box center [552, 102] width 13 height 13
type input "27-47815810-1"
click at [486, 102] on div "Femenino" at bounding box center [460, 104] width 113 height 10
click at [477, 83] on span "Masculino" at bounding box center [477, 78] width 123 height 25
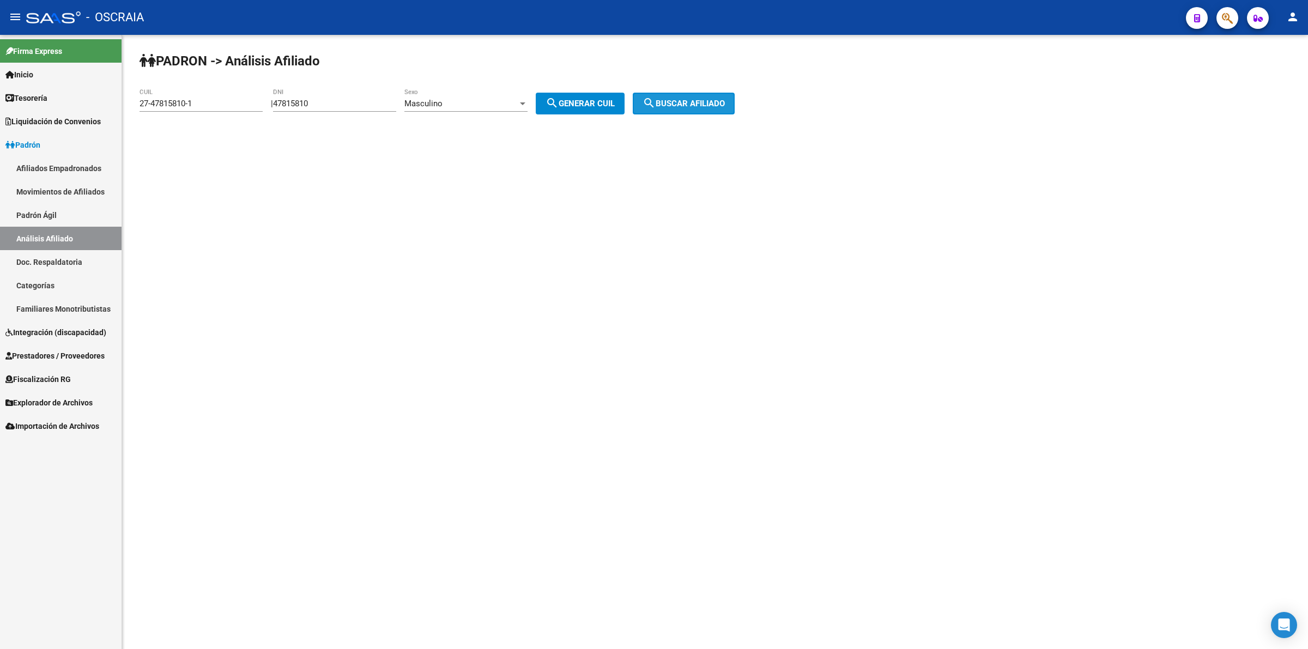
click at [676, 104] on span "search Buscar afiliado" at bounding box center [684, 104] width 82 height 10
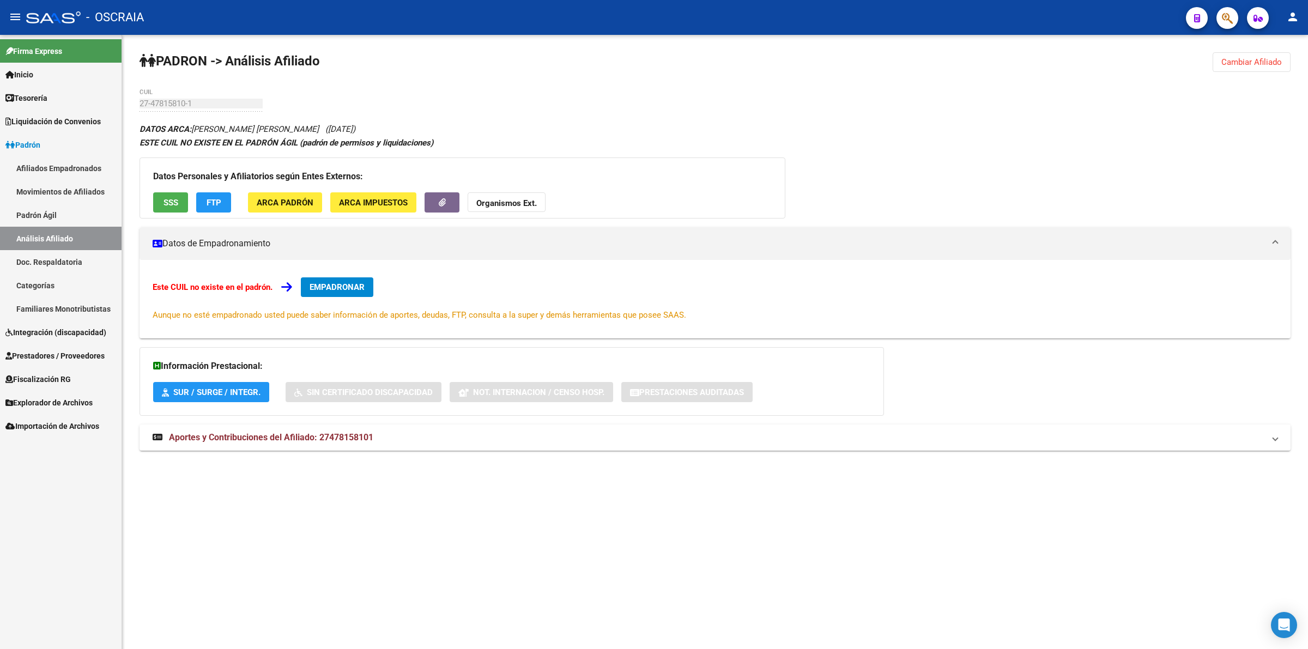
click at [172, 205] on span "SSS" at bounding box center [171, 203] width 15 height 10
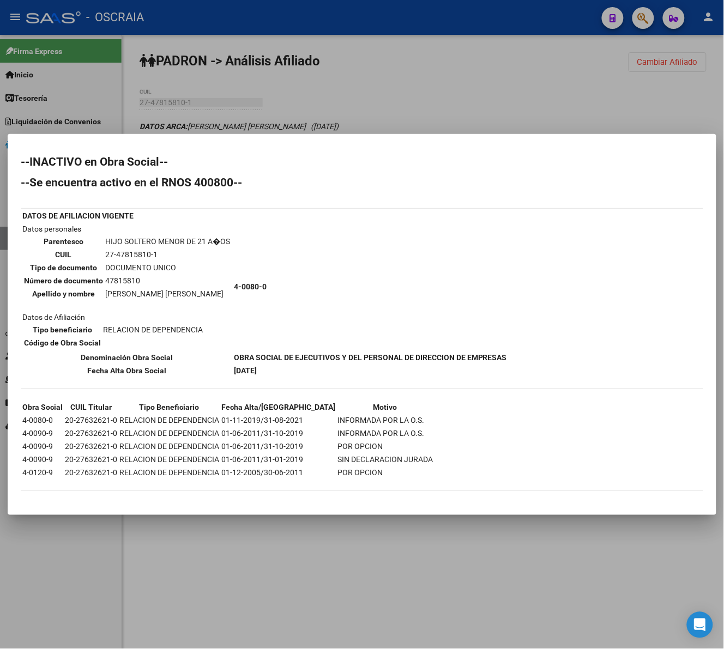
click at [273, 100] on div at bounding box center [362, 324] width 724 height 649
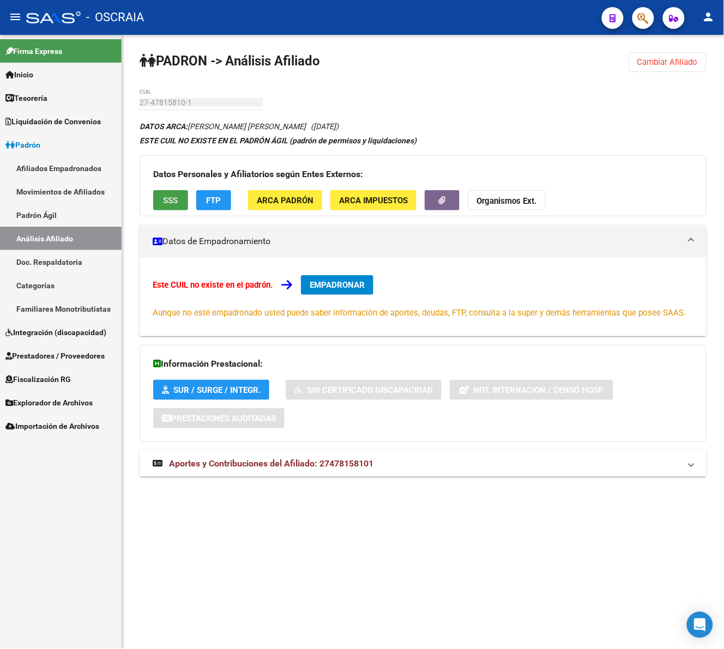
click at [172, 200] on span "SSS" at bounding box center [171, 201] width 15 height 10
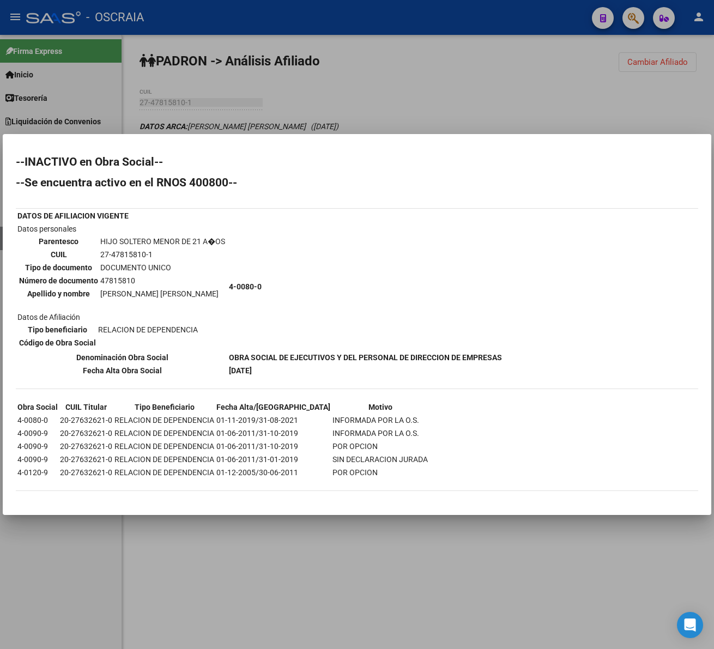
click at [203, 261] on td "27-47815810-1" at bounding box center [163, 255] width 126 height 12
drag, startPoint x: 22, startPoint y: 221, endPoint x: 166, endPoint y: 226, distance: 144.5
click at [166, 226] on tbody "DATOS DE AFILIACION VIGENTE Datos personales Parentesco HIJO SOLTERO MENOR DE 2…" at bounding box center [260, 293] width 486 height 167
click at [154, 222] on td "DATOS DE AFILIACION VIGENTE" at bounding box center [122, 216] width 210 height 12
drag, startPoint x: 19, startPoint y: 232, endPoint x: 82, endPoint y: 232, distance: 62.7
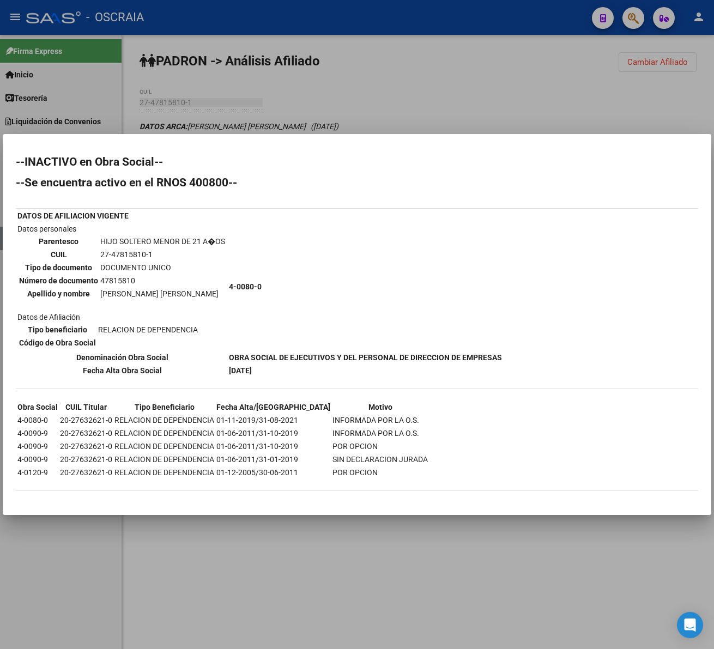
click at [75, 231] on mat-dialog-content "--INACTIVO en Obra Social-- --Se encuentra activo en el RNOS 400800-- DATOS DE …" at bounding box center [357, 324] width 709 height 355
click at [92, 232] on td "Datos personales Parentesco HIJO SOLTERO MENOR DE 21 A�OS CUIL 27-47815810-1 Ti…" at bounding box center [122, 287] width 210 height 128
drag, startPoint x: 83, startPoint y: 234, endPoint x: 15, endPoint y: 234, distance: 68.1
click at [15, 234] on mat-dialog-content "--INACTIVO en Obra Social-- --Se encuentra activo en el RNOS 400800-- DATOS DE …" at bounding box center [357, 324] width 709 height 355
click at [40, 240] on th "Parentesco" at bounding box center [59, 241] width 80 height 12
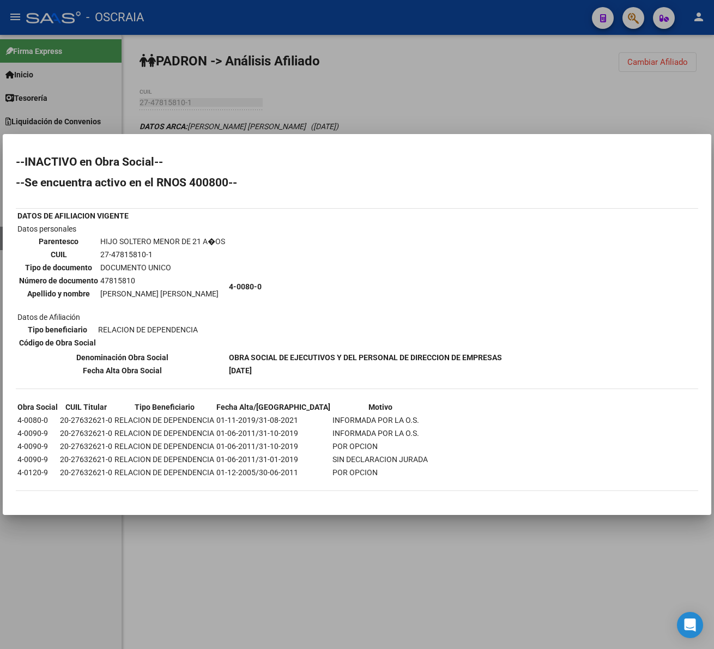
drag, startPoint x: 12, startPoint y: 233, endPoint x: 209, endPoint y: 298, distance: 207.2
click at [209, 298] on mat-dialog-content "--INACTIVO en Obra Social-- --Se encuentra activo en el RNOS 400800-- DATOS DE …" at bounding box center [357, 324] width 709 height 355
copy div "DATOS DE AFILIACION VIGENTE Datos personales Parentesco HIJO SOLTERO MENOR DE 2…"
click at [192, 414] on td "RELACION DE DEPENDENCIA" at bounding box center [164, 420] width 101 height 12
drag, startPoint x: 104, startPoint y: 409, endPoint x: 63, endPoint y: 409, distance: 40.3
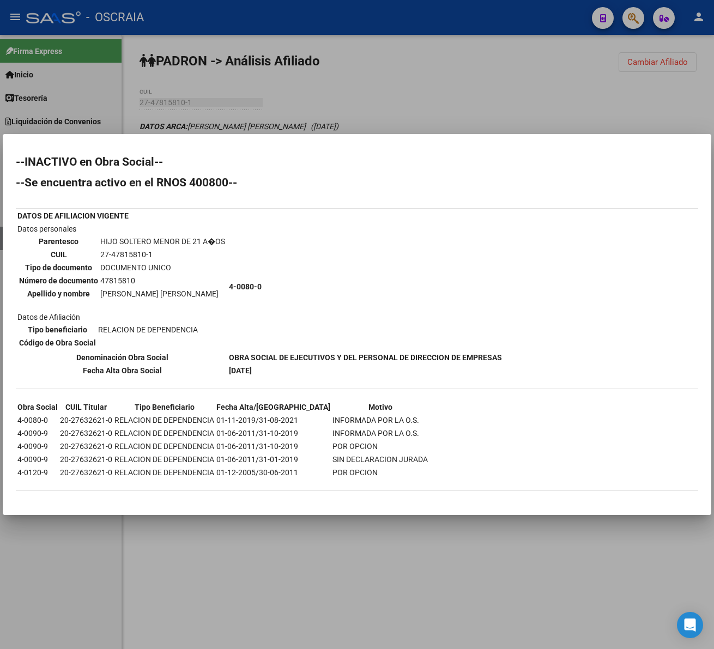
click at [63, 409] on th "CUIL Titular" at bounding box center [85, 407] width 53 height 12
copy th "CUIL Titular"
drag, startPoint x: 56, startPoint y: 418, endPoint x: 110, endPoint y: 423, distance: 54.2
click at [110, 423] on tr "4-0080-0 20-27632621-0 RELACION DE DEPENDENCIA 01-11-2019/31-08-2021 INFORMADA …" at bounding box center [222, 420] width 411 height 12
copy tr "20-27632621-0"
